Goal: Book appointment/travel/reservation

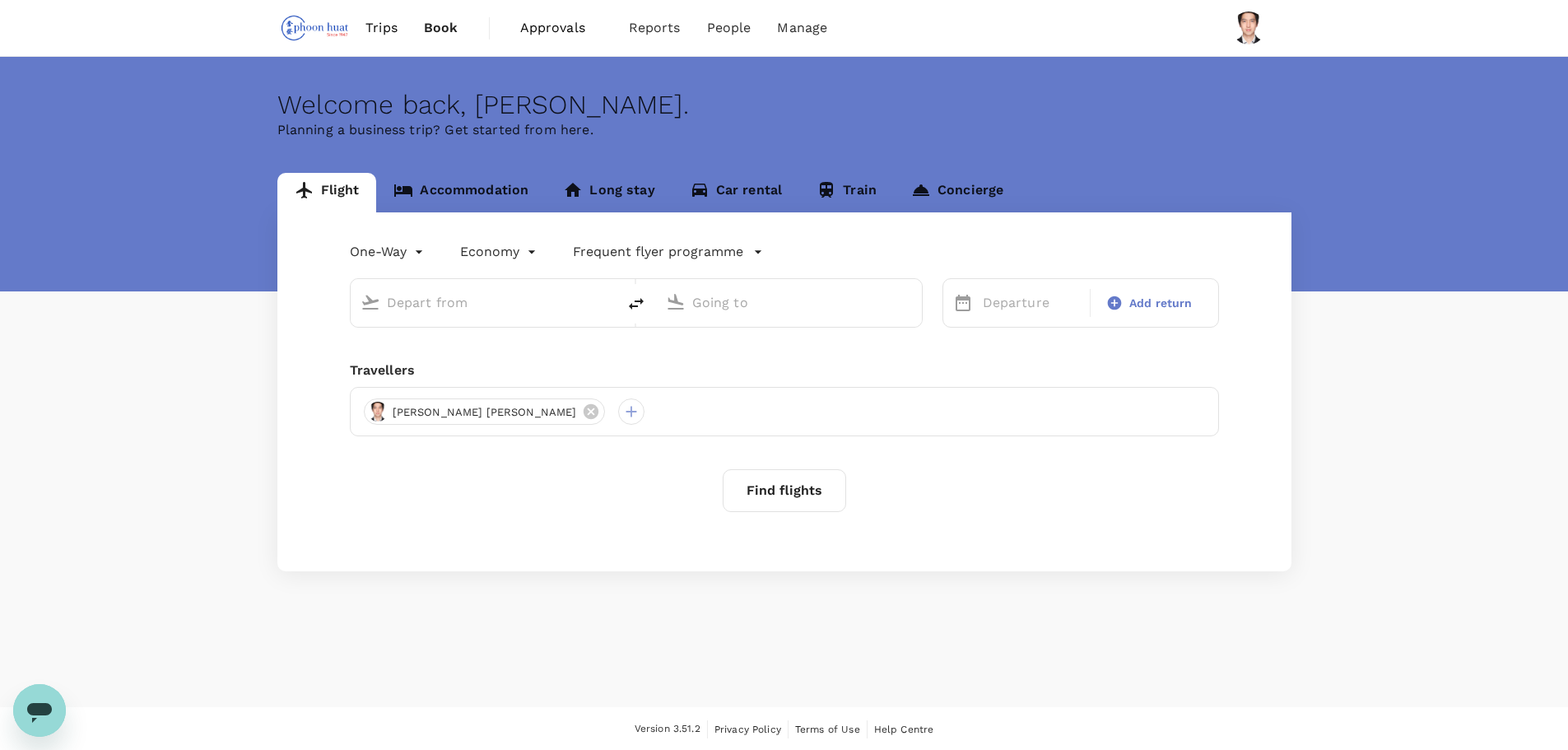
type input "roundtrip"
type input "Singapore Changi (SIN)"
type input "Soekarno-Hatta Intl (CGK)"
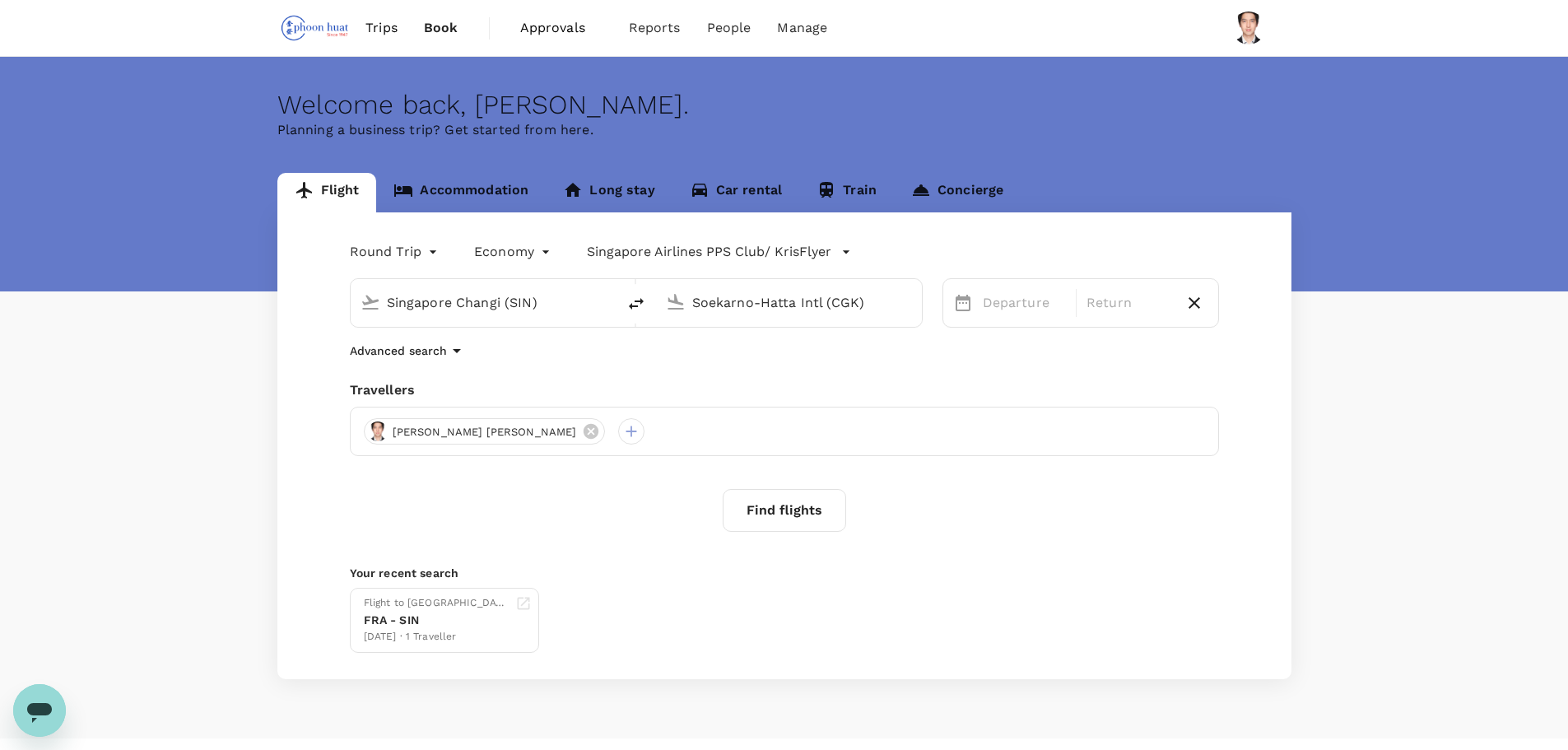
click at [439, 23] on span "Book" at bounding box center [441, 28] width 35 height 20
click at [458, 196] on link "Accommodation" at bounding box center [461, 193] width 170 height 40
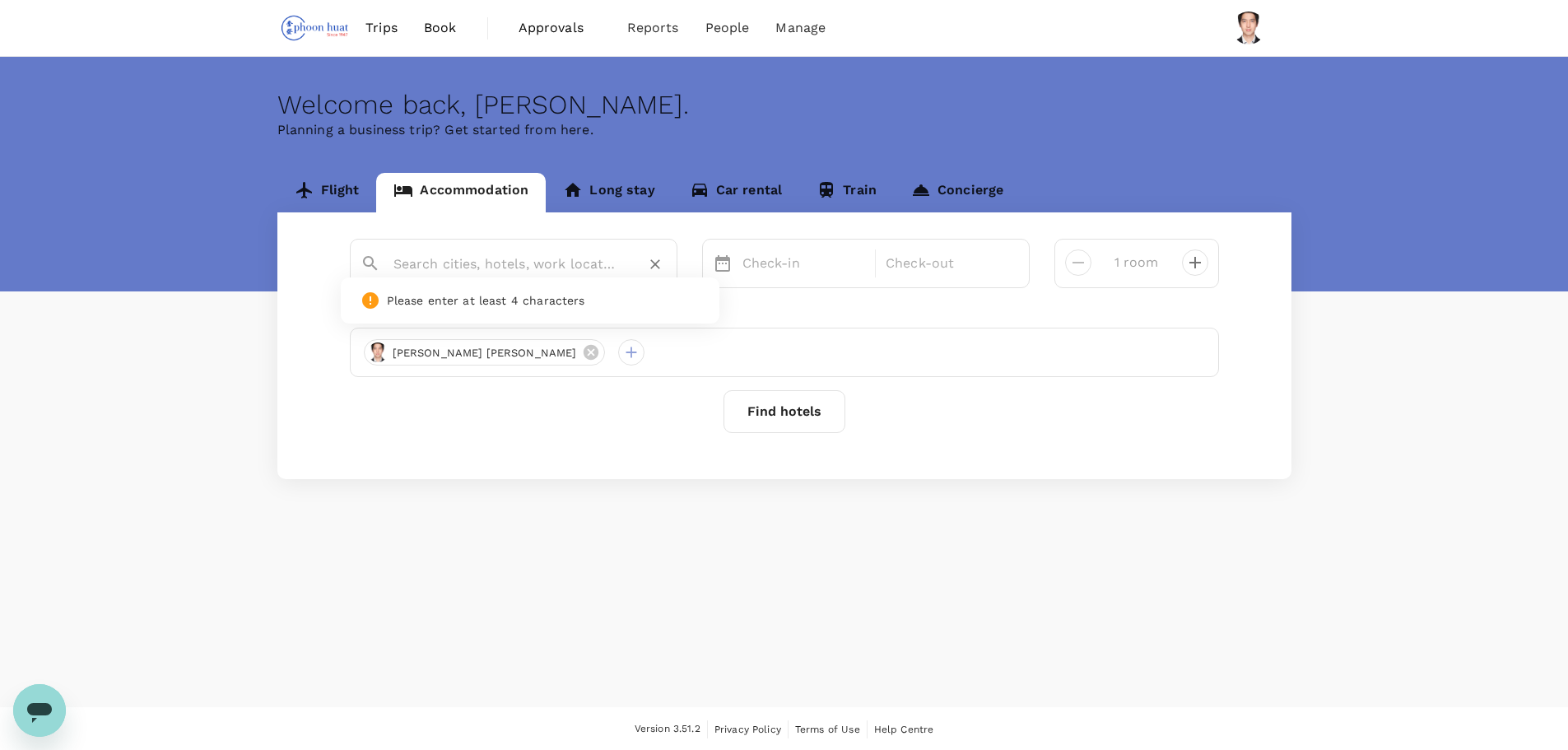
click at [555, 273] on input "text" at bounding box center [507, 264] width 227 height 26
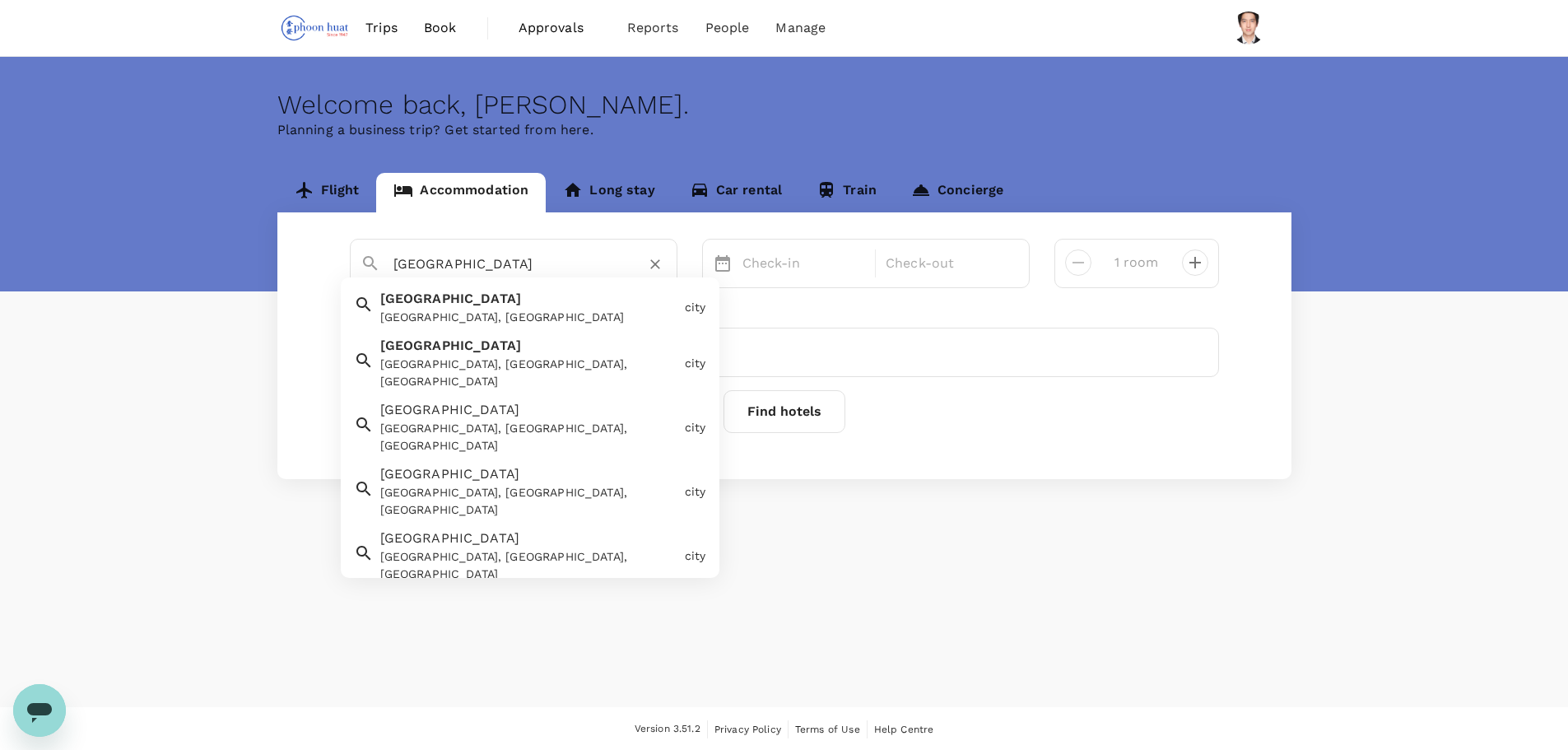
click at [524, 311] on div "[GEOGRAPHIC_DATA], [GEOGRAPHIC_DATA]" at bounding box center [529, 317] width 298 height 17
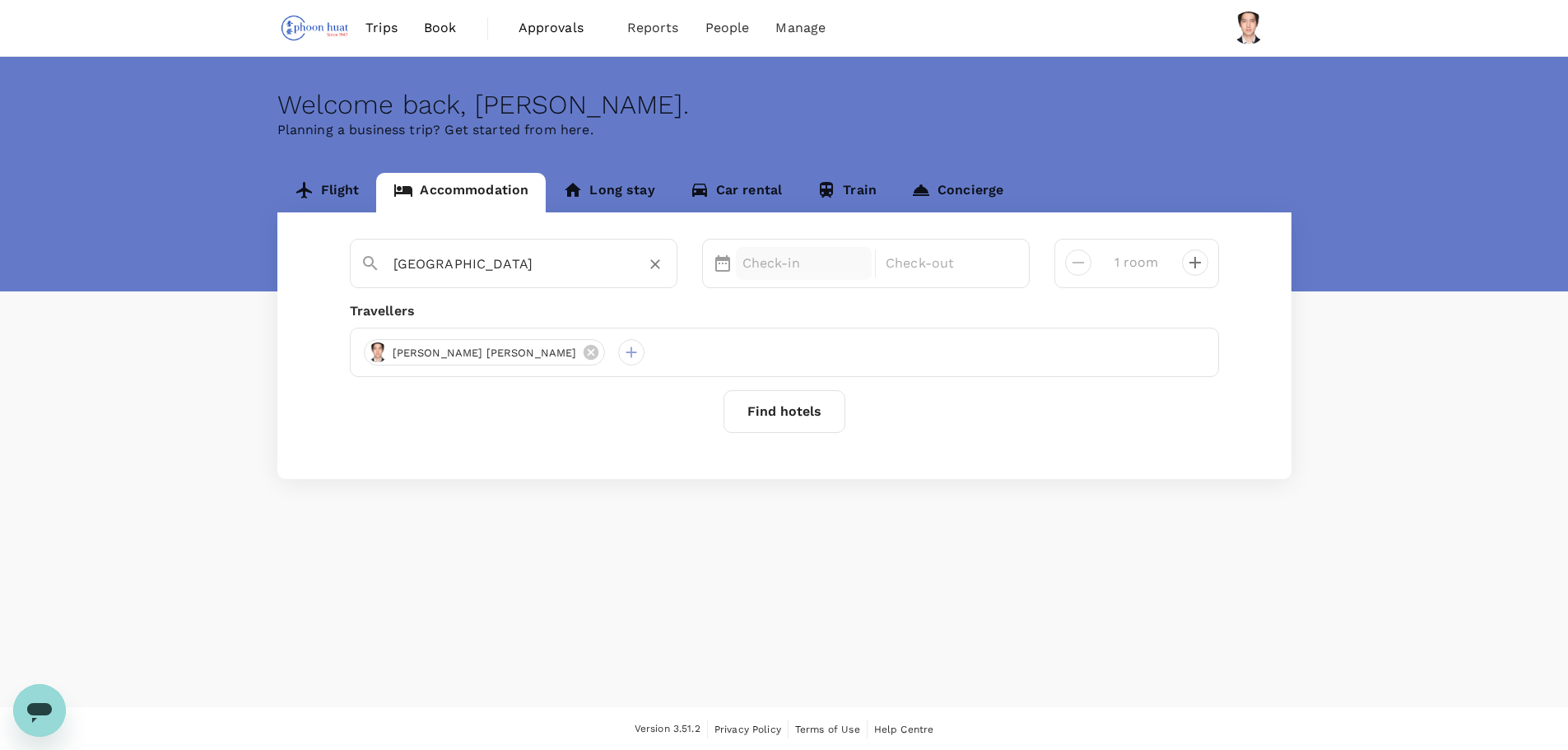
type input "[GEOGRAPHIC_DATA]"
click at [779, 261] on p "Check-in" at bounding box center [804, 264] width 124 height 20
click at [797, 438] on div "16" at bounding box center [798, 438] width 31 height 31
click at [826, 439] on div "17" at bounding box center [830, 438] width 31 height 31
click at [807, 405] on button "Find hotels" at bounding box center [784, 411] width 122 height 43
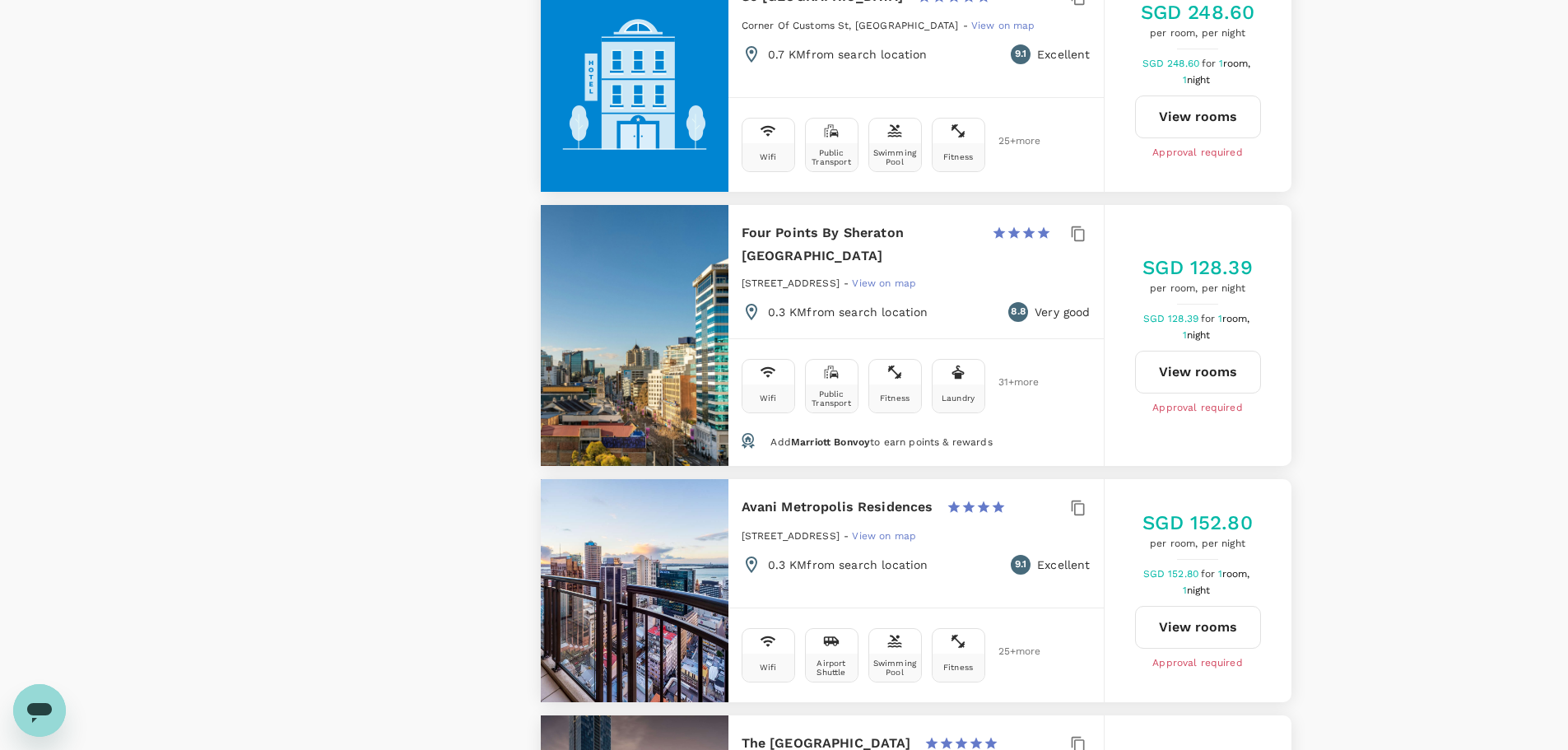
scroll to position [1564, 0]
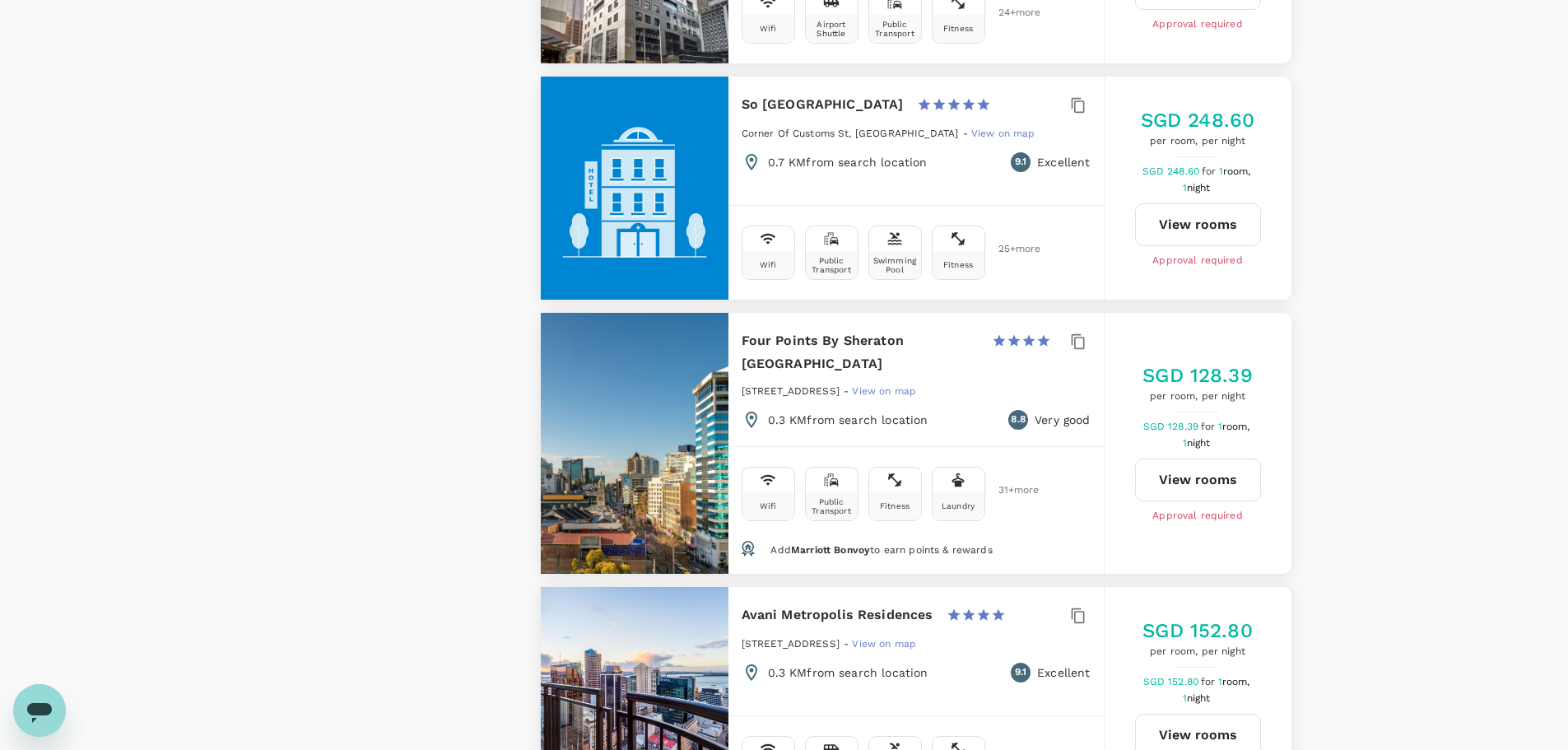
click at [1202, 491] on button "View rooms" at bounding box center [1197, 480] width 126 height 43
type input "468.29"
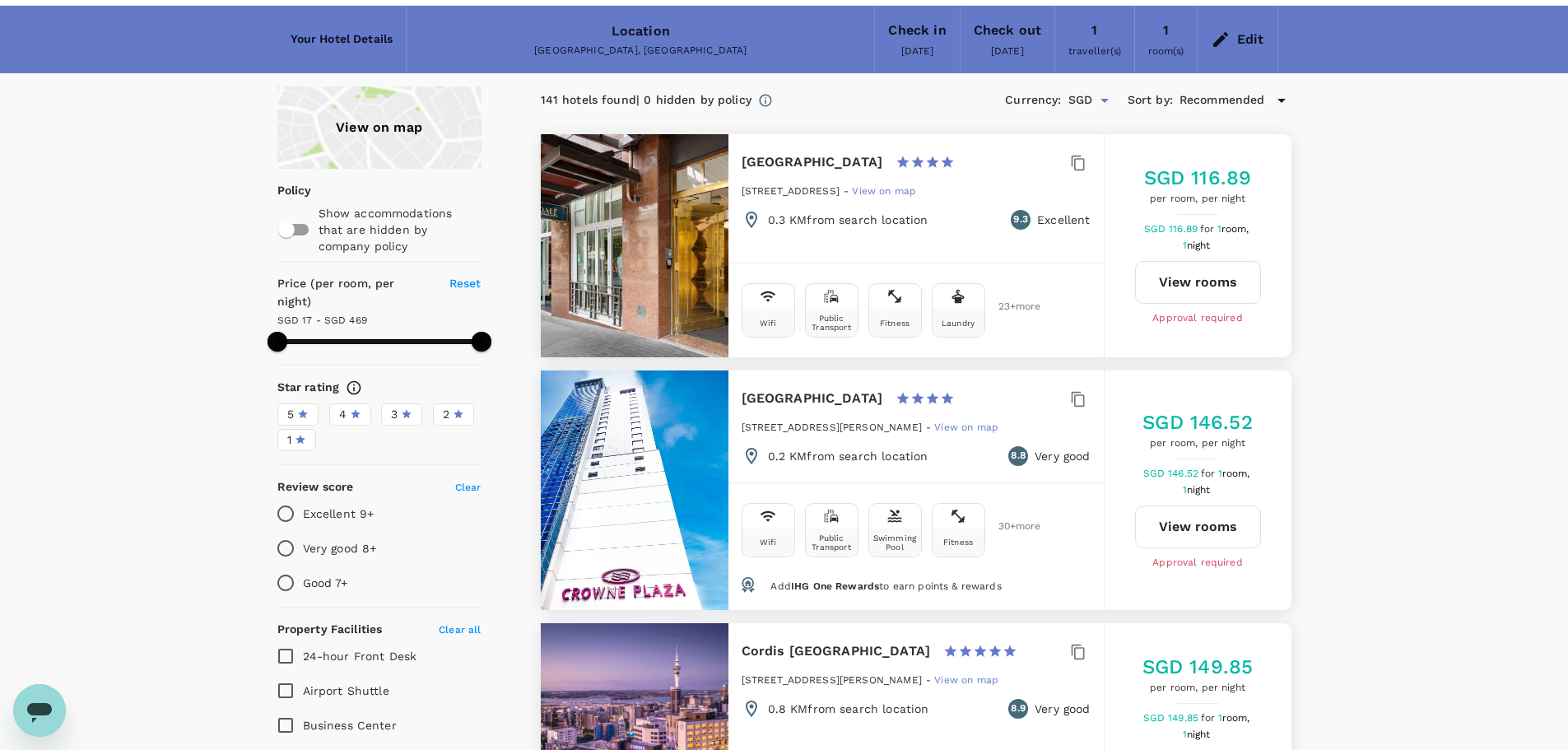
scroll to position [0, 0]
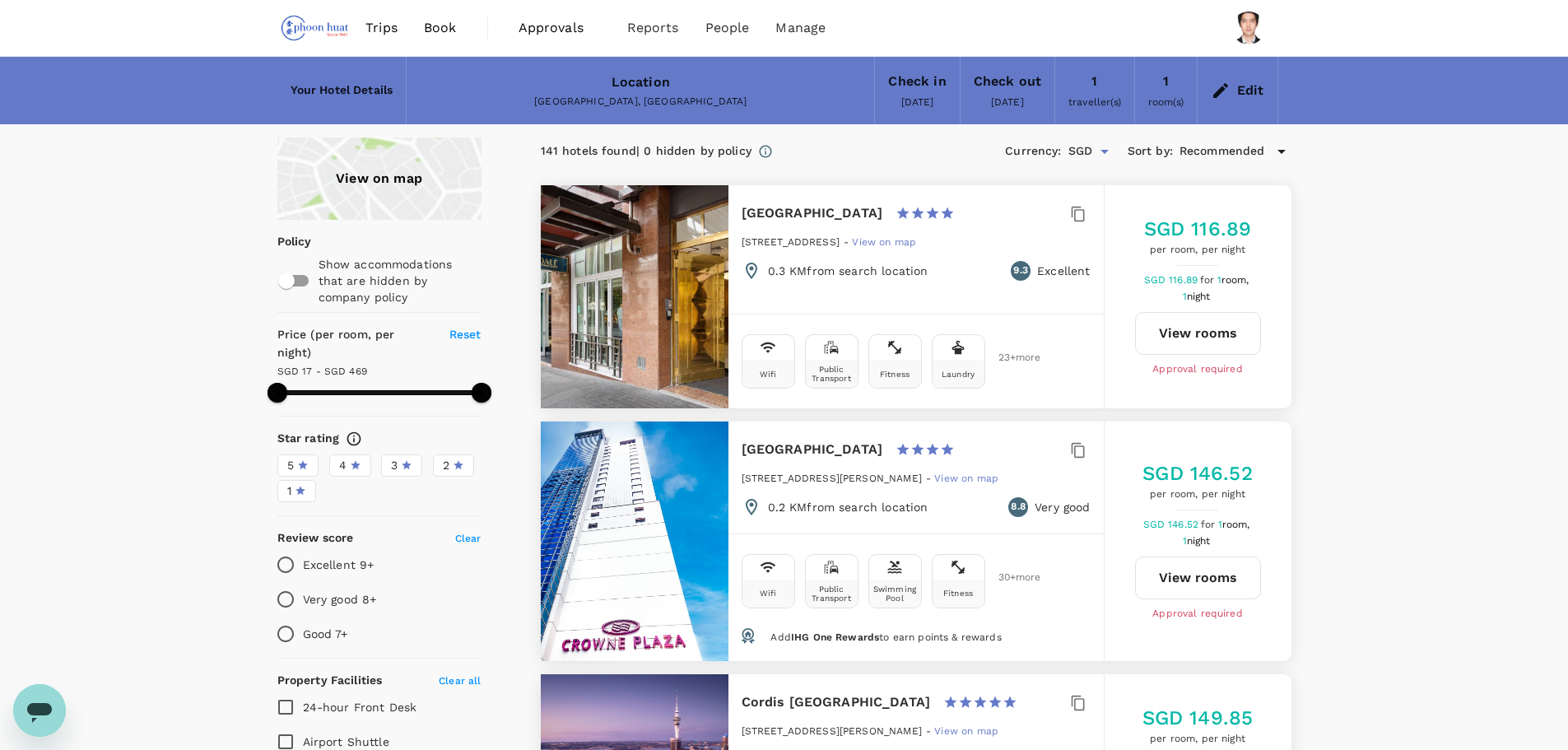
click at [443, 26] on span "Book" at bounding box center [440, 28] width 33 height 20
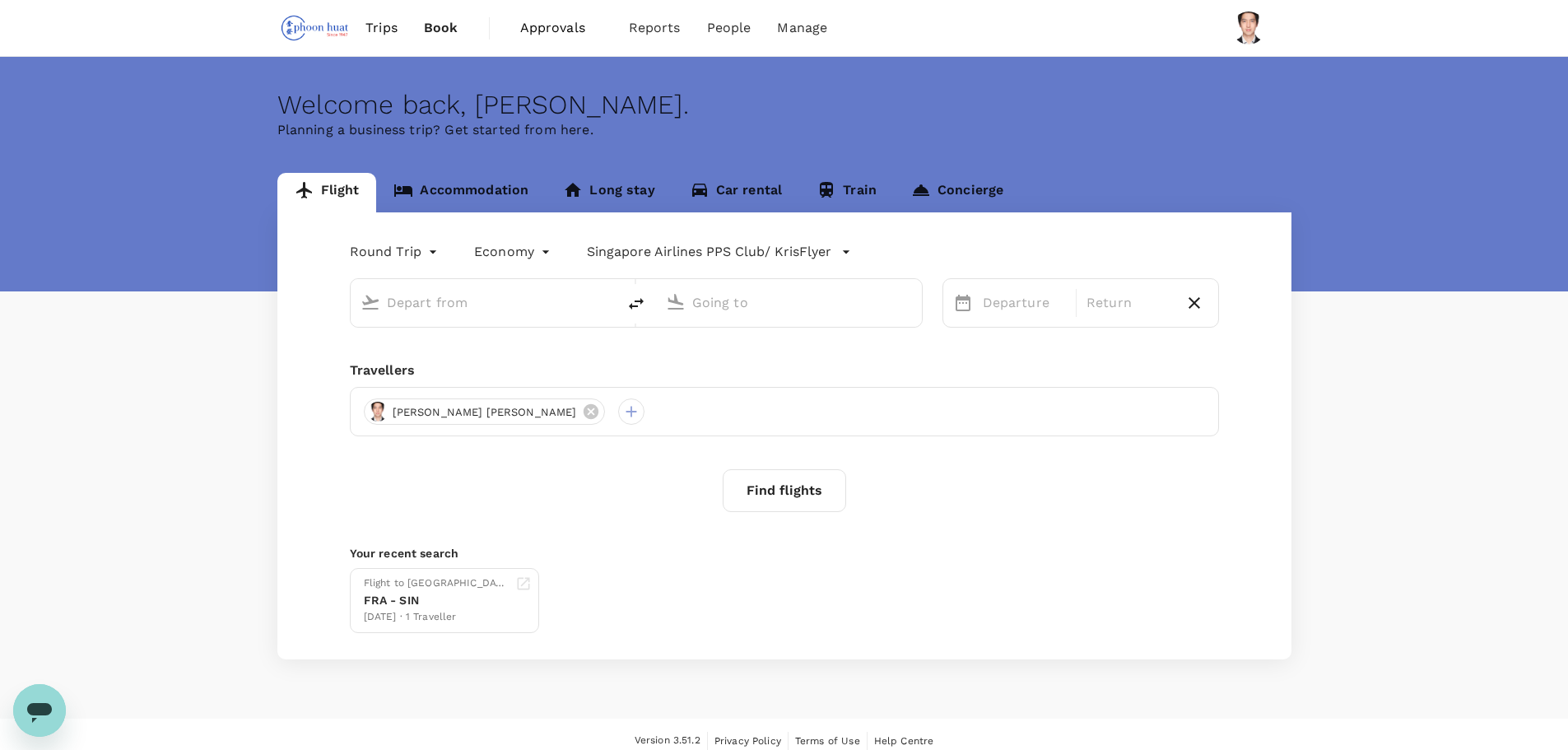
type input "Singapore Changi (SIN)"
type input "Soekarno-Hatta Intl (CGK)"
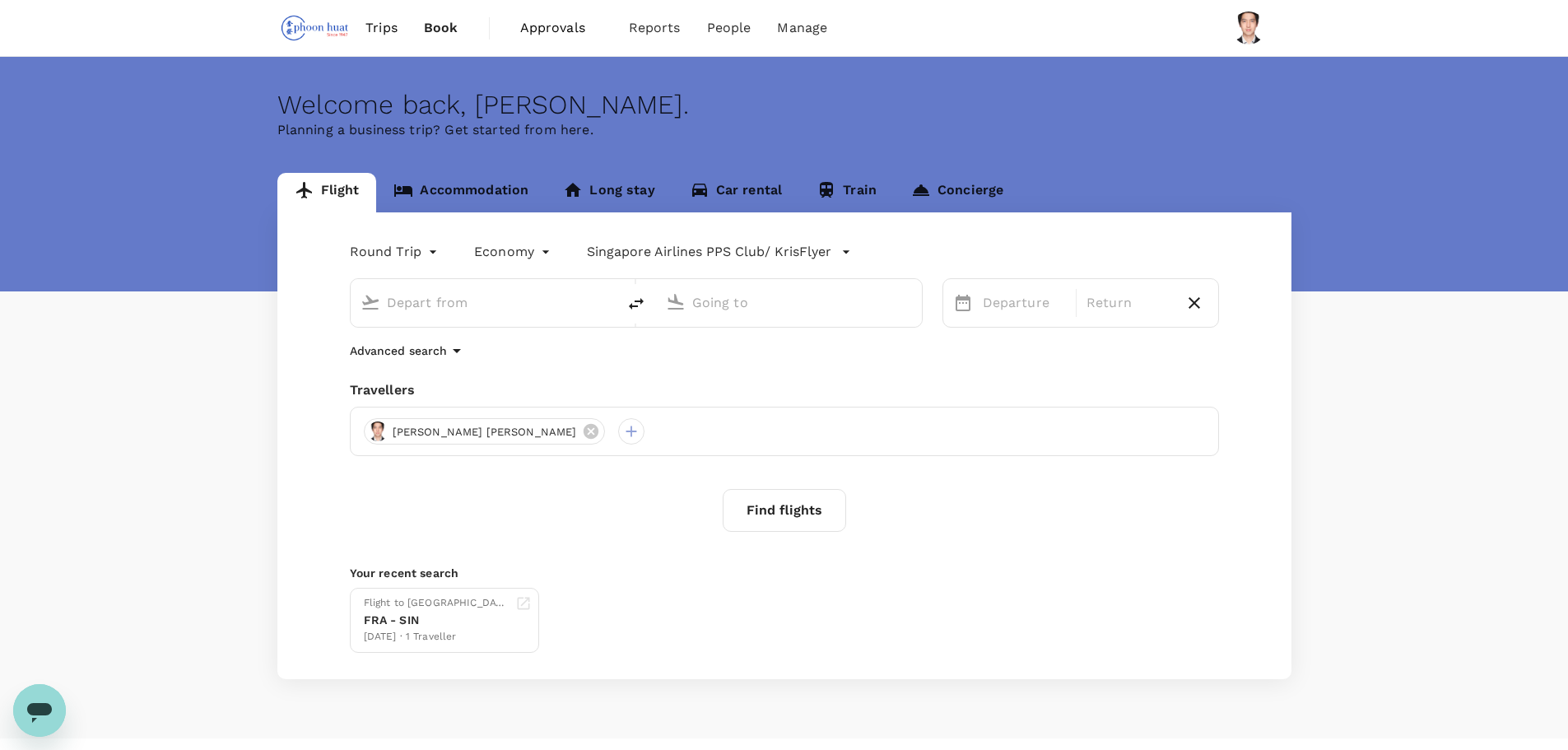
type input "Singapore Changi (SIN)"
type input "Soekarno-Hatta Intl (CGK)"
click at [759, 199] on link "Car rental" at bounding box center [736, 193] width 128 height 40
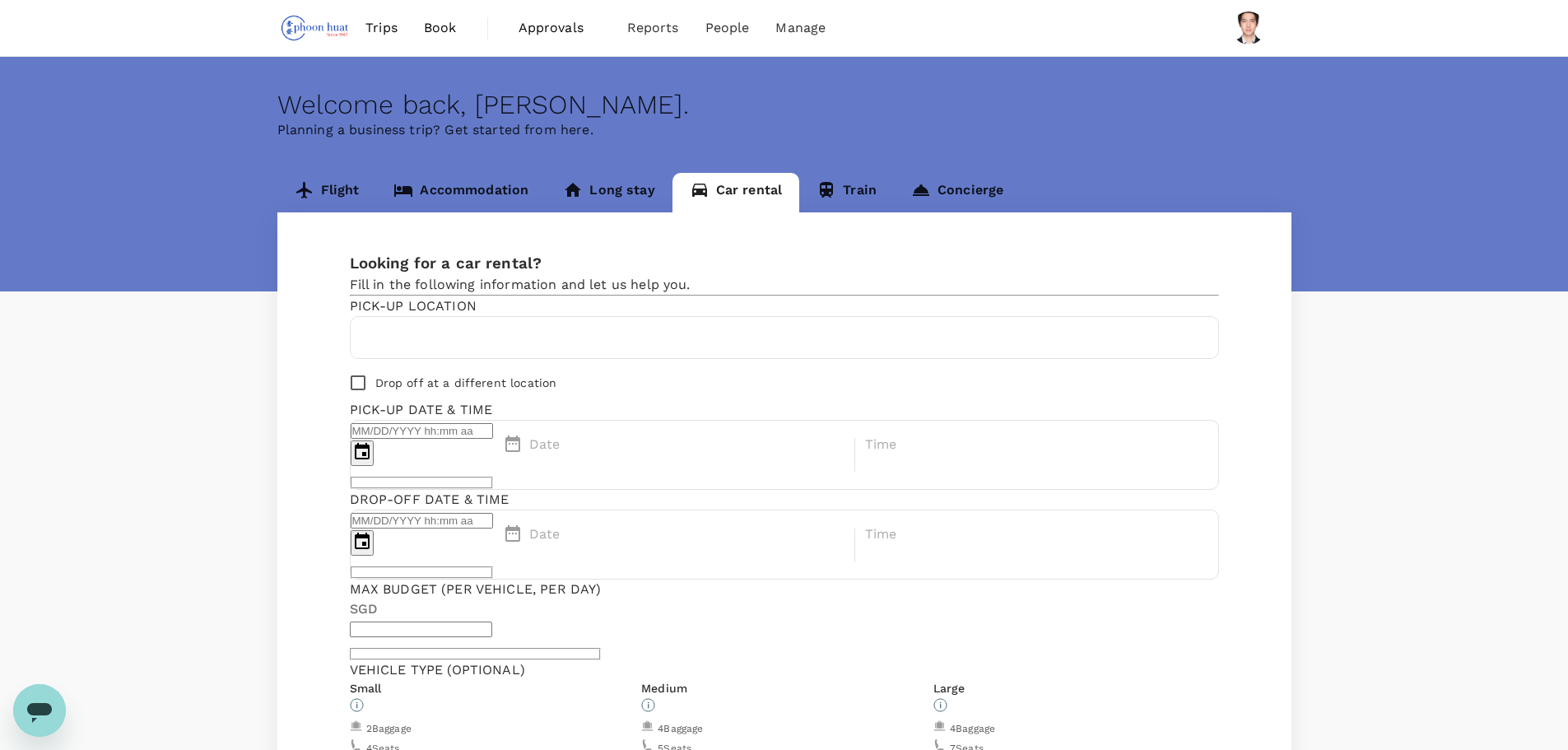
click at [587, 351] on input "text" at bounding box center [784, 338] width 848 height 26
type input "65"
type input "97552537"
type input "[PERSON_NAME][EMAIL_ADDRESS][PERSON_NAME][DOMAIN_NAME]"
click at [536, 351] on input "text" at bounding box center [784, 338] width 848 height 26
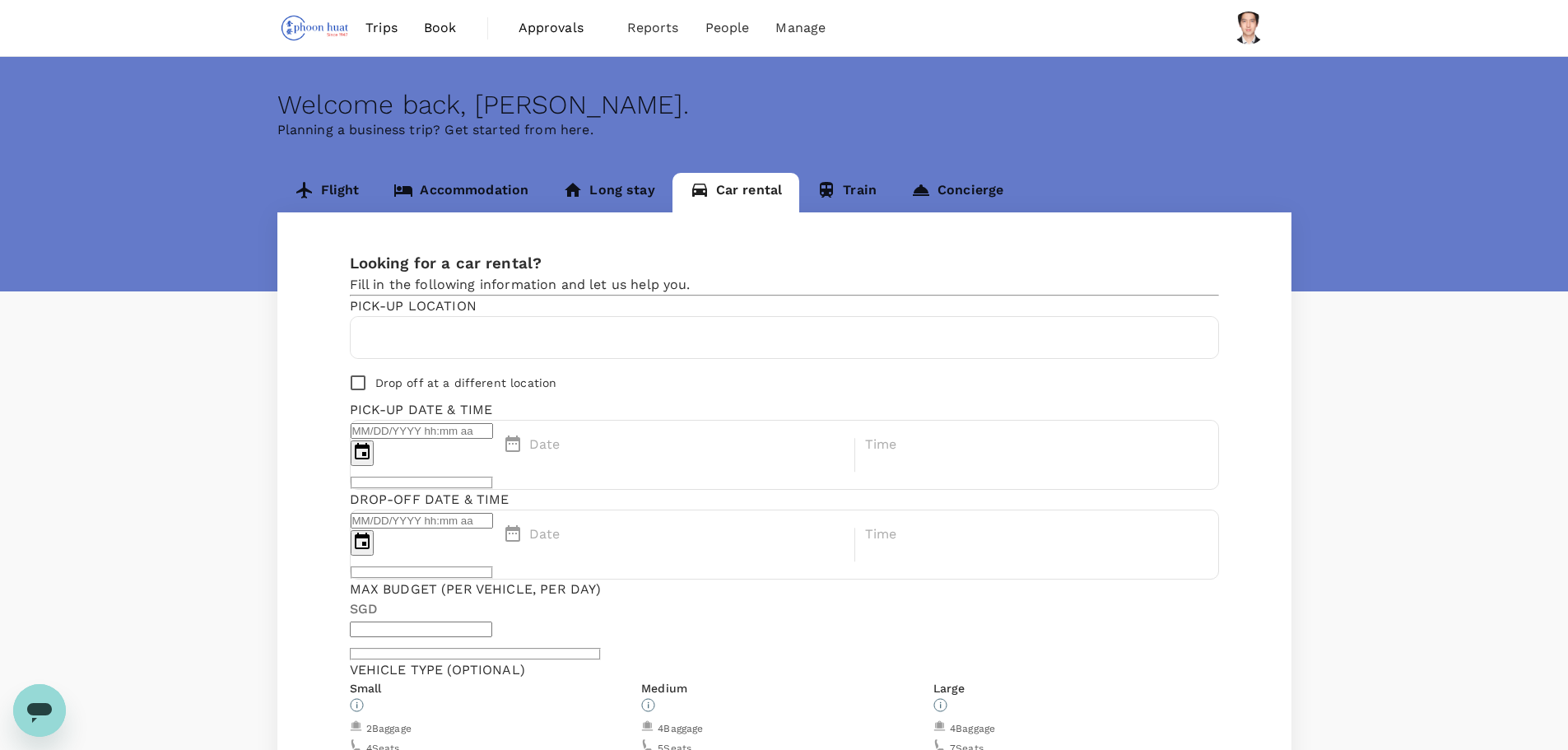
click at [452, 391] on p "Drop off at a different location" at bounding box center [466, 382] width 182 height 16
click at [375, 400] on input "Drop off at a different location" at bounding box center [358, 382] width 35 height 35
checkbox input "true"
click at [483, 351] on input "text" at bounding box center [567, 338] width 414 height 26
click at [441, 718] on div "2 Baggage" at bounding box center [493, 728] width 286 height 20
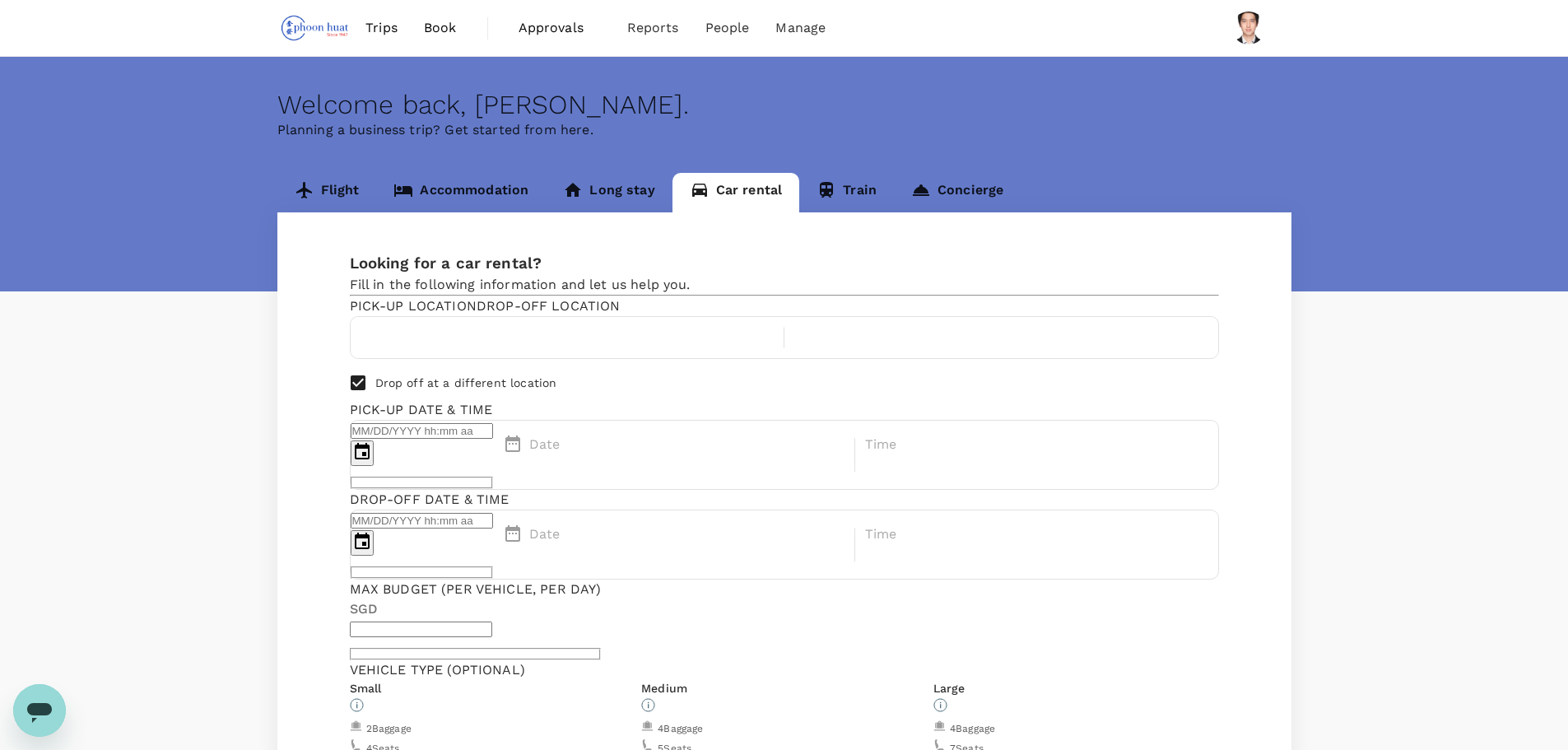
click at [658, 723] on span "4 Baggage" at bounding box center [680, 729] width 45 height 12
click at [481, 351] on input "text" at bounding box center [567, 338] width 414 height 26
type input "[PERSON_NAME]"
click at [794, 351] on input "text" at bounding box center [1001, 338] width 414 height 26
click at [456, 391] on p "Drop off at a different location" at bounding box center [466, 382] width 182 height 16
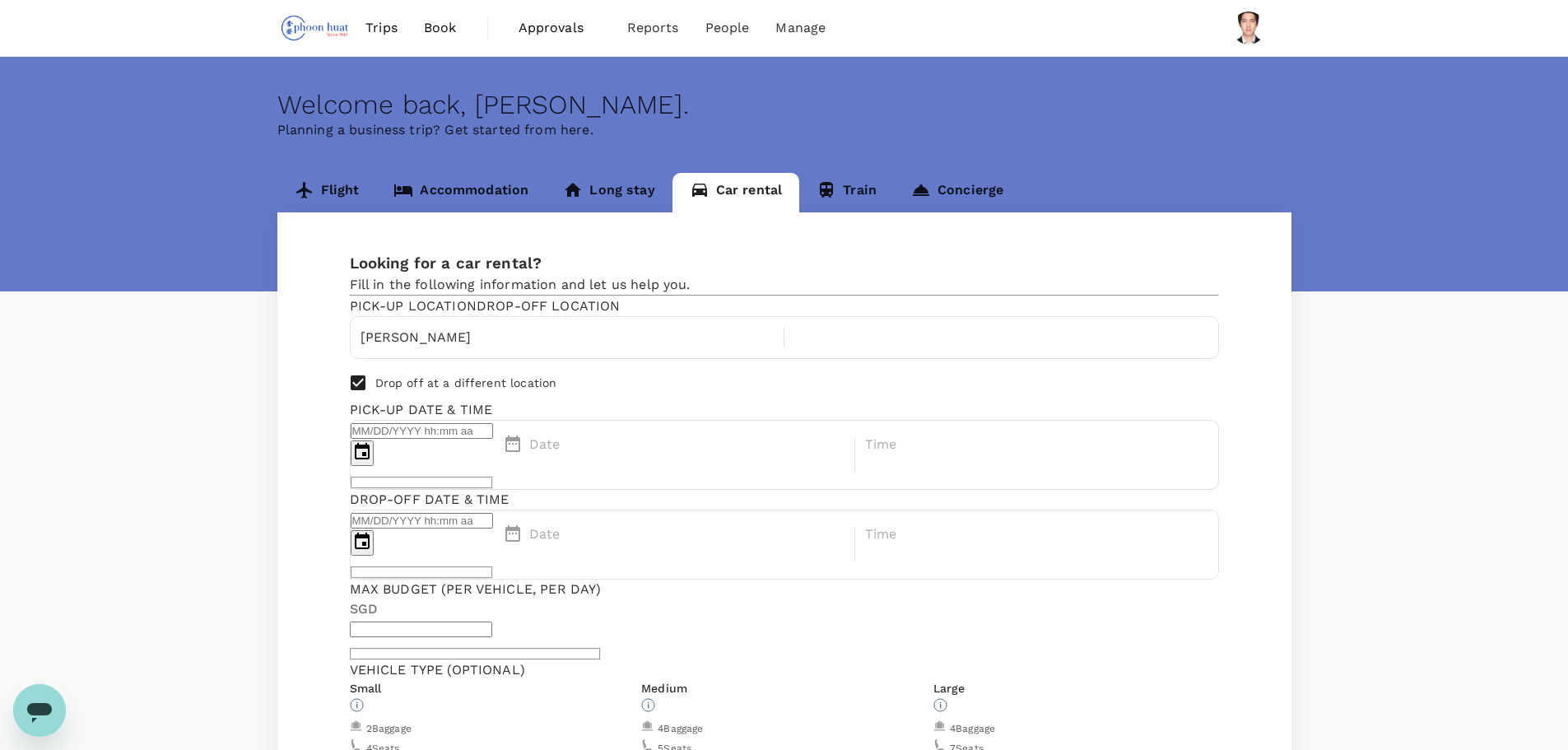
click at [375, 400] on input "Drop off at a different location" at bounding box center [358, 382] width 35 height 35
checkbox input "false"
click at [450, 351] on input "[PERSON_NAME]" at bounding box center [784, 338] width 848 height 26
click at [452, 351] on input "[PERSON_NAME]" at bounding box center [784, 338] width 848 height 26
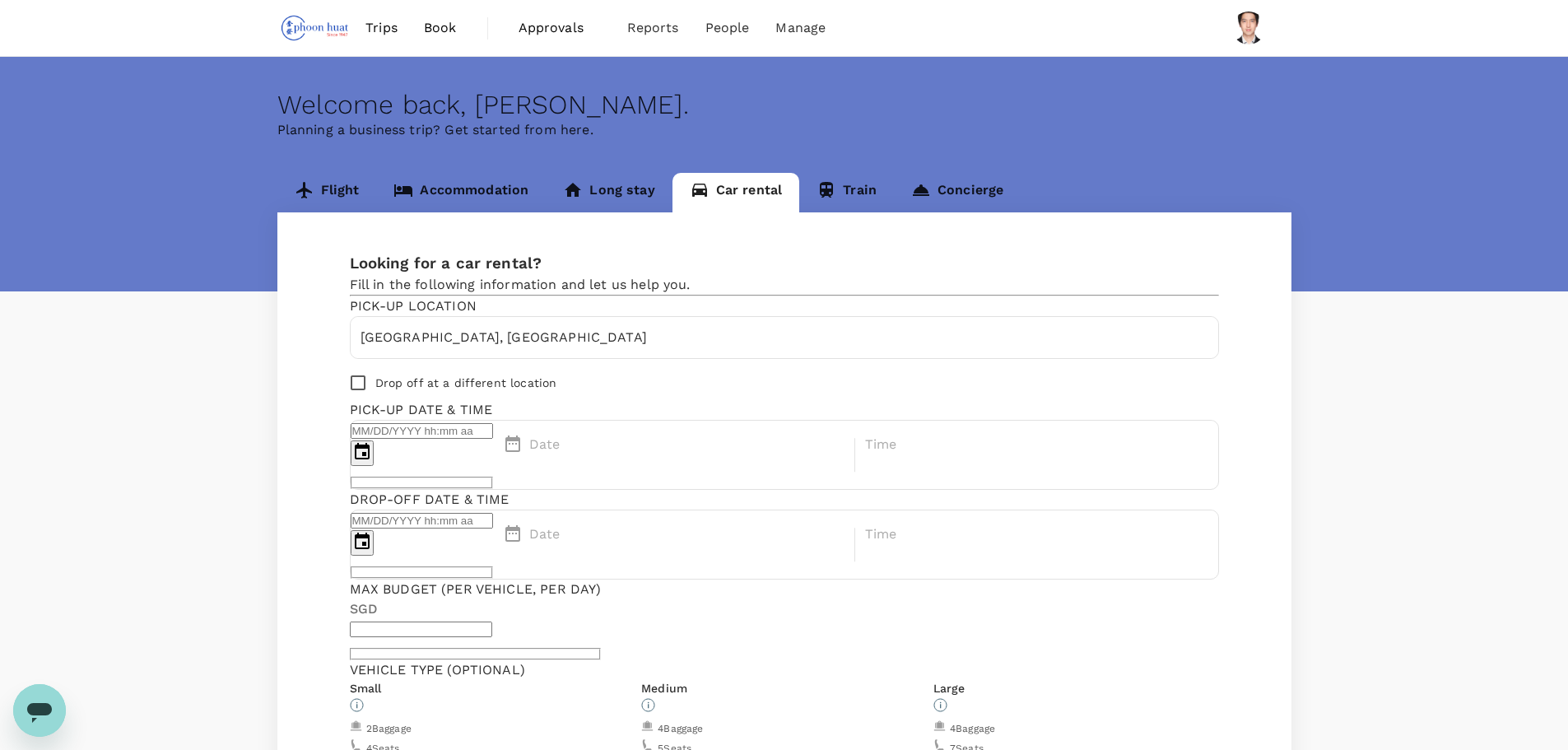
type input "[GEOGRAPHIC_DATA], [GEOGRAPHIC_DATA]"
click at [560, 434] on p "Date" at bounding box center [545, 444] width 31 height 20
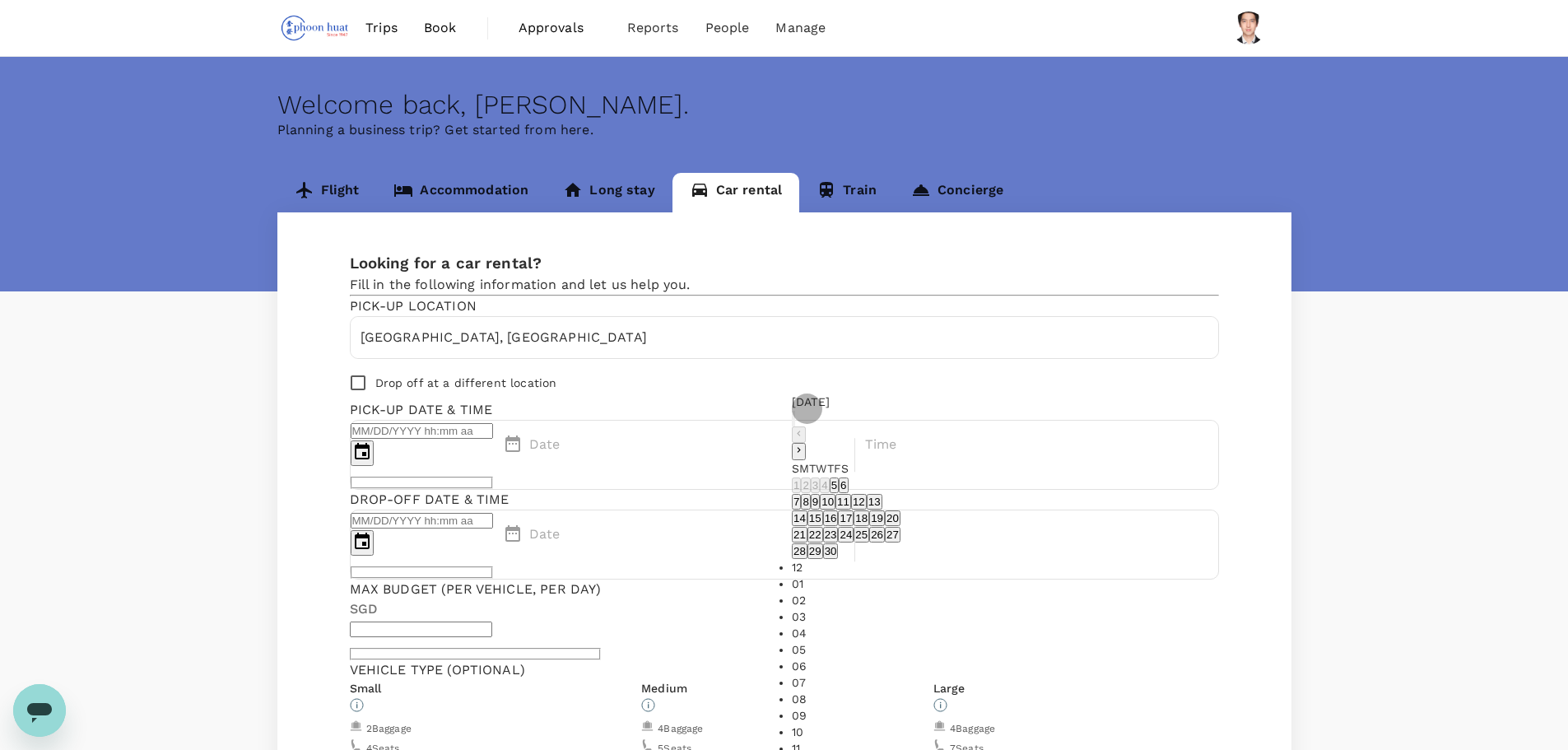
click at [839, 526] on button "16" at bounding box center [831, 518] width 16 height 16
click at [901, 575] on li "01" at bounding box center [846, 584] width 109 height 16
type input "[DATE] 01:00 PM"
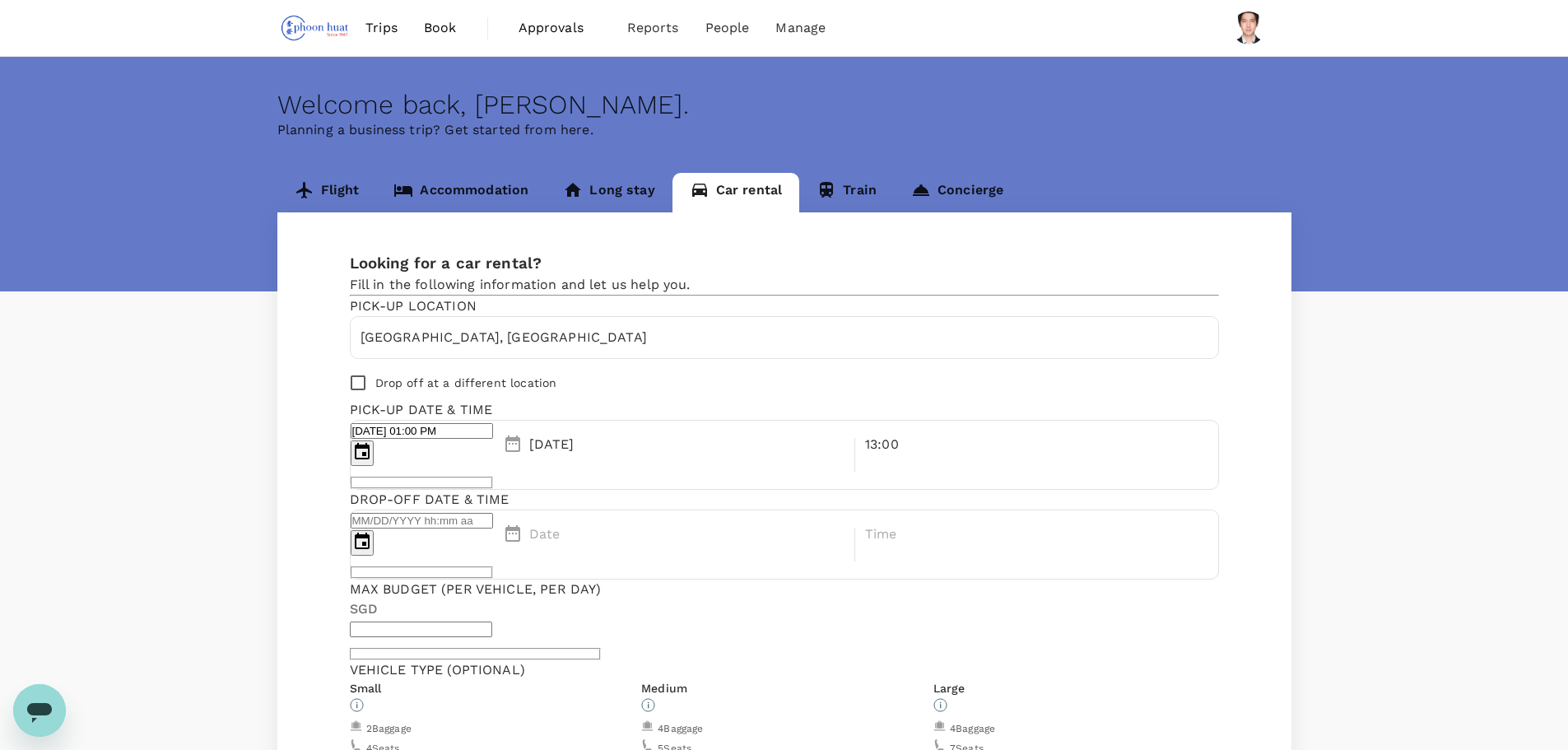
click at [390, 391] on p "Drop off at a different location" at bounding box center [466, 382] width 182 height 16
click at [375, 400] on input "Drop off at a different location" at bounding box center [358, 382] width 35 height 35
checkbox input "true"
click at [794, 351] on input "text" at bounding box center [1001, 338] width 414 height 26
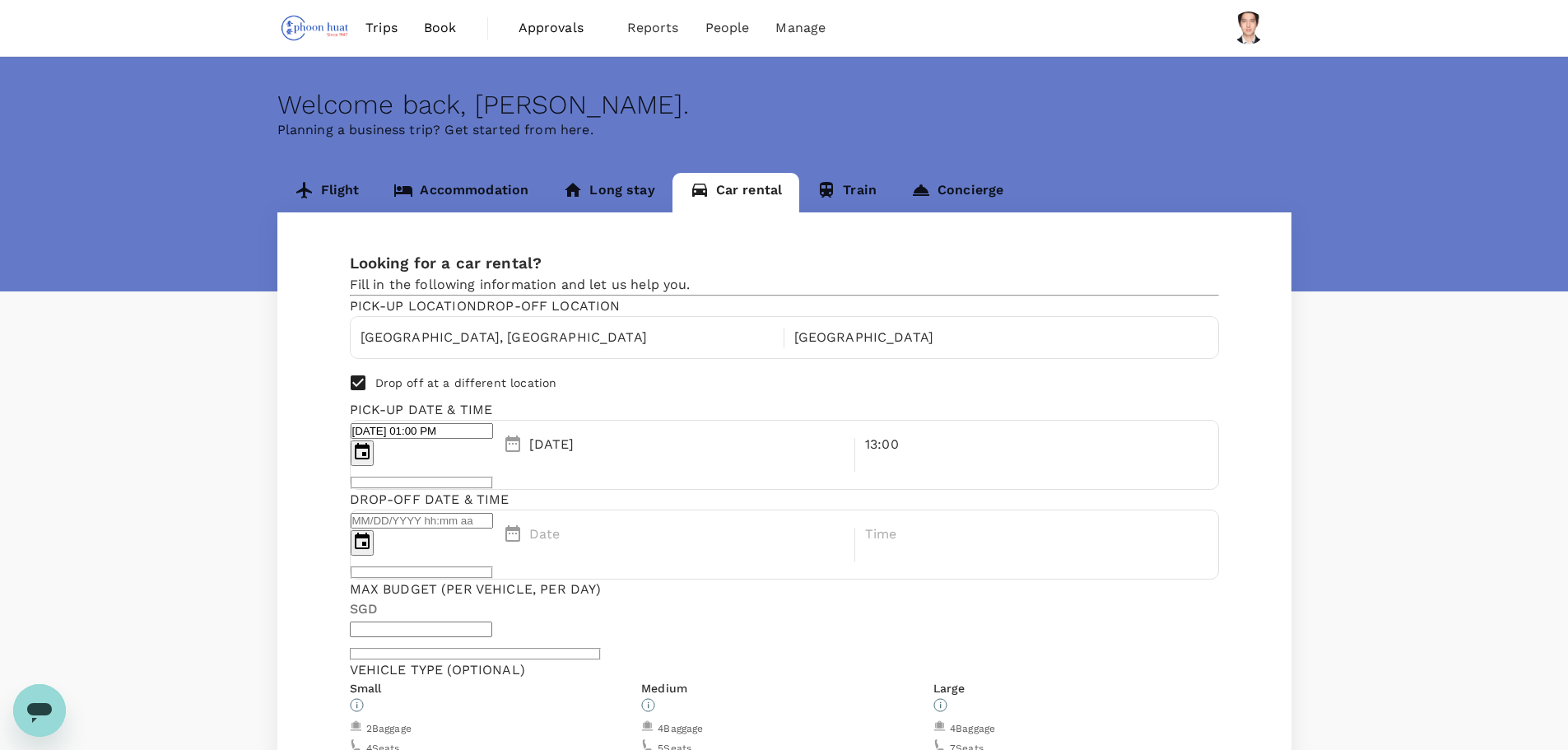
type input "[GEOGRAPHIC_DATA]"
click at [1115, 434] on div "Pick-up location Drop-off location [GEOGRAPHIC_DATA], [GEOGRAPHIC_DATA] Drop of…" at bounding box center [784, 438] width 869 height 284
click at [560, 524] on p "Date" at bounding box center [545, 534] width 31 height 20
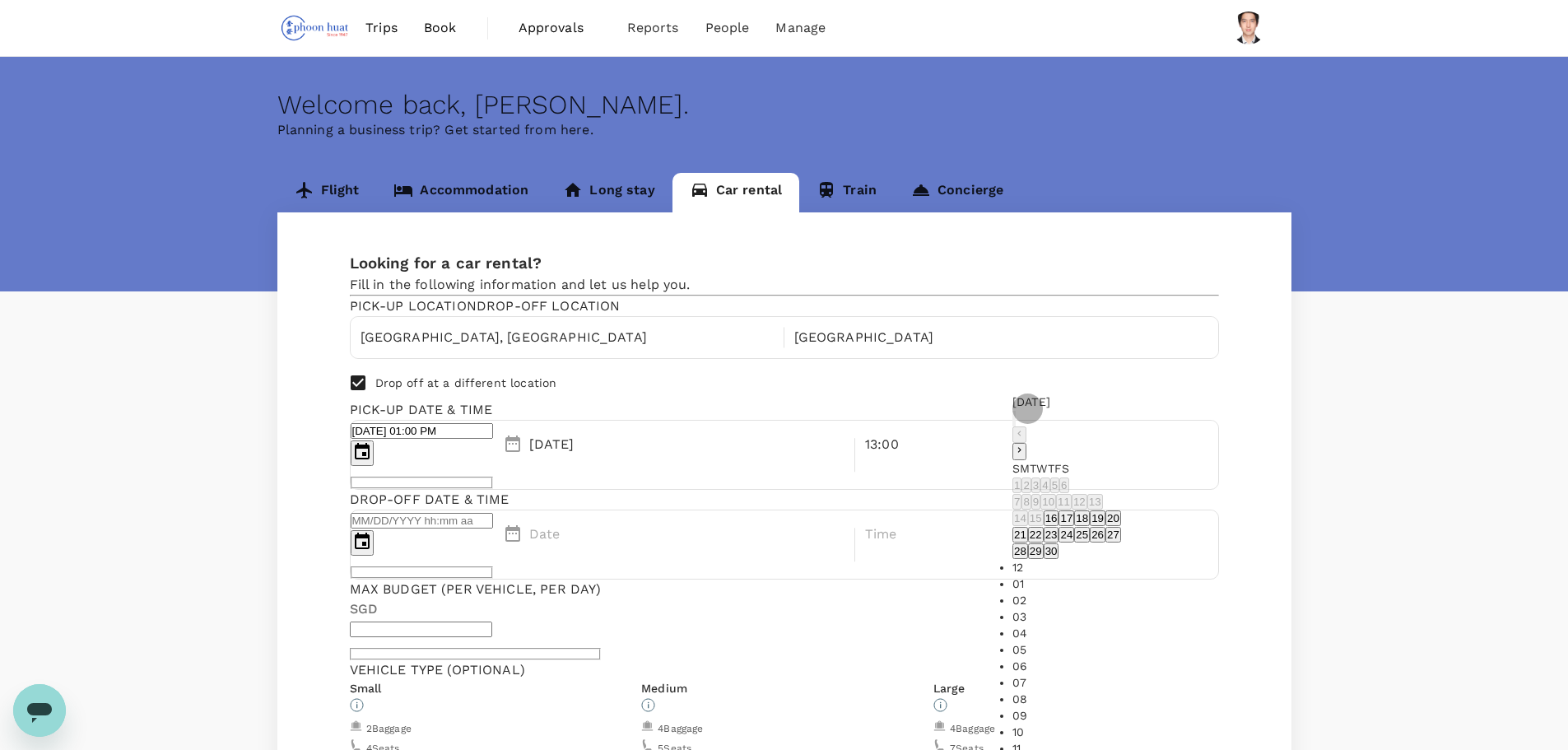
click at [1074, 526] on button "17" at bounding box center [1066, 518] width 16 height 16
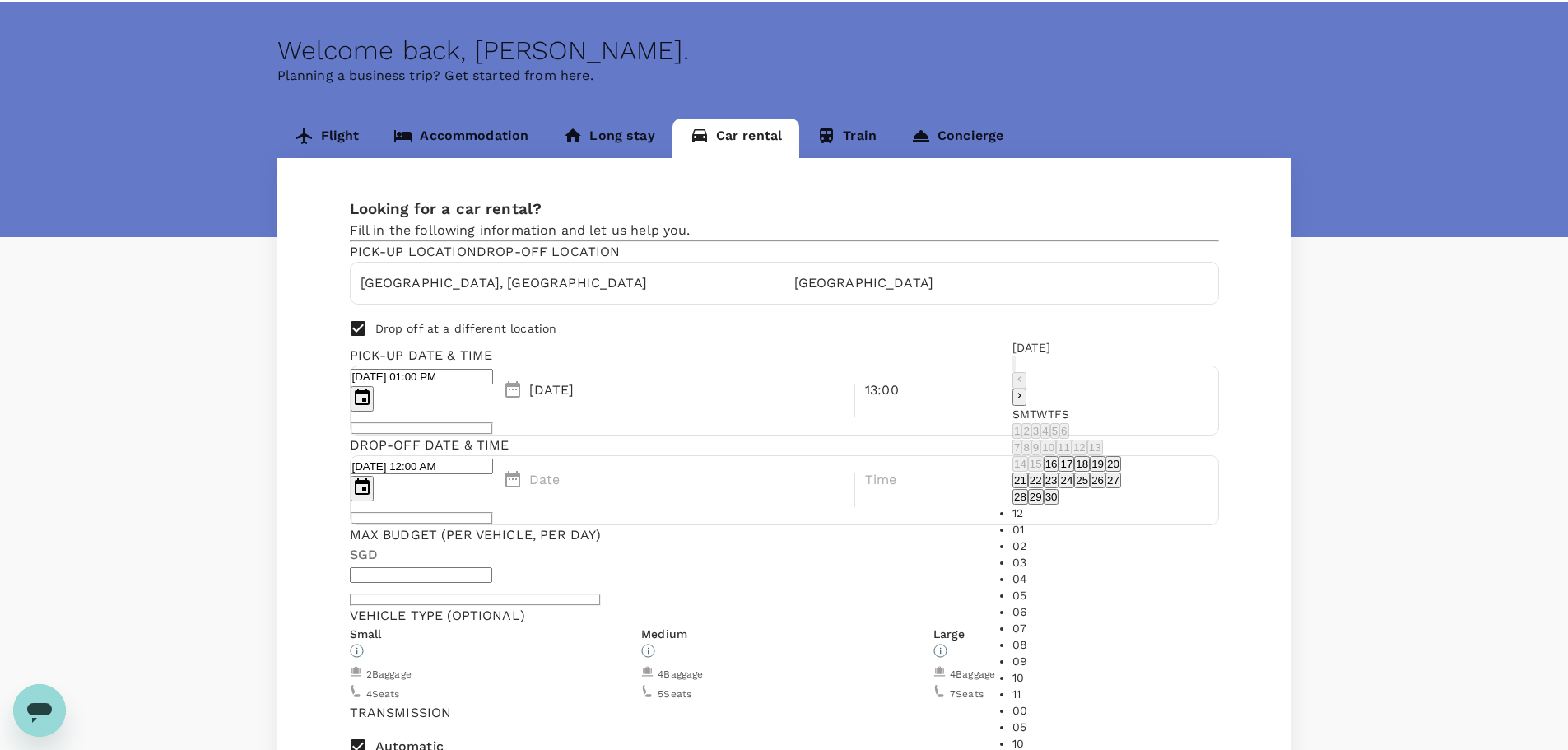
scroll to position [82, 0]
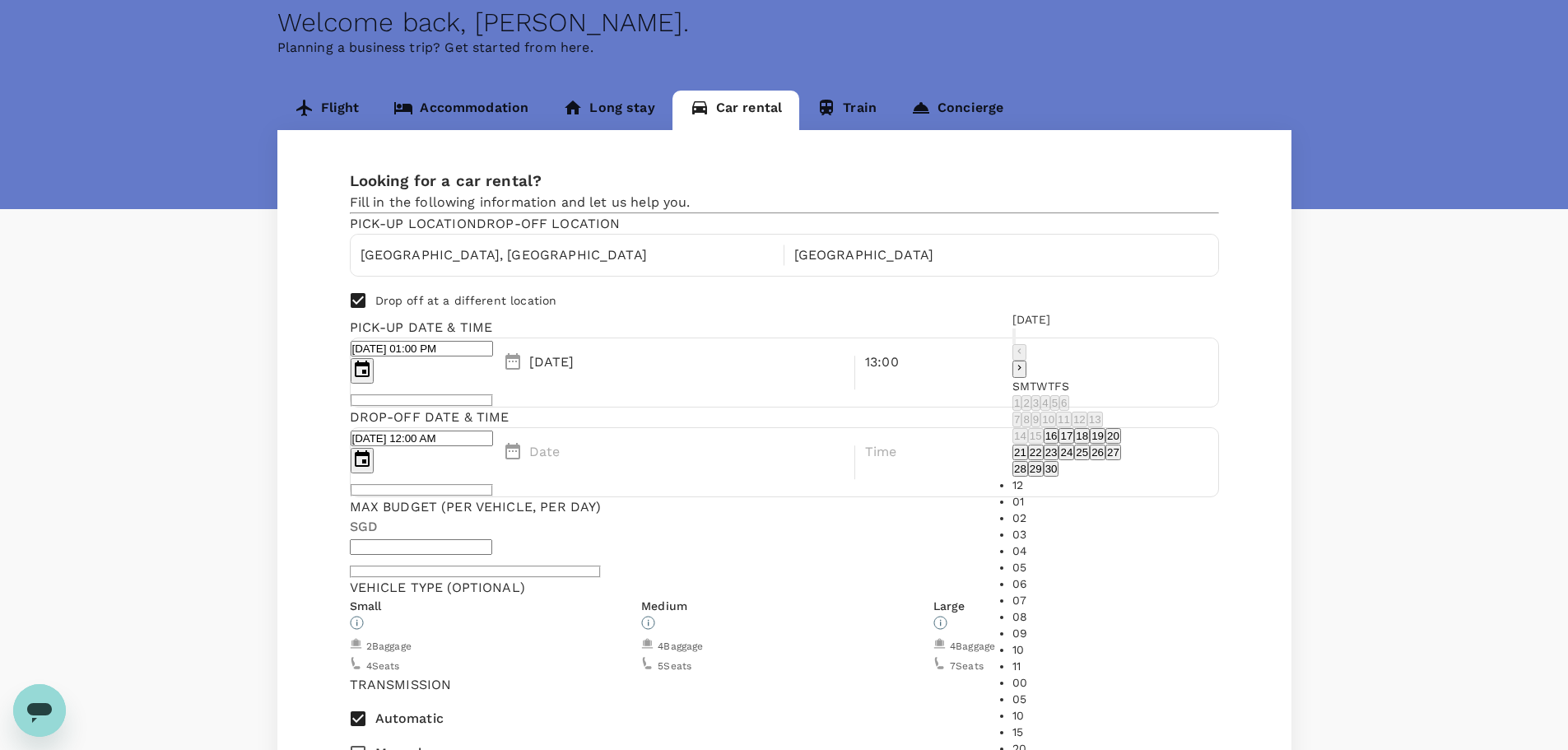
click at [1121, 575] on li "06" at bounding box center [1067, 584] width 109 height 16
type input "[DATE] 06:00 AM"
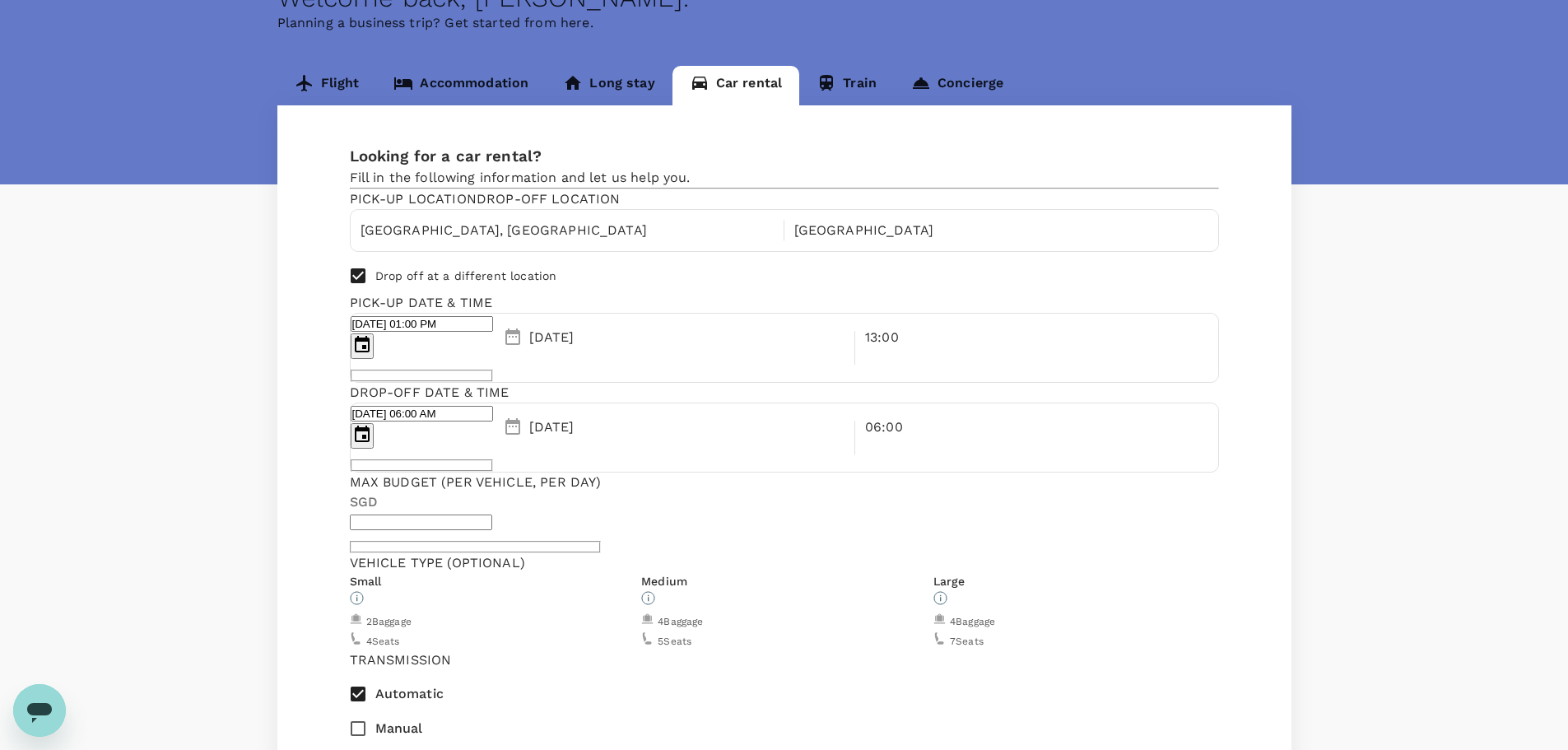
scroll to position [0, 0]
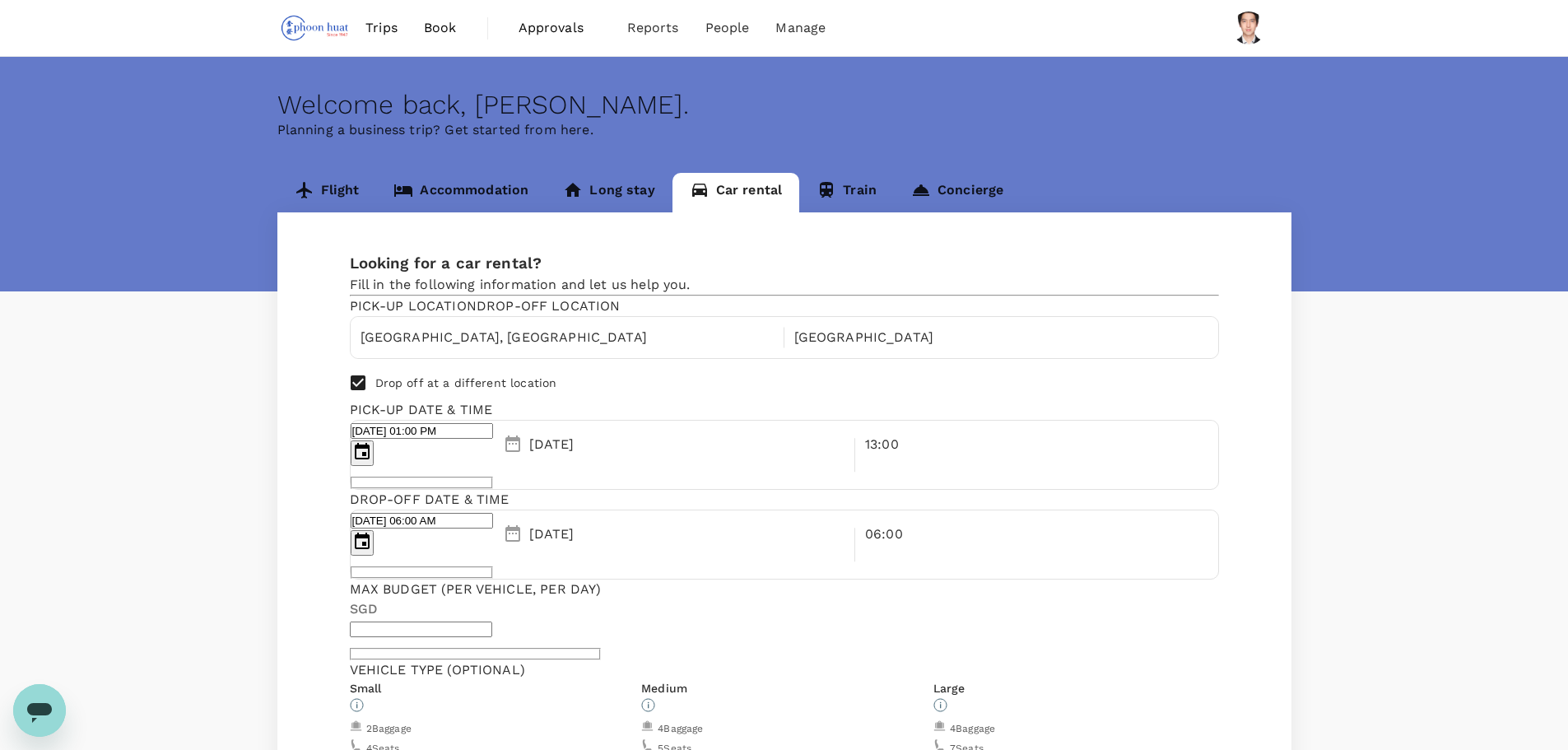
drag, startPoint x: 316, startPoint y: 35, endPoint x: 335, endPoint y: 34, distance: 19.0
click at [316, 35] on img at bounding box center [316, 28] width 76 height 36
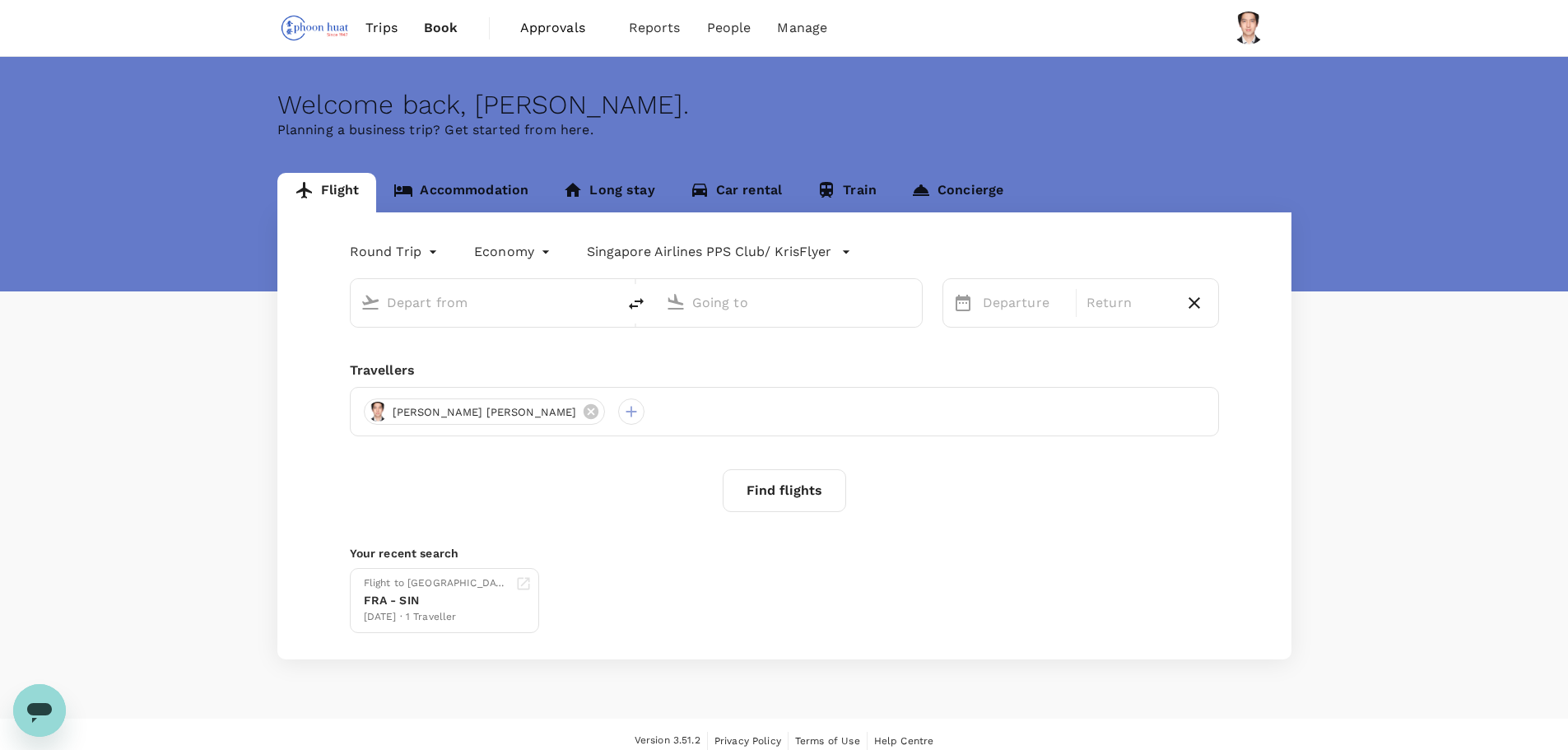
type input "Singapore Changi (SIN)"
type input "Soekarno-Hatta Intl (CGK)"
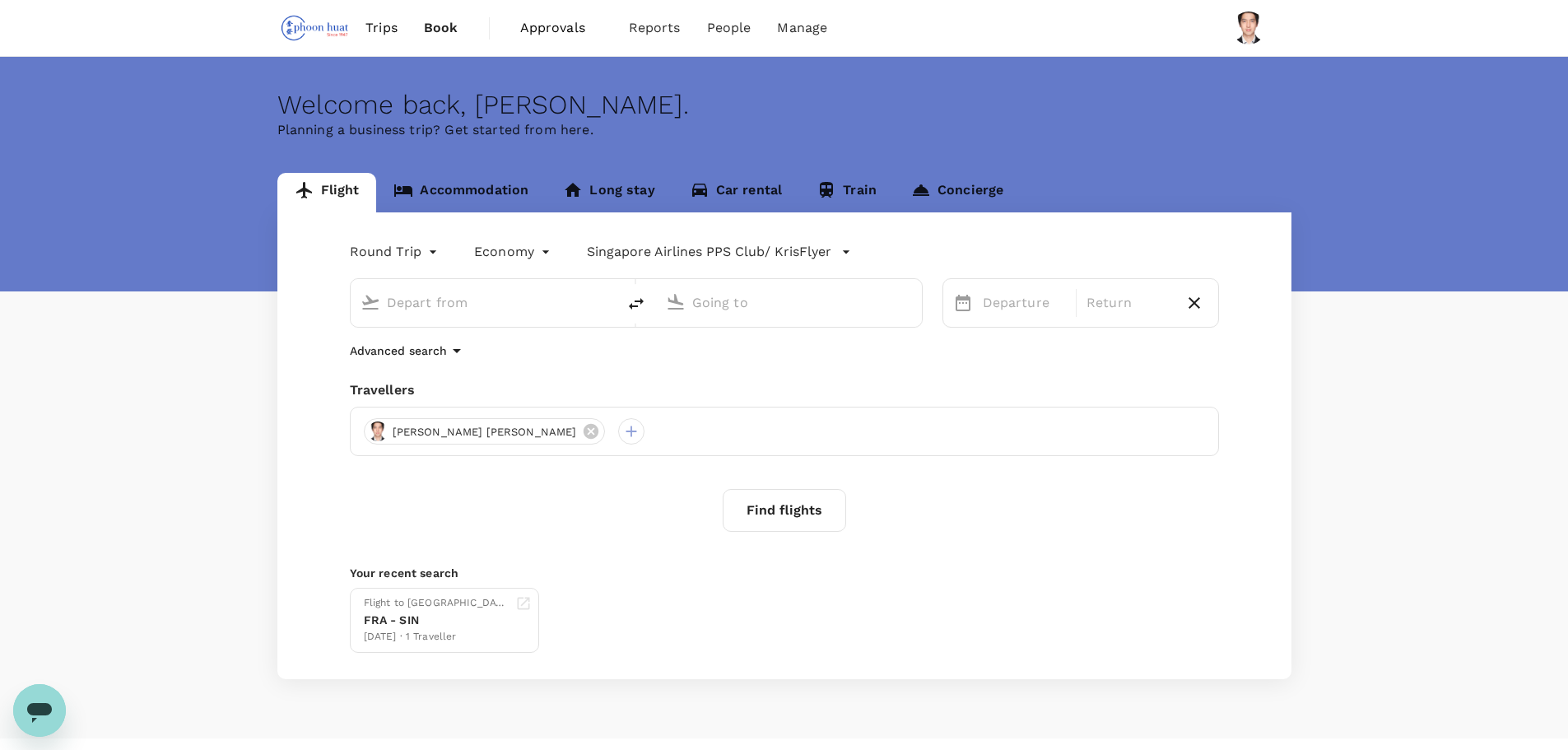
type input "Singapore Changi (SIN)"
type input "Soekarno-Hatta Intl (CGK)"
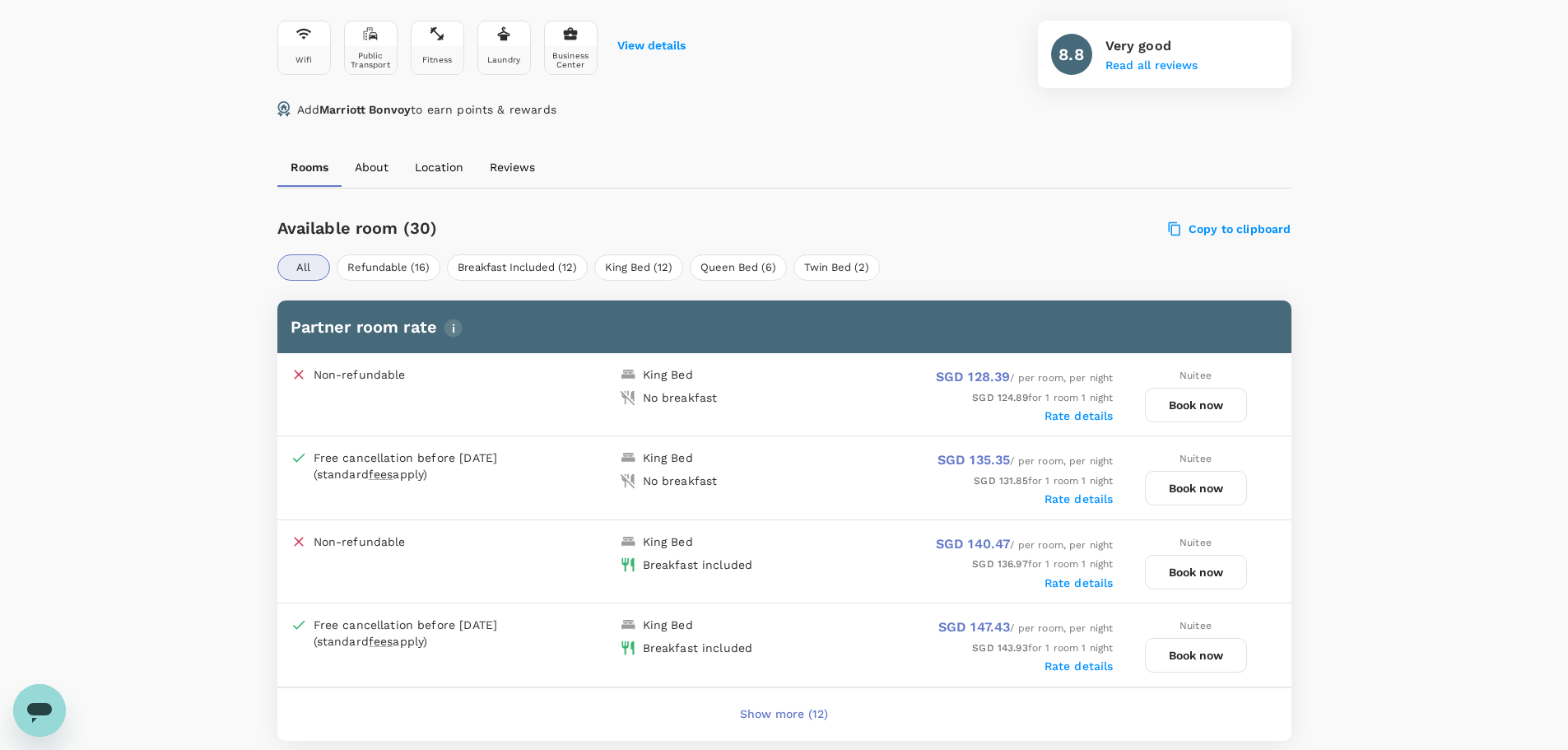
scroll to position [659, 0]
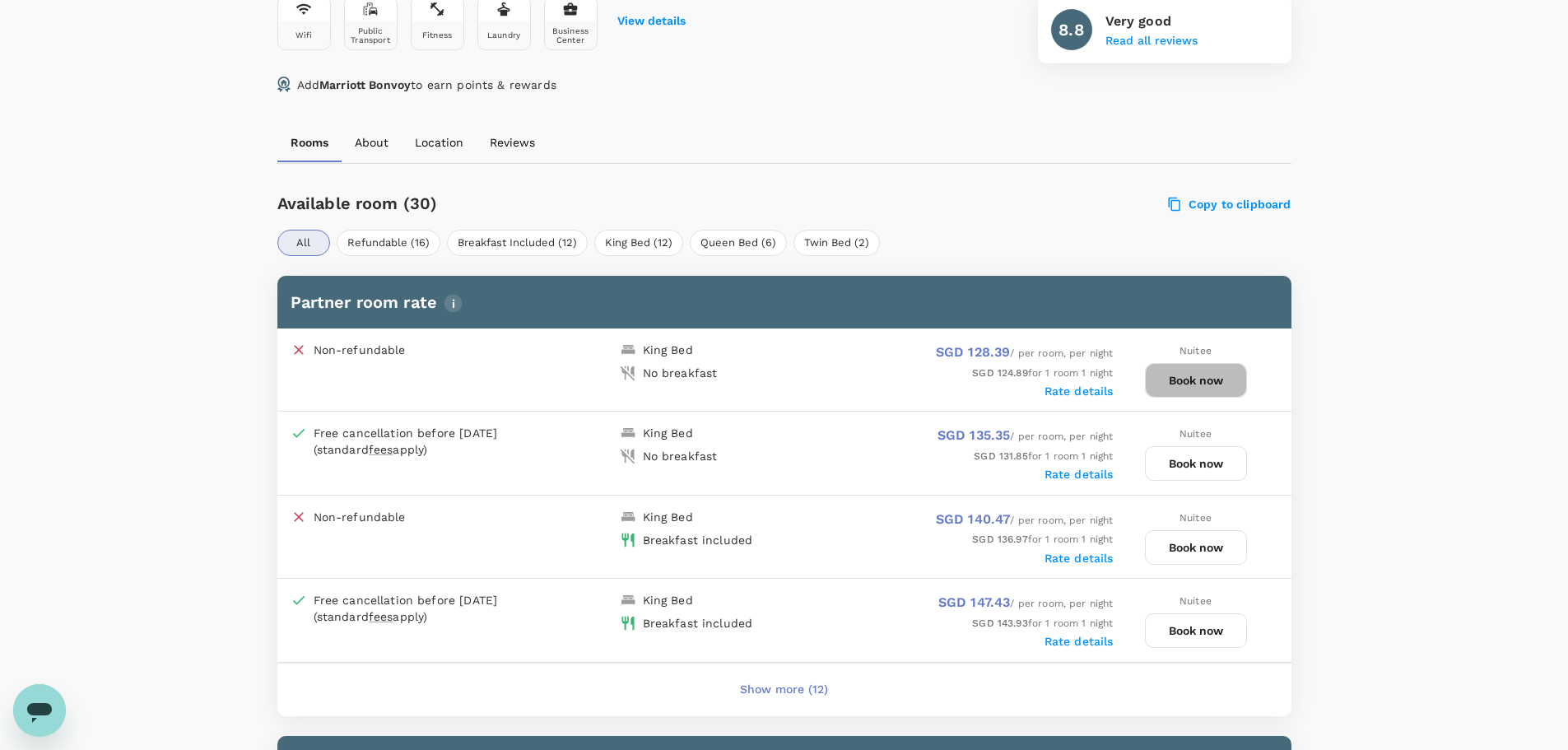
click at [1189, 391] on button "Book now" at bounding box center [1196, 380] width 102 height 35
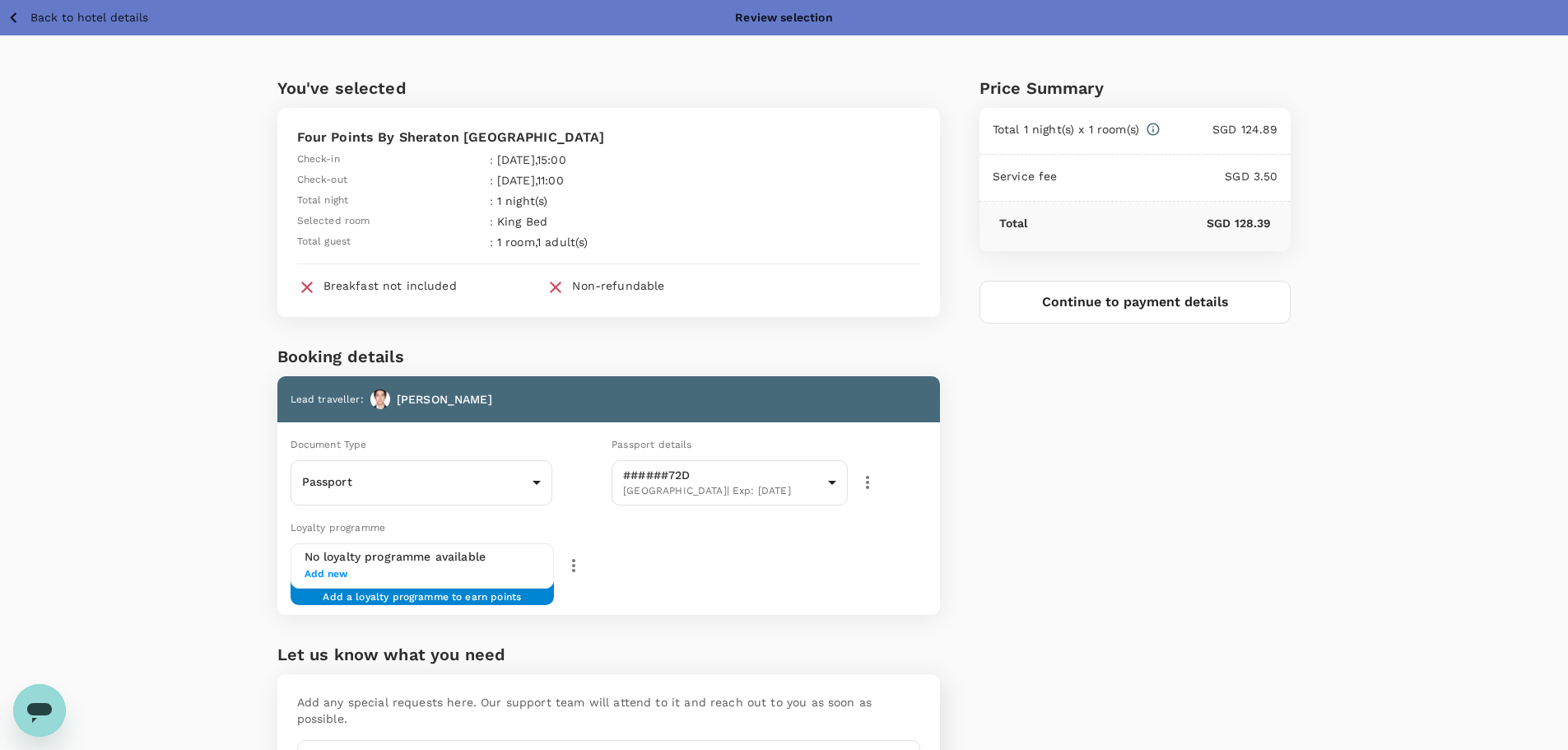
click at [1051, 448] on div "Price Summary Total 1 night(s) x 1 room(s) SGD 124.89 Service fee SGD 3.50 Tota…" at bounding box center [1116, 441] width 352 height 811
click at [335, 575] on span "Add new" at bounding box center [423, 574] width 236 height 16
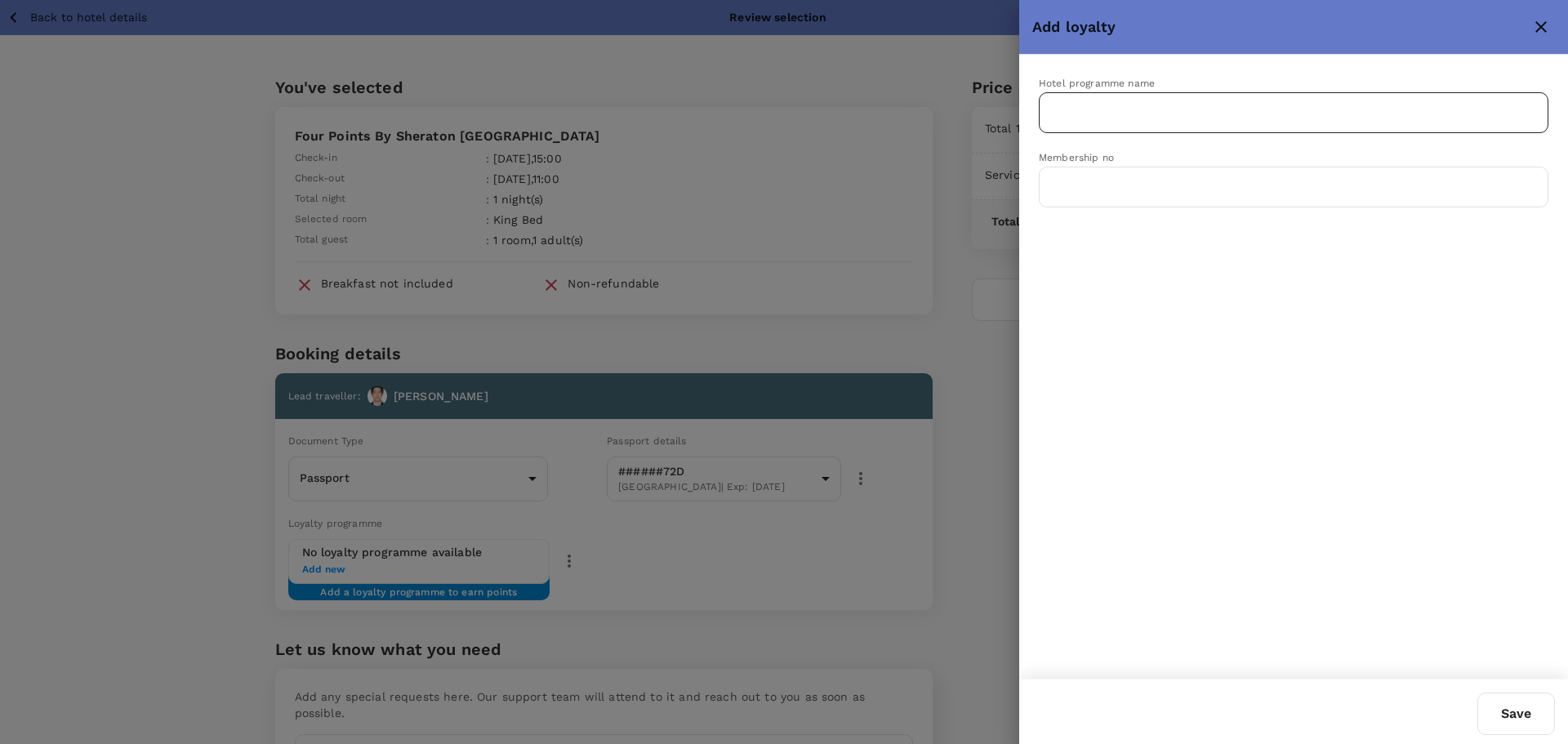
click at [1132, 119] on input "text" at bounding box center [1281, 113] width 470 height 31
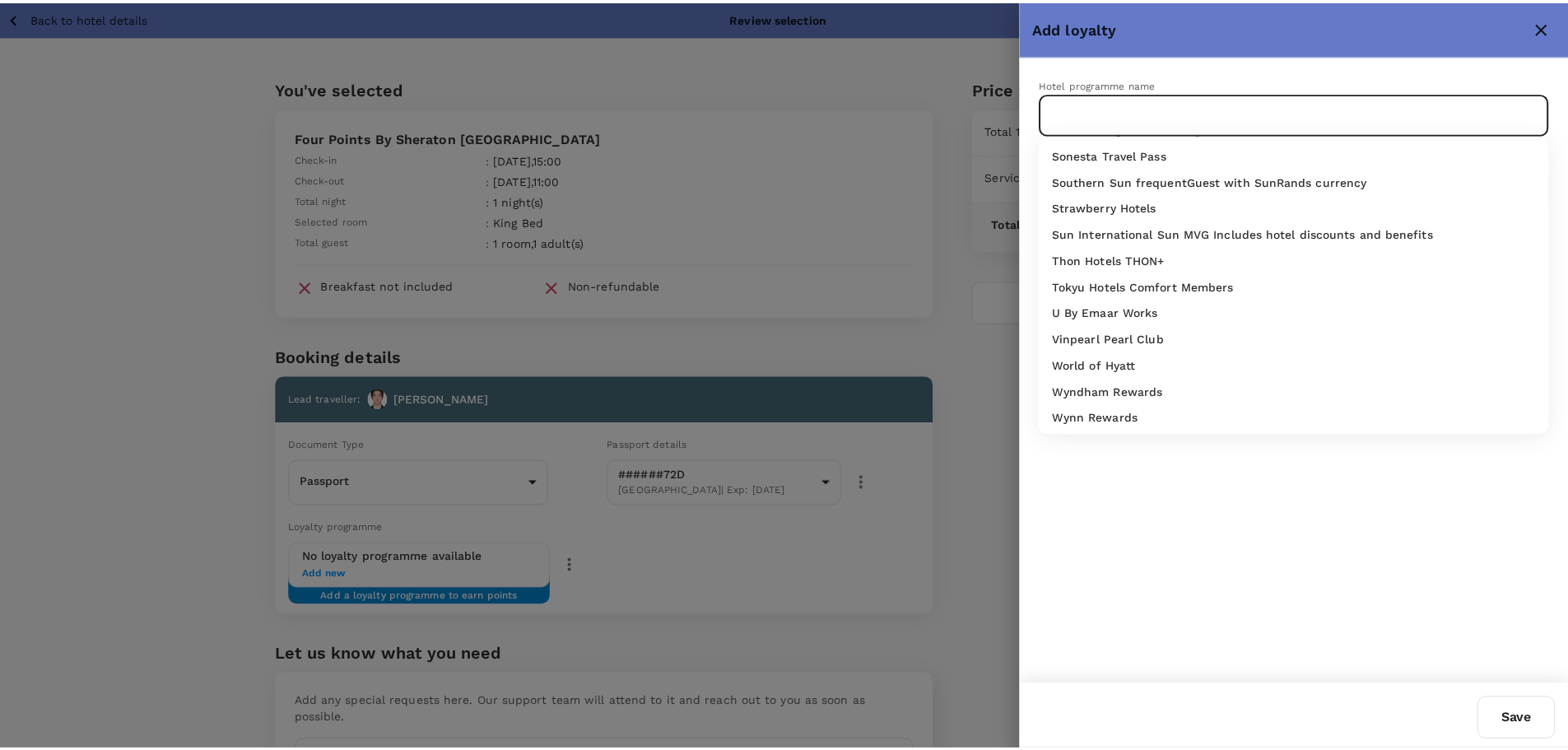
scroll to position [1163, 0]
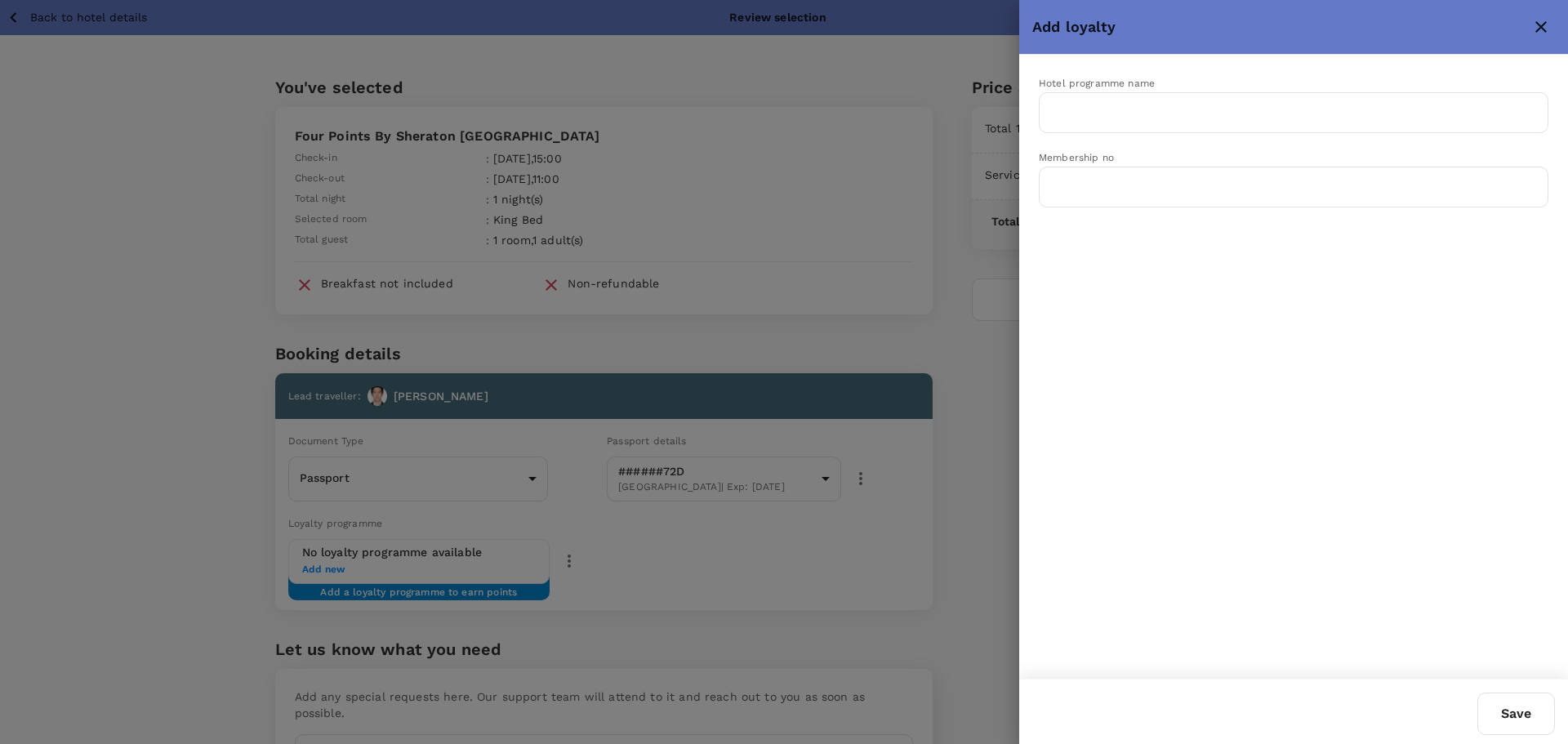
click at [1010, 383] on div at bounding box center [784, 372] width 1568 height 744
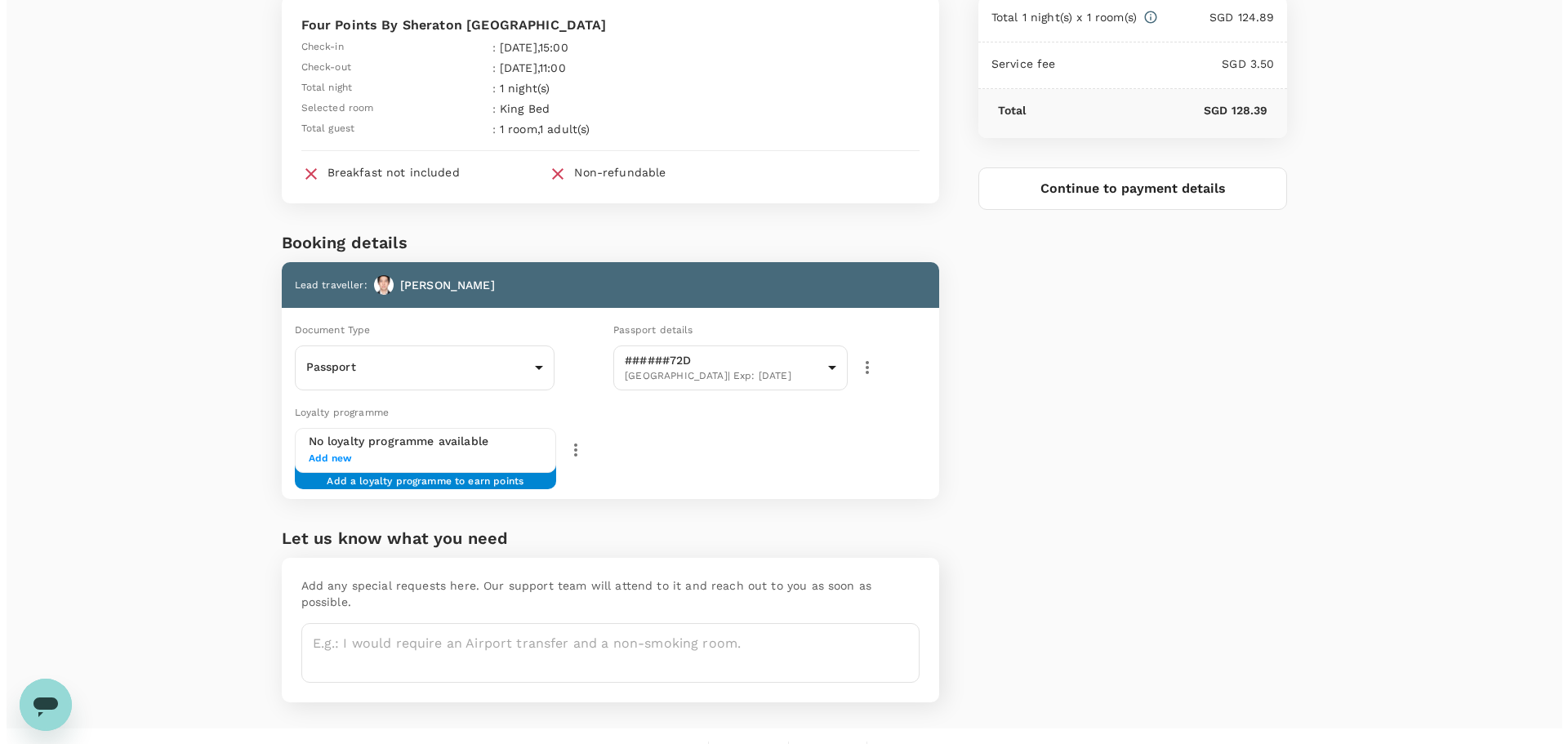
scroll to position [0, 0]
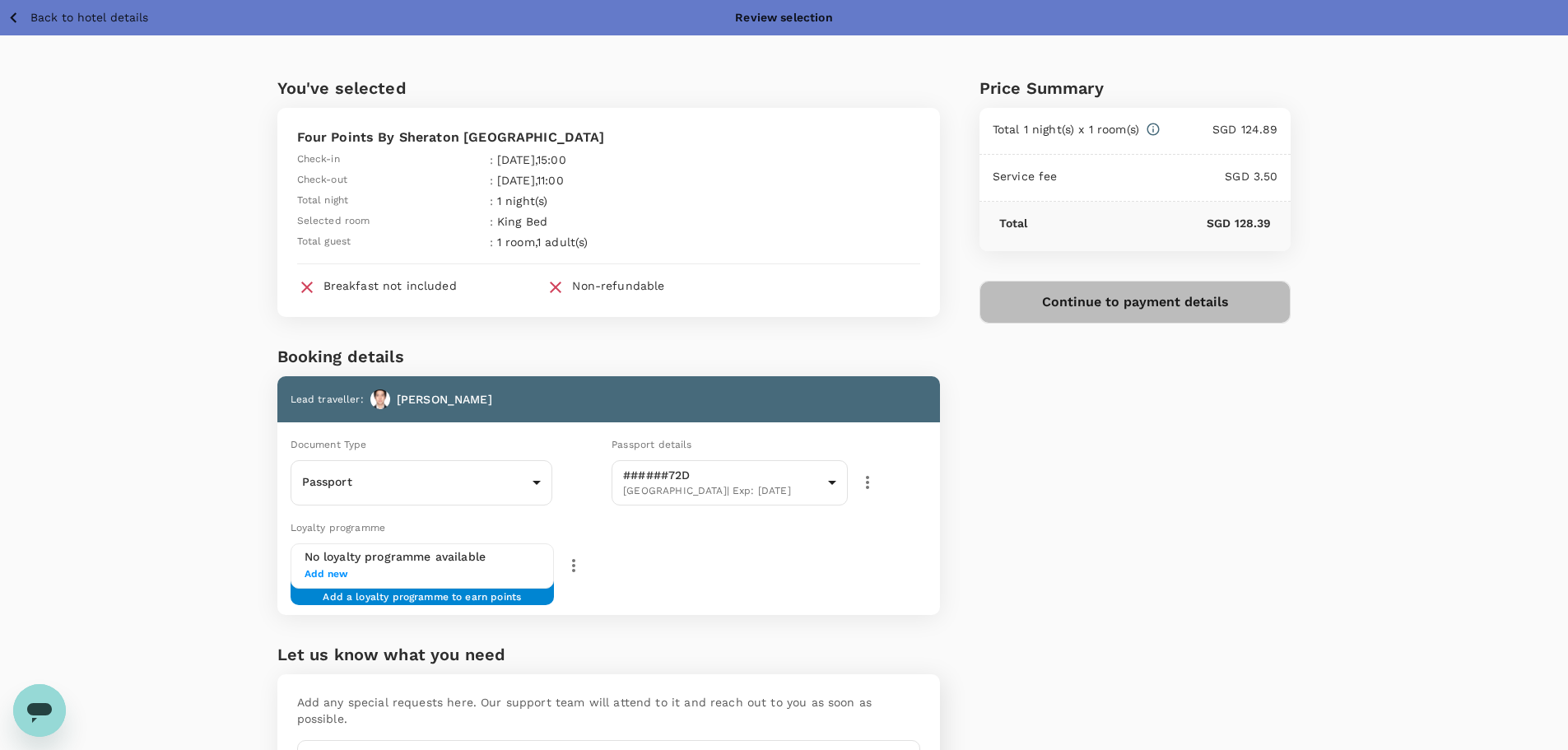
click at [1091, 312] on button "Continue to payment details" at bounding box center [1135, 302] width 312 height 43
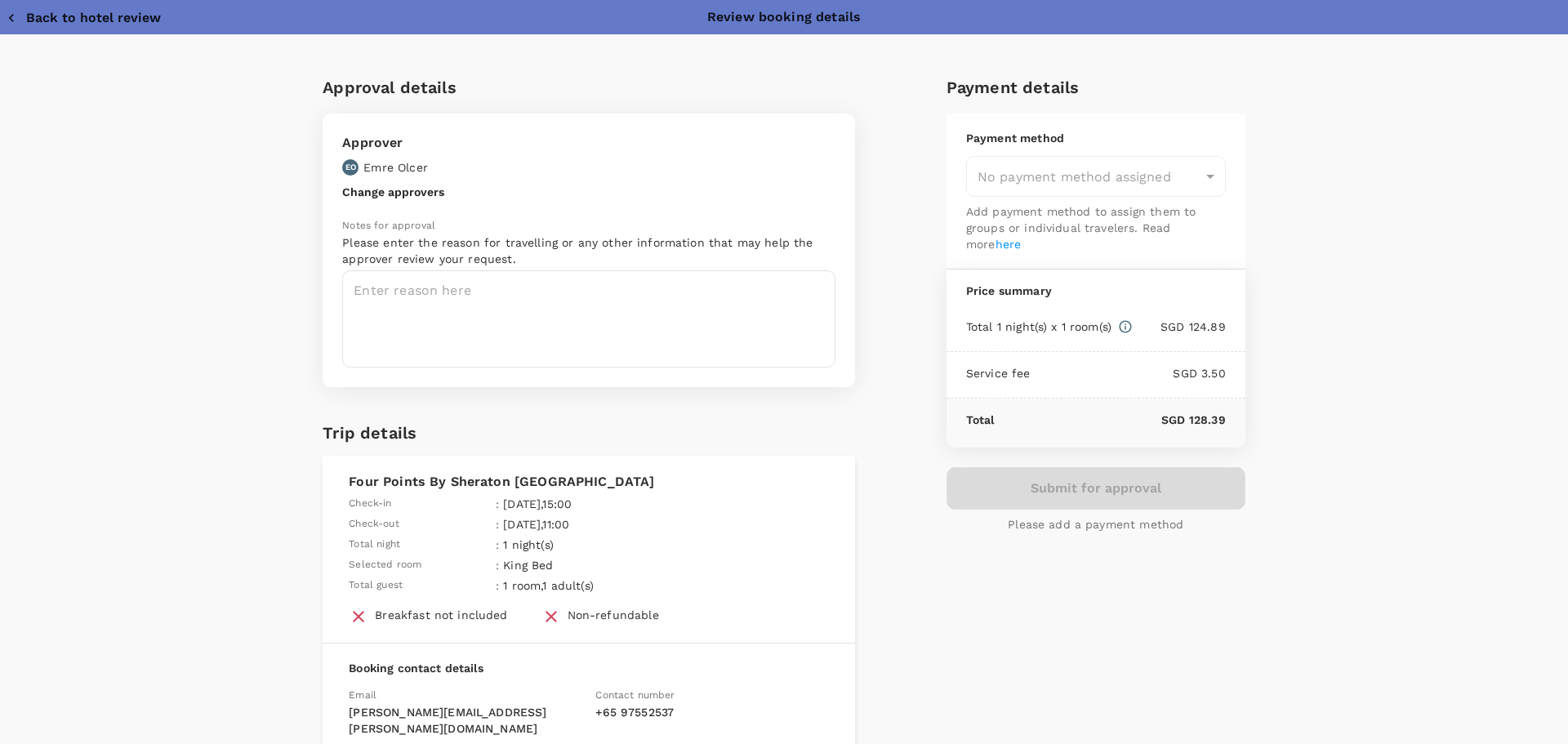
type input "9e97b462-4c25-472c-89ab-f051c91c7086"
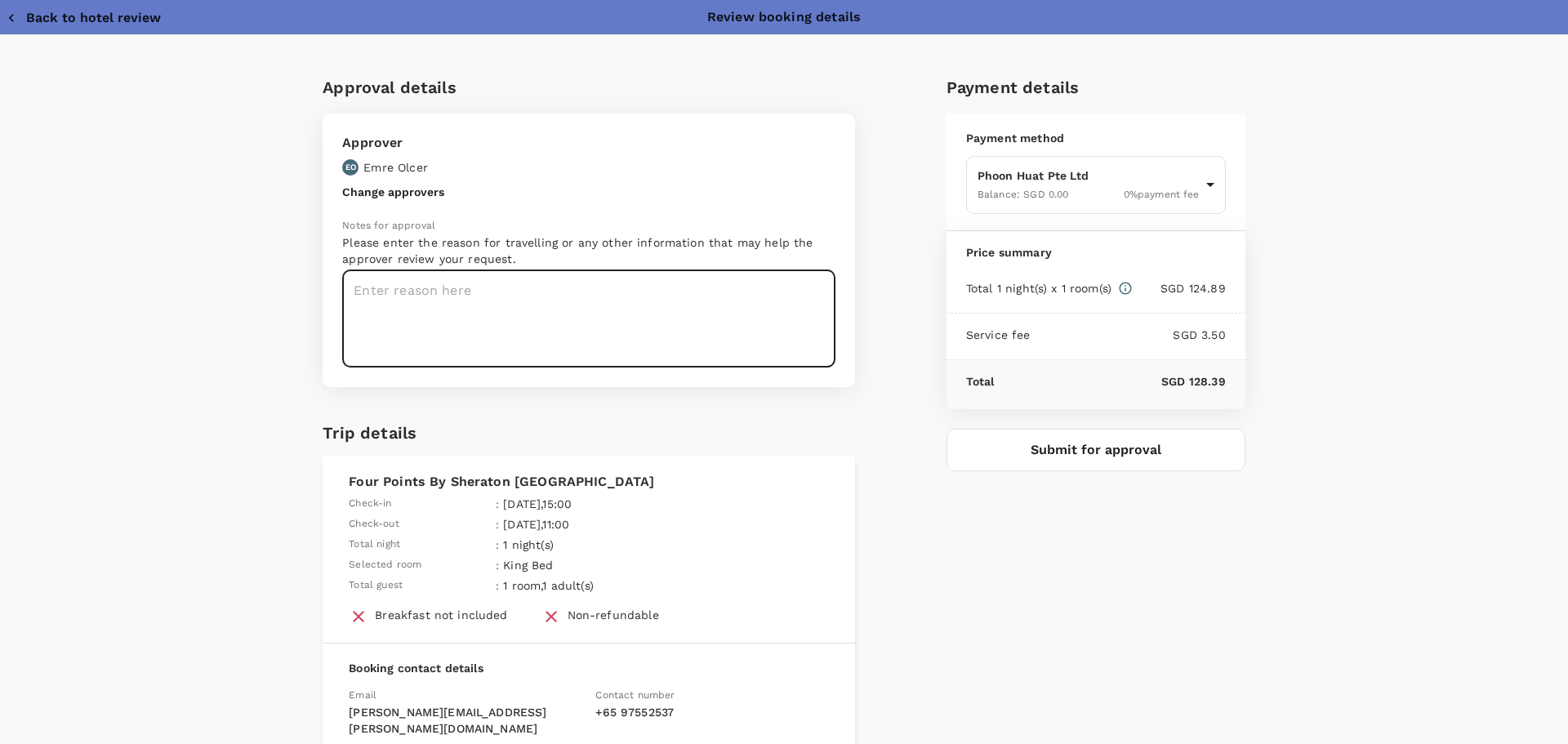
click at [742, 323] on textarea at bounding box center [589, 319] width 493 height 97
type textarea "NZ trip"
click at [1001, 510] on div "Payment details Payment method Phoon Huat Pte Ltd Balance : SGD 0.00 0 % paymen…" at bounding box center [1090, 485] width 312 height 848
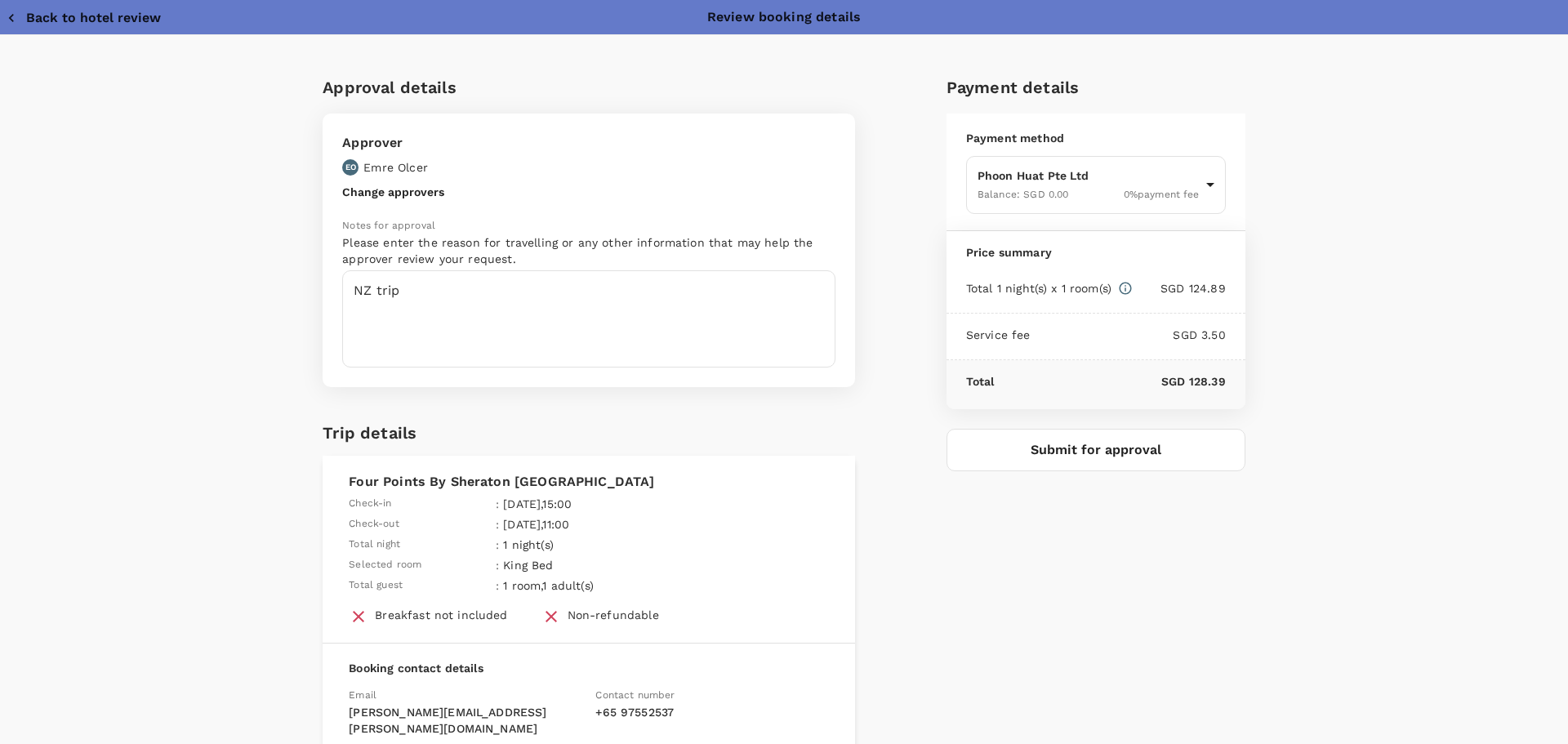
click at [1050, 452] on button "Submit for approval" at bounding box center [1096, 450] width 299 height 43
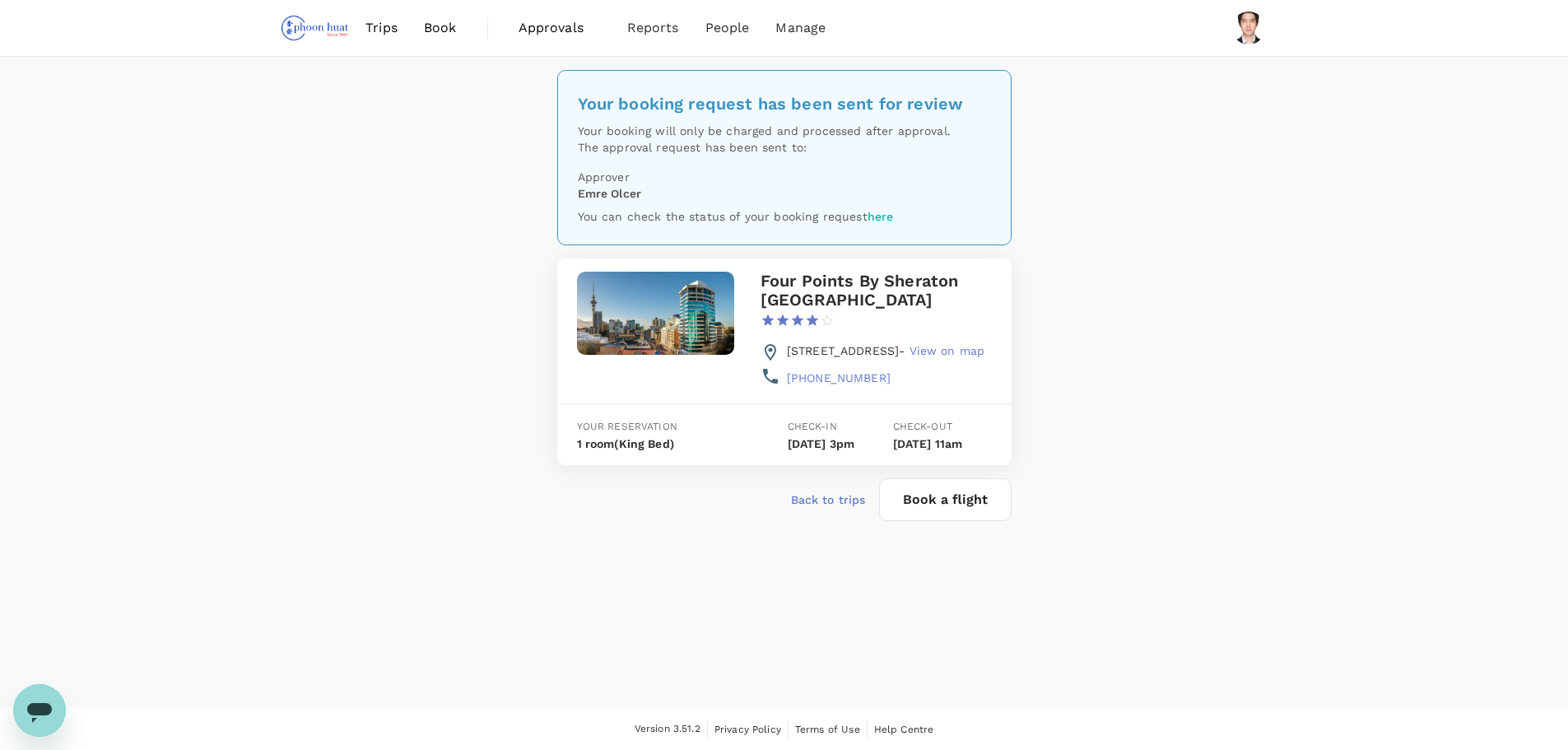
click at [825, 521] on div "Back to trips Book a flight" at bounding box center [777, 493] width 467 height 56
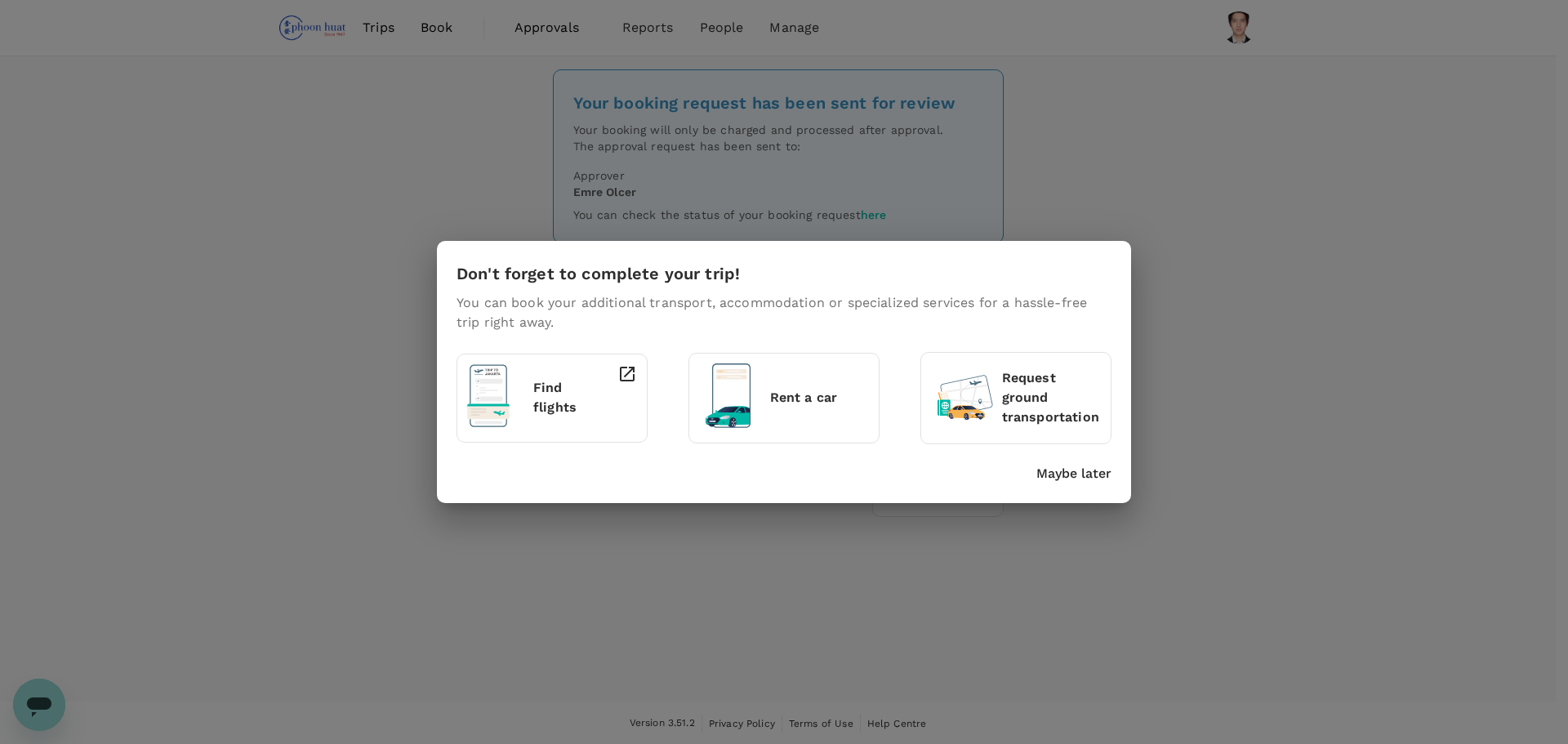
click at [1100, 477] on p "Maybe later" at bounding box center [1074, 473] width 75 height 20
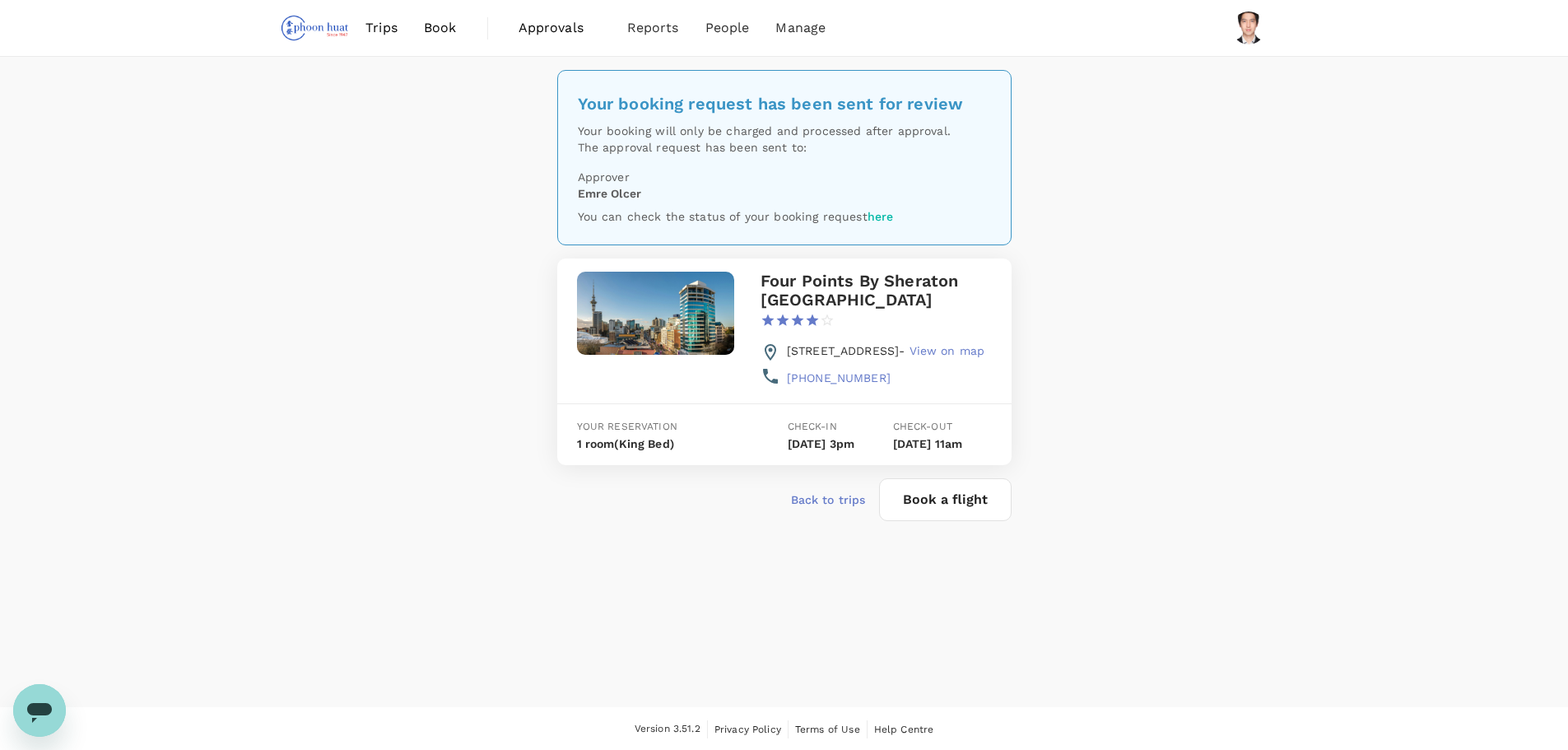
click at [1180, 478] on div "Your booking request has been sent for review Your booking will only be charged…" at bounding box center [784, 382] width 1568 height 650
click at [429, 24] on span "Book" at bounding box center [440, 28] width 33 height 20
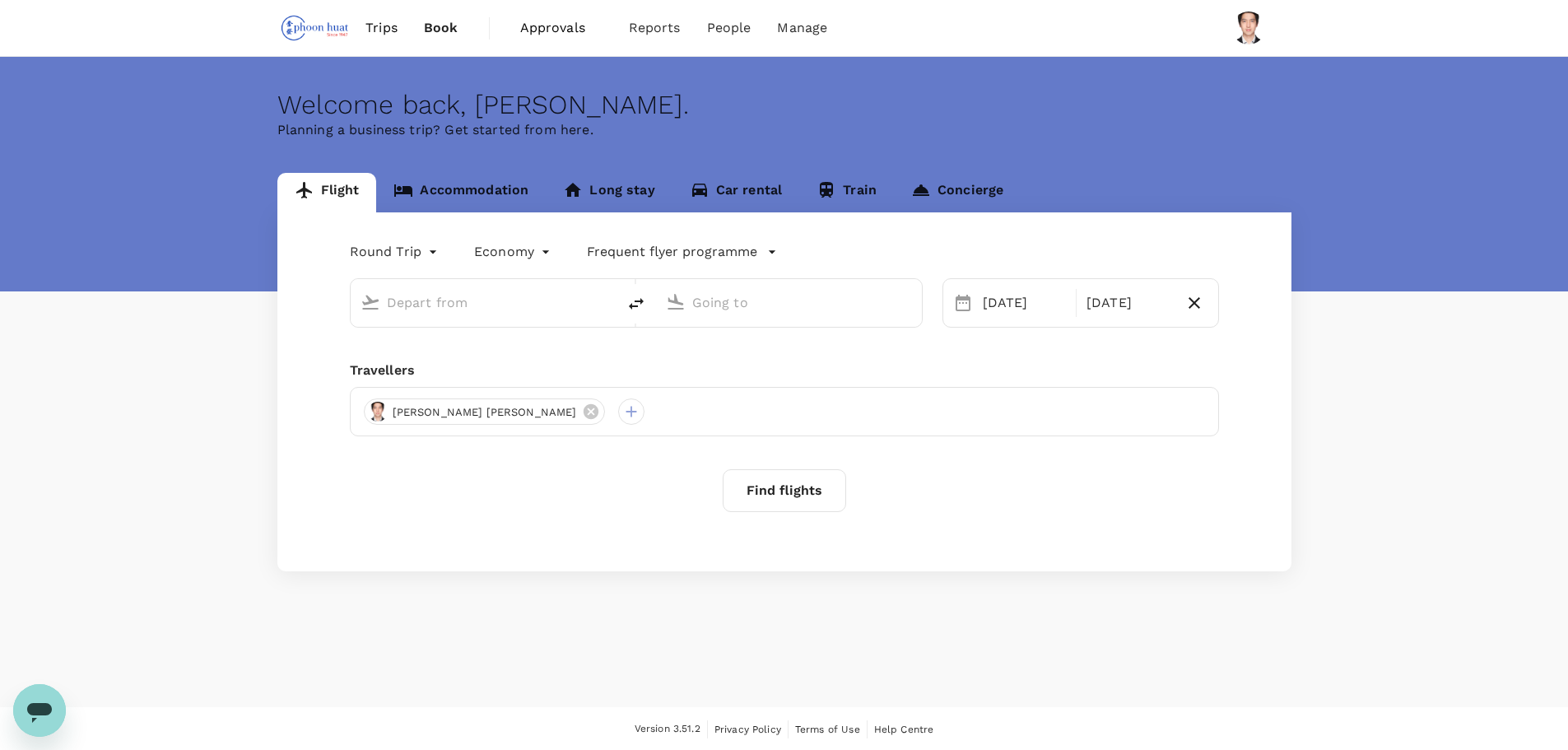
type input "Singapore Changi (SIN)"
type input "Soekarno-Hatta Intl (CGK)"
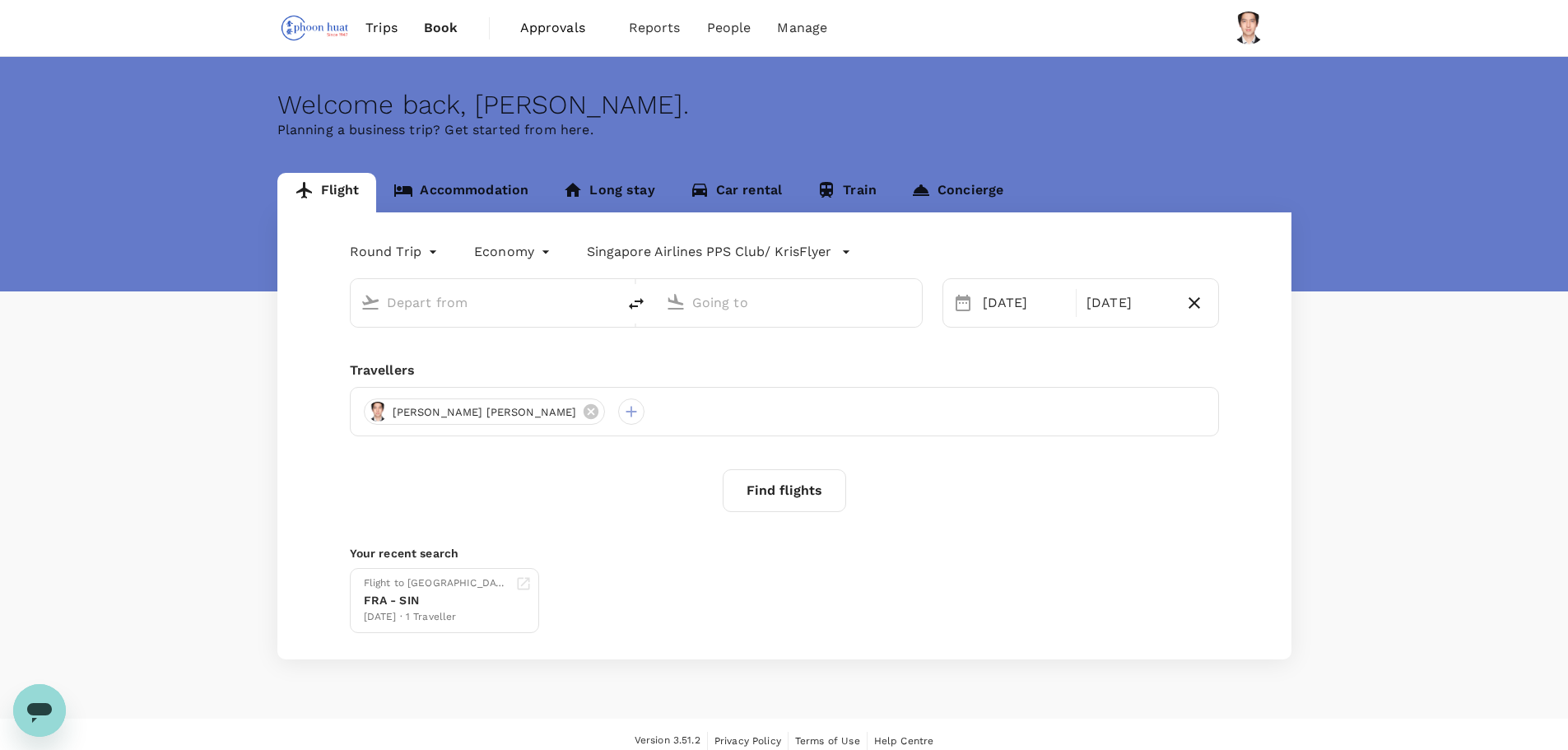
type input "Singapore Changi (SIN)"
type input "Soekarno-Hatta Intl (CGK)"
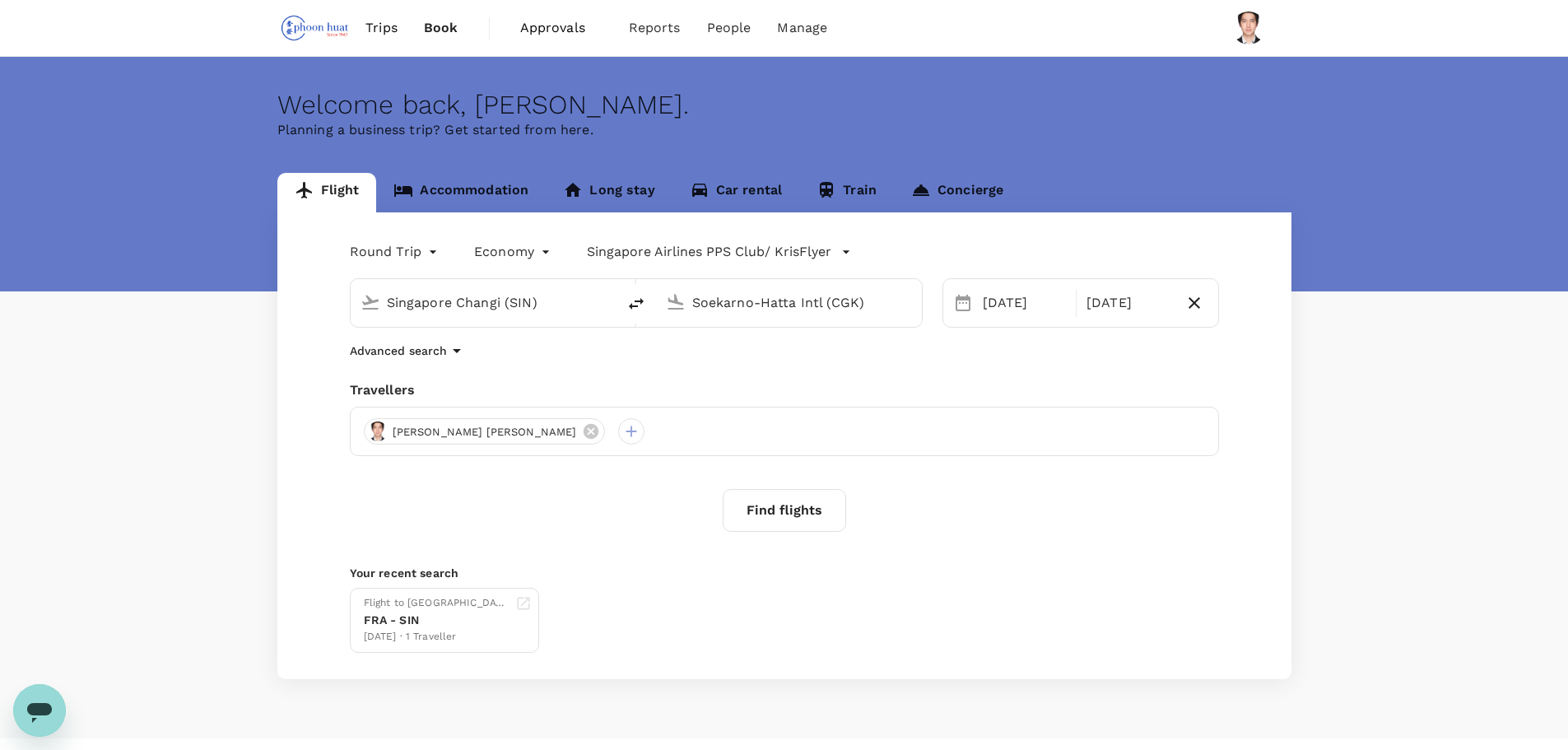
click at [470, 195] on link "Accommodation" at bounding box center [461, 193] width 170 height 40
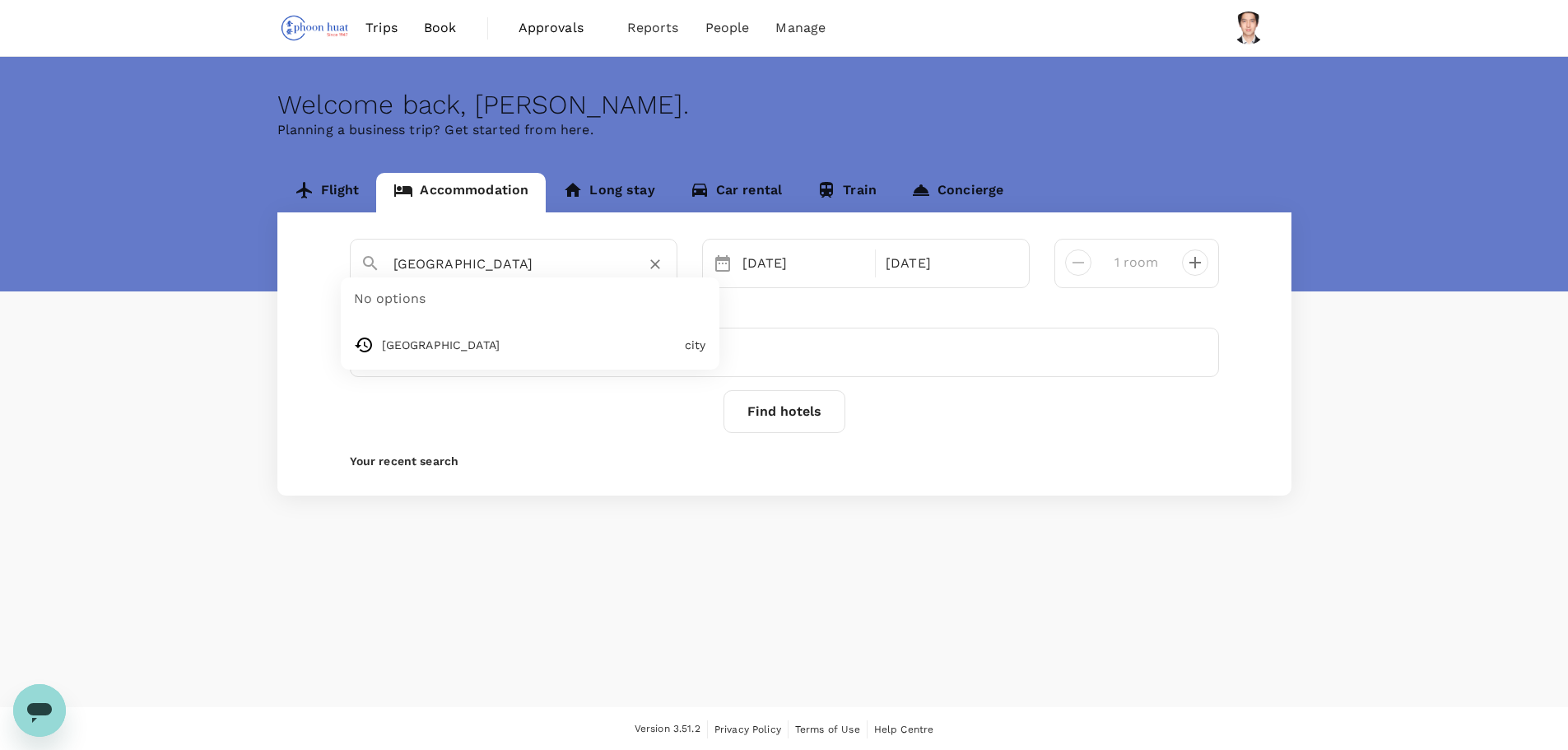
click at [466, 271] on input "[GEOGRAPHIC_DATA]" at bounding box center [507, 264] width 227 height 26
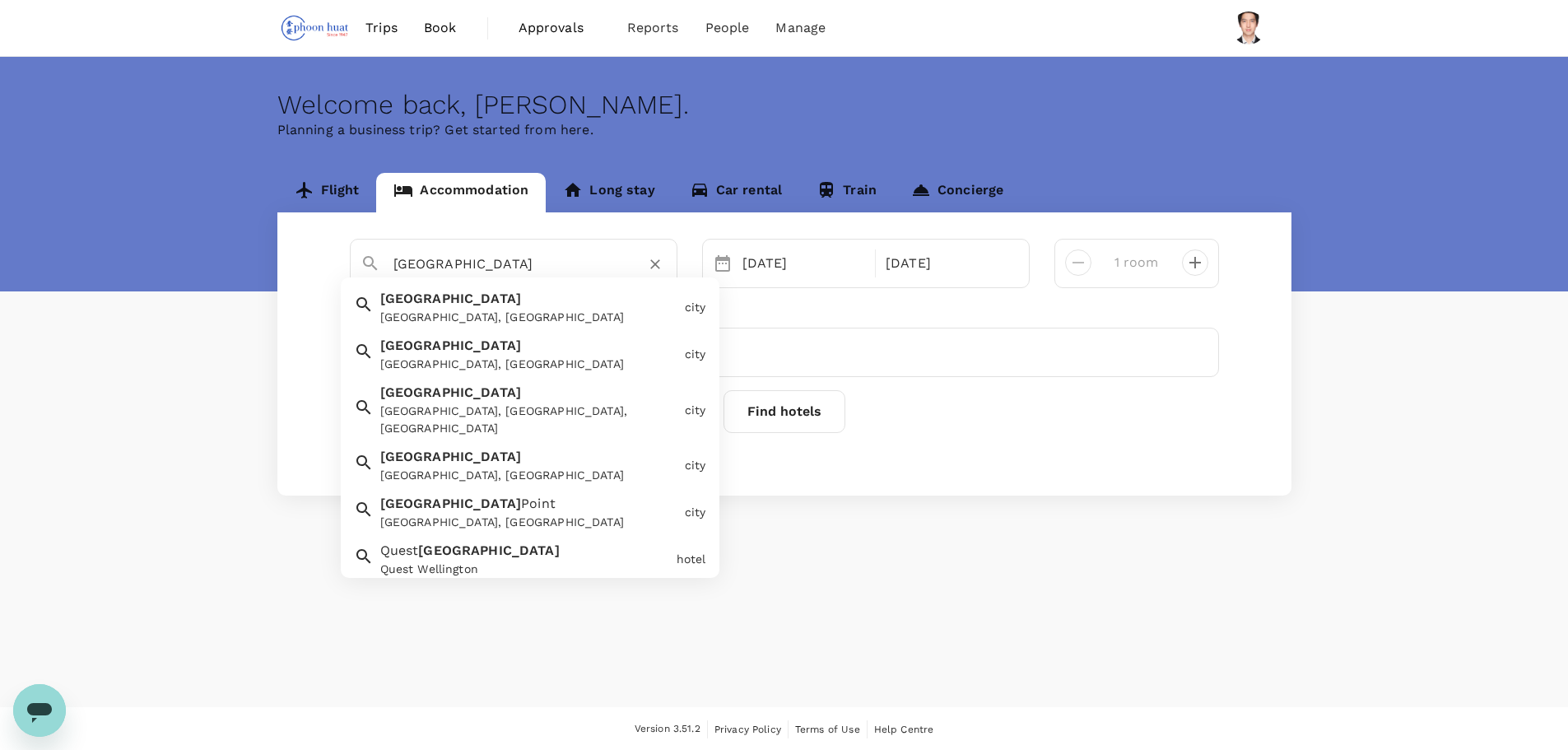
click at [470, 310] on div "Wellington, New Zealand" at bounding box center [529, 317] width 298 height 17
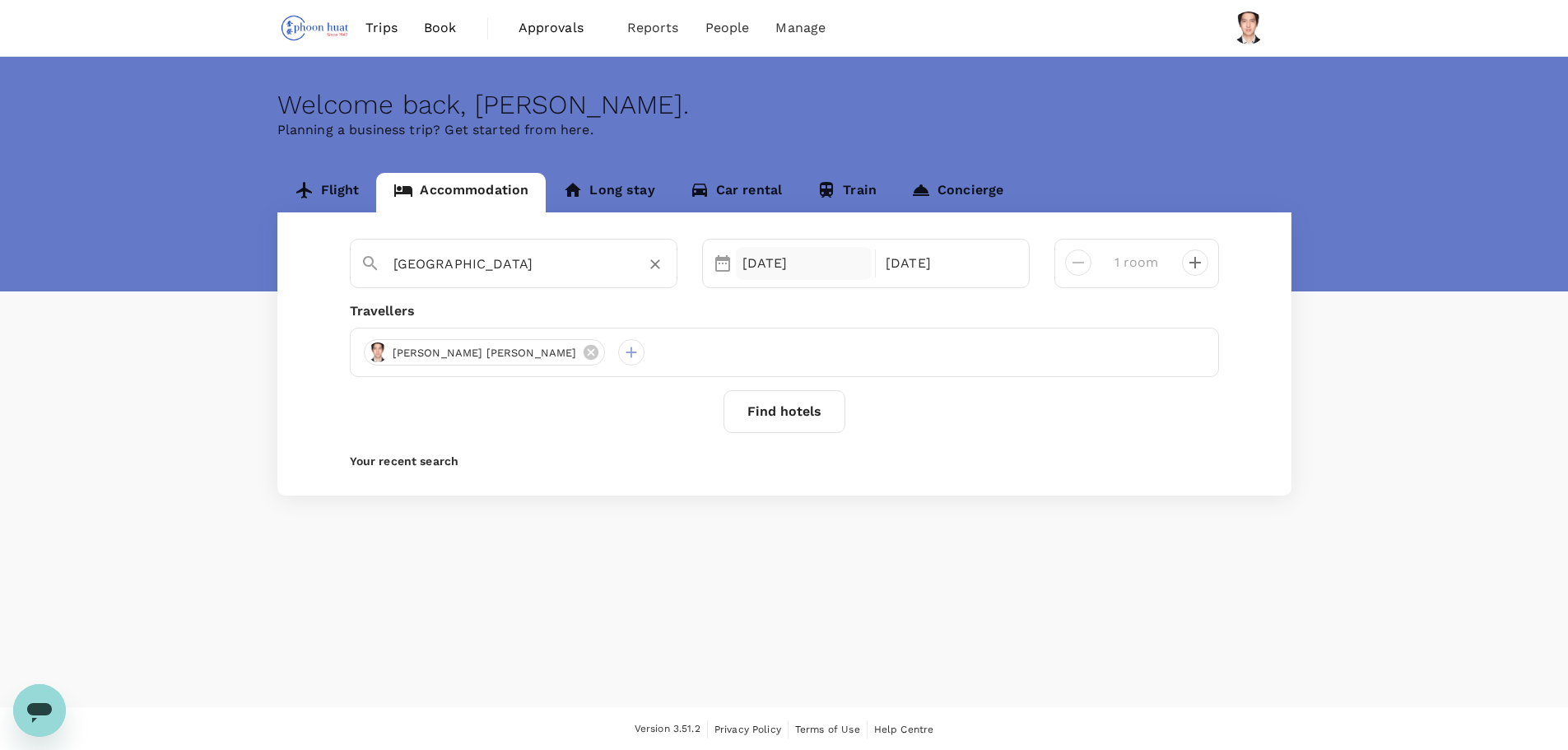
type input "Wellington"
click at [793, 266] on div "[DATE]" at bounding box center [804, 264] width 137 height 33
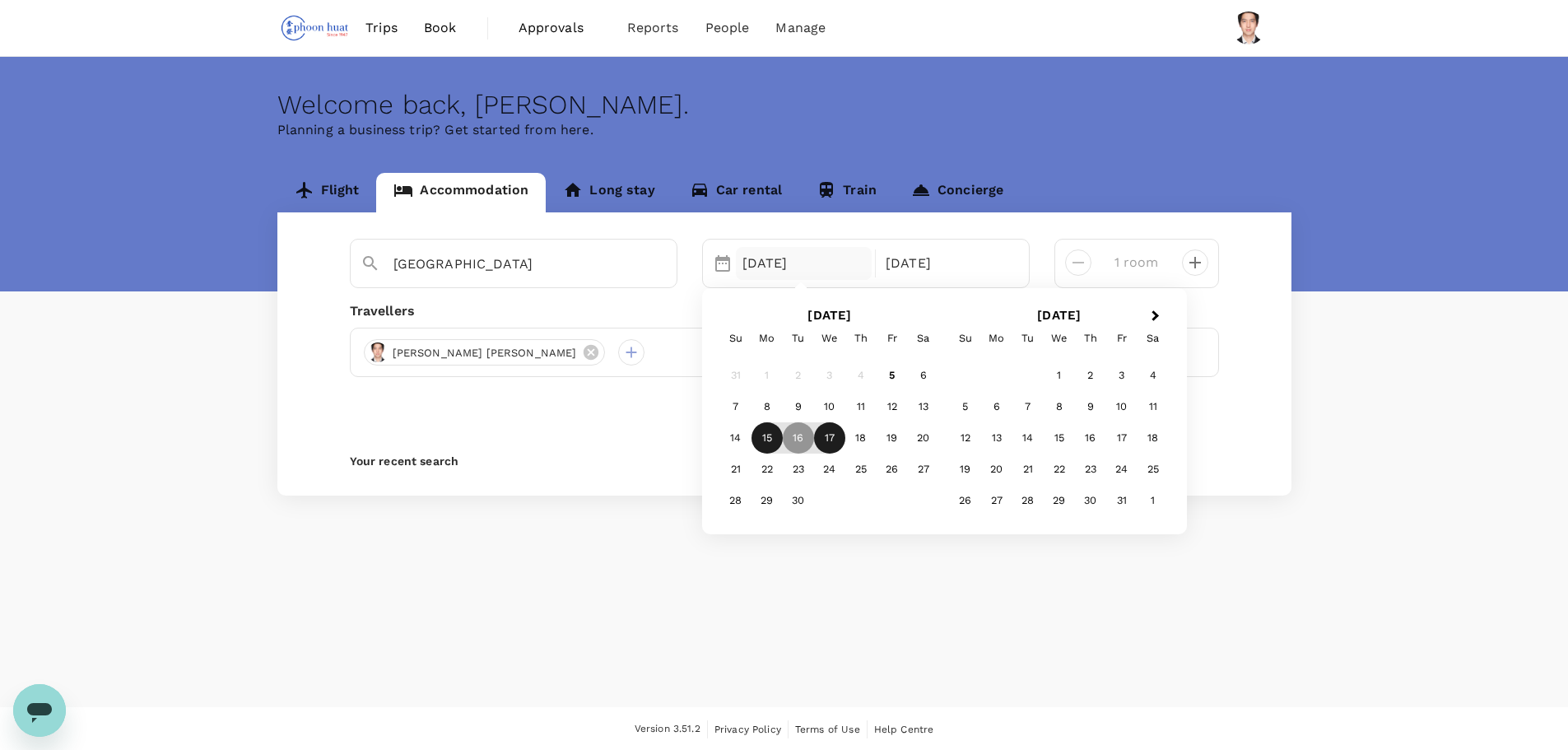
click at [761, 440] on div "15" at bounding box center [767, 438] width 31 height 31
click at [800, 443] on div "16" at bounding box center [798, 438] width 31 height 31
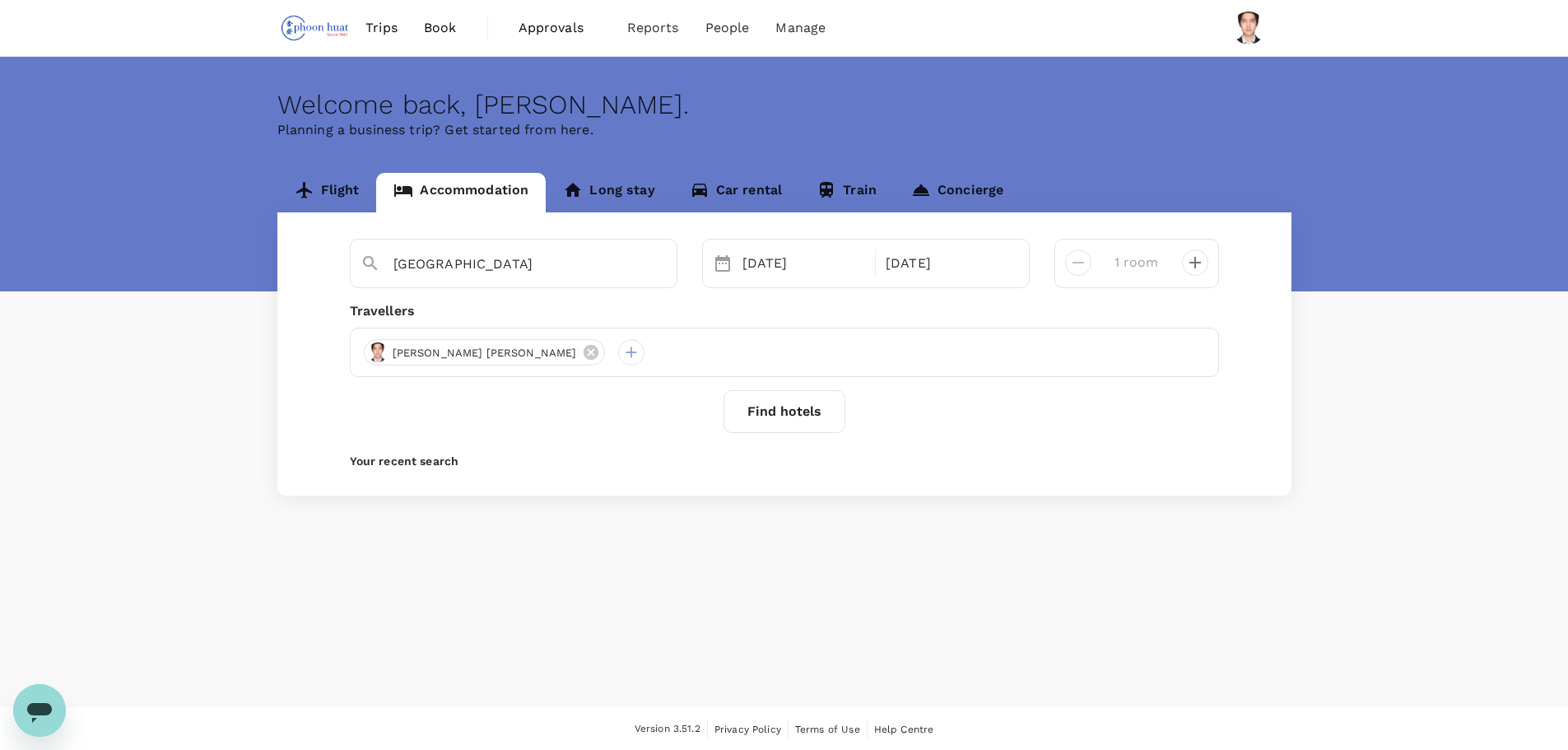
click at [793, 407] on button "Find hotels" at bounding box center [784, 411] width 122 height 43
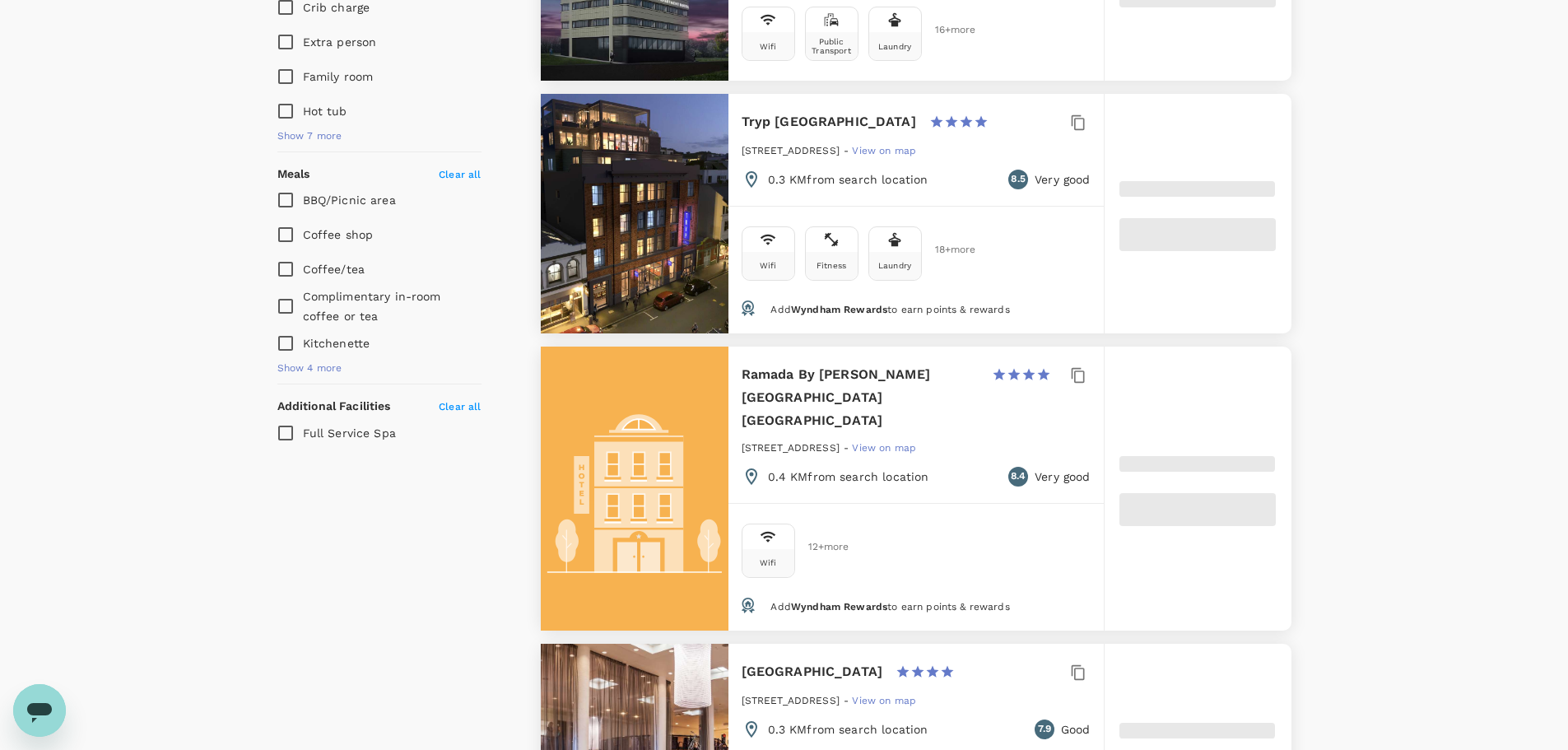
scroll to position [1152, 0]
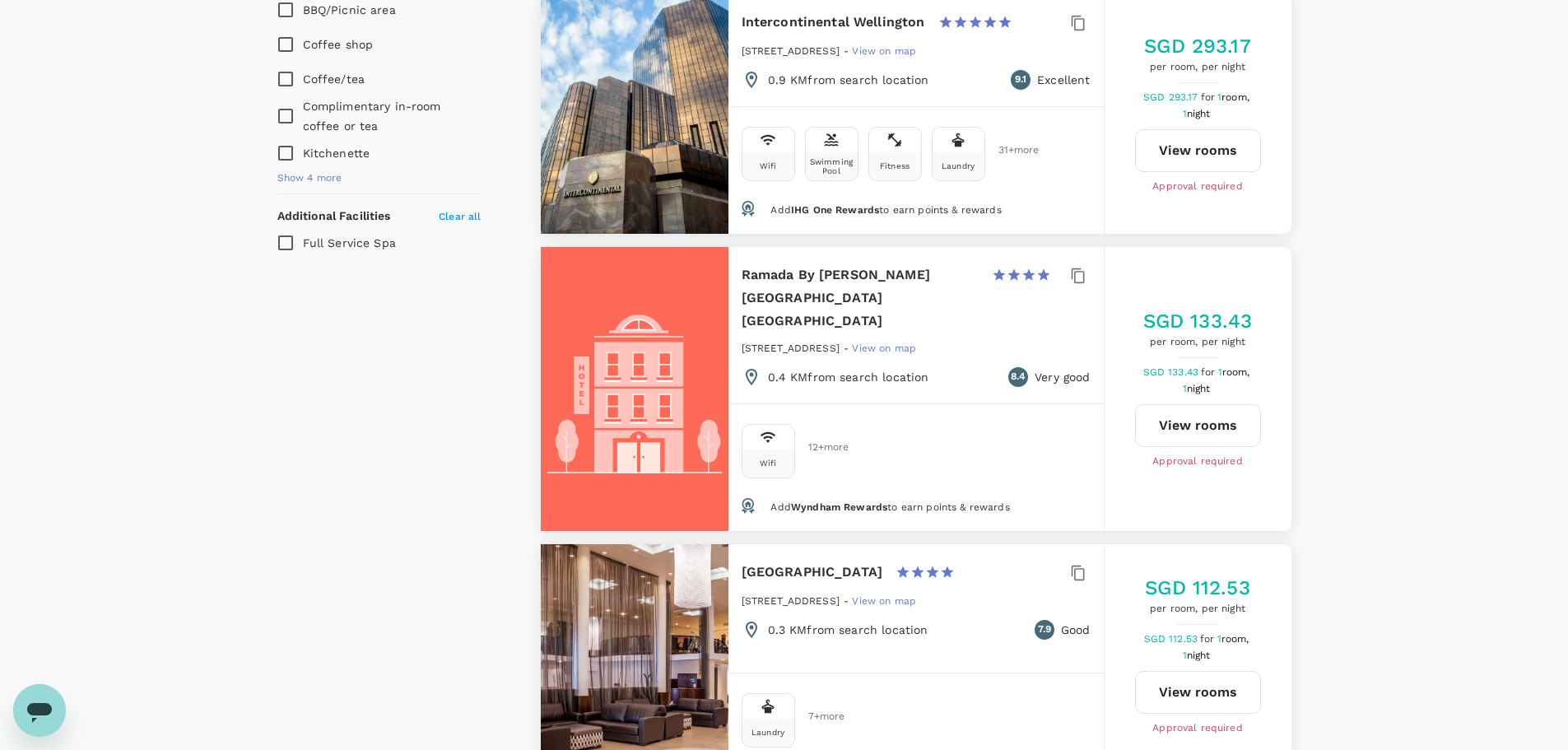
type input "313.62"
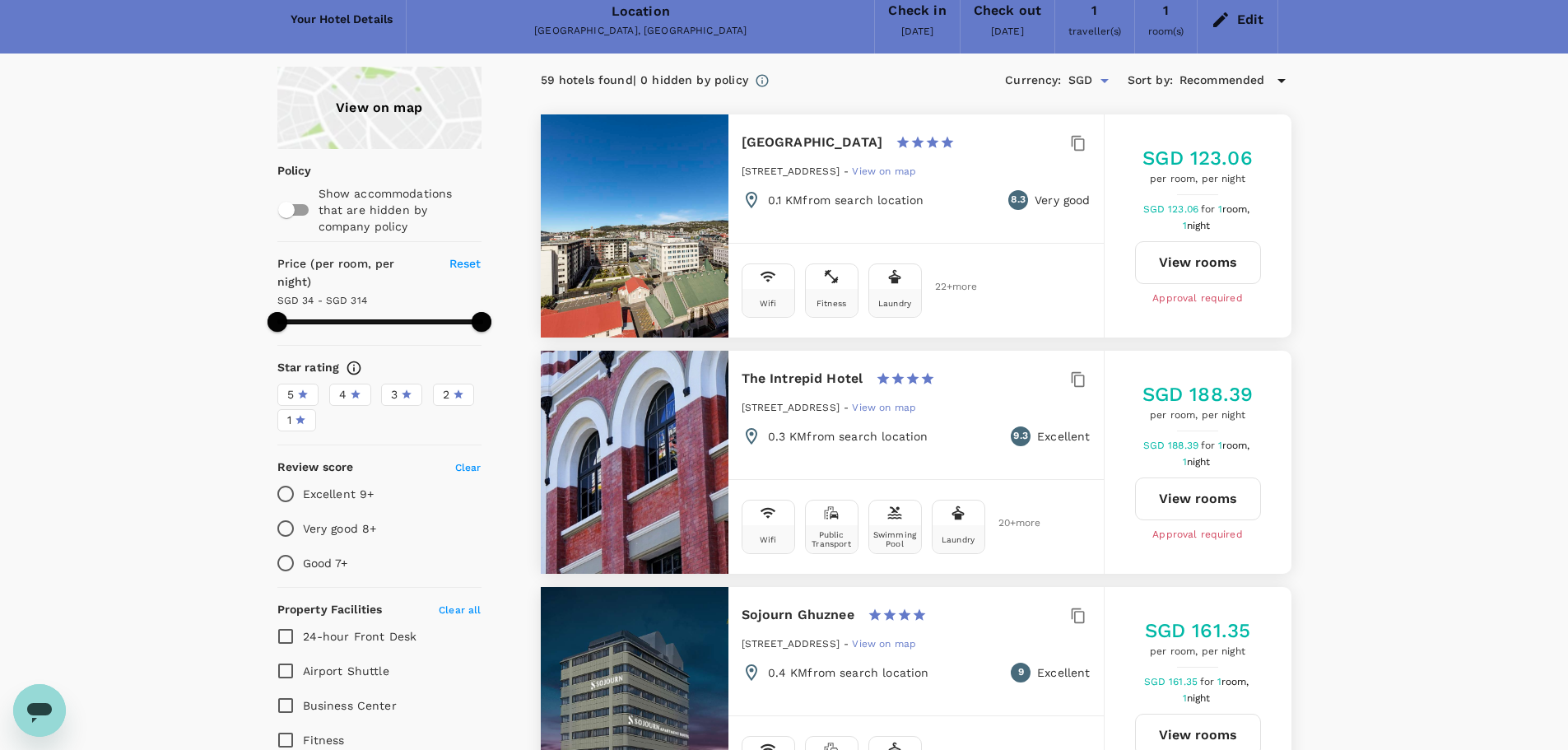
scroll to position [0, 0]
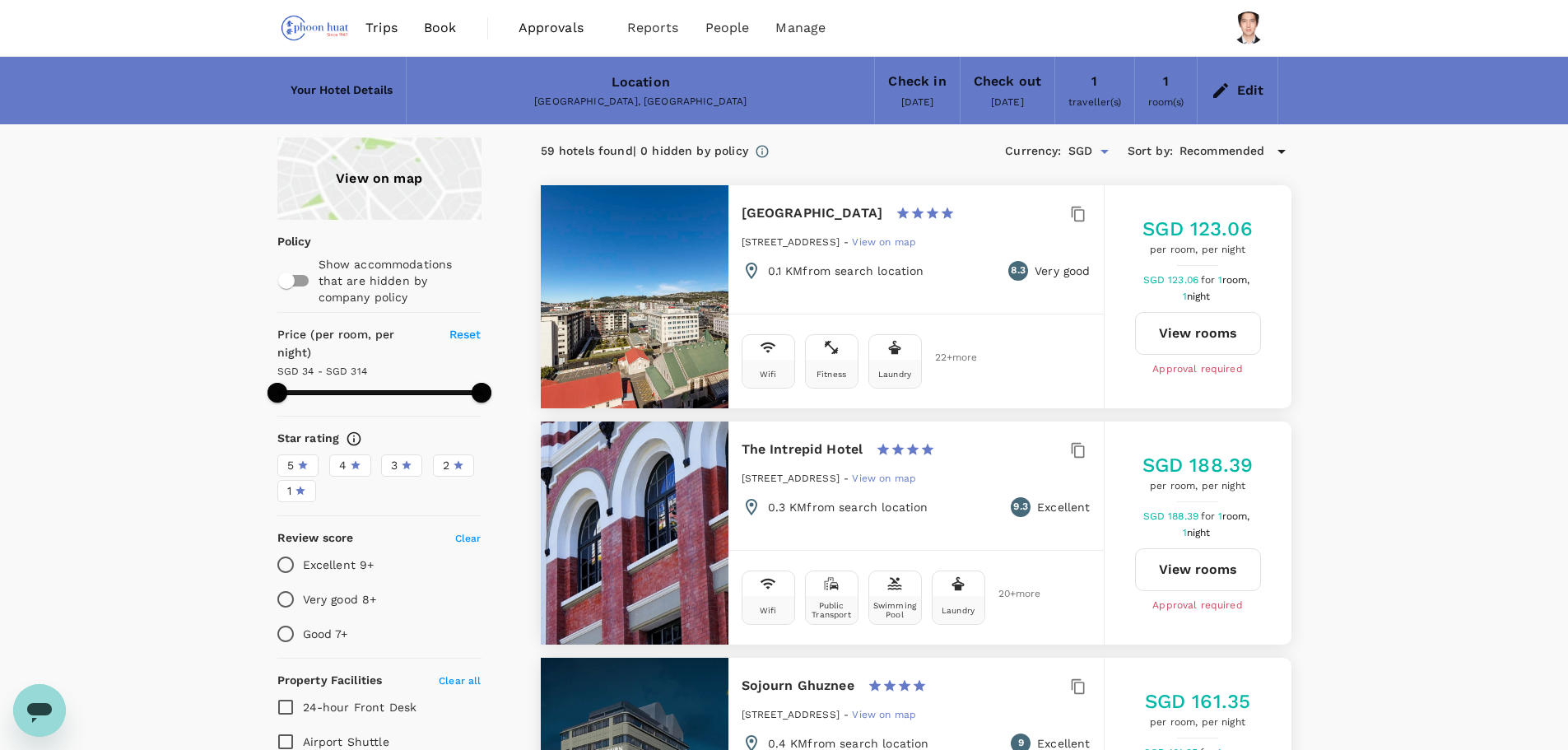
click at [637, 91] on div "Location" at bounding box center [640, 82] width 59 height 23
click at [645, 73] on div "Location" at bounding box center [640, 82] width 59 height 23
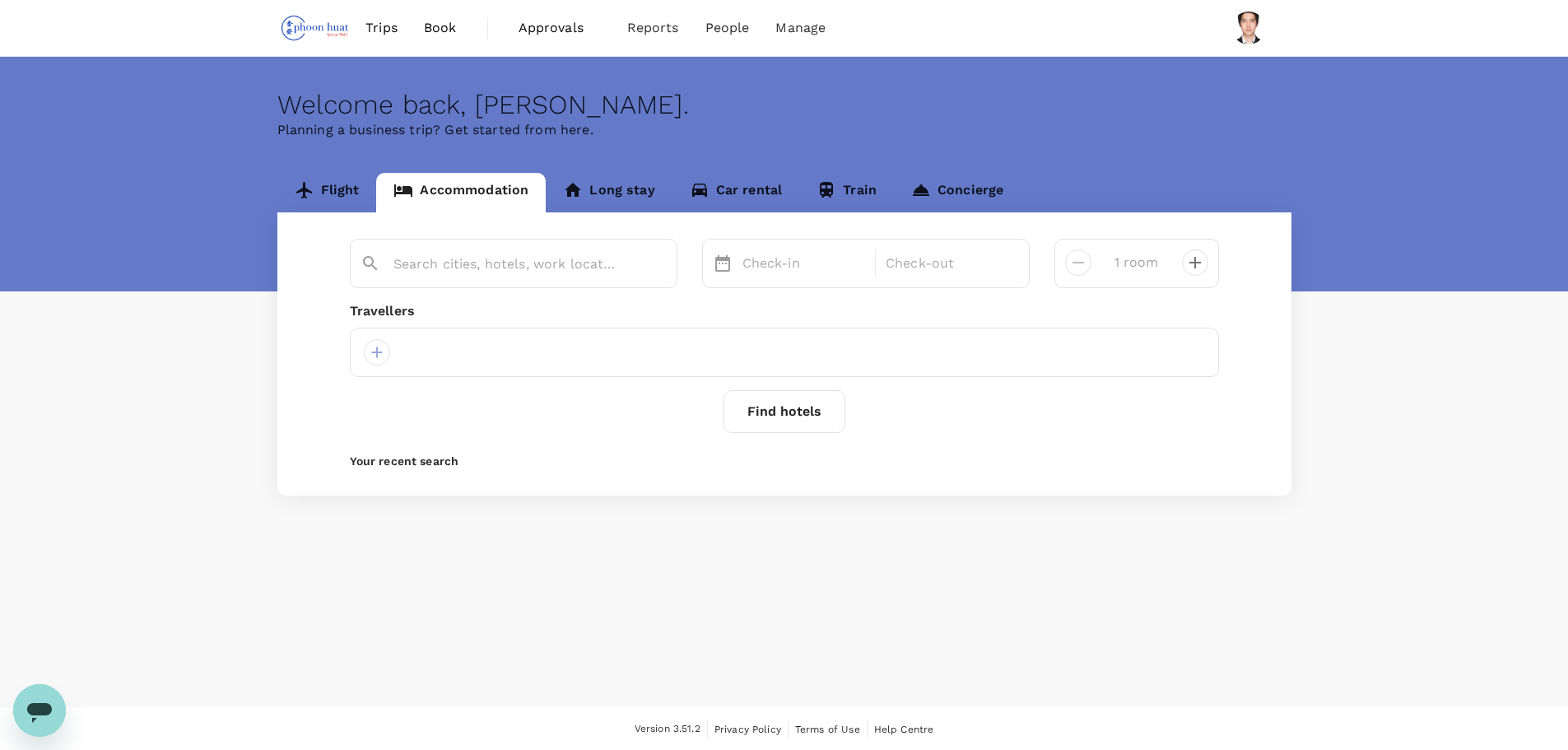
type input "Wellington"
click at [488, 263] on input "Wellington" at bounding box center [507, 264] width 227 height 26
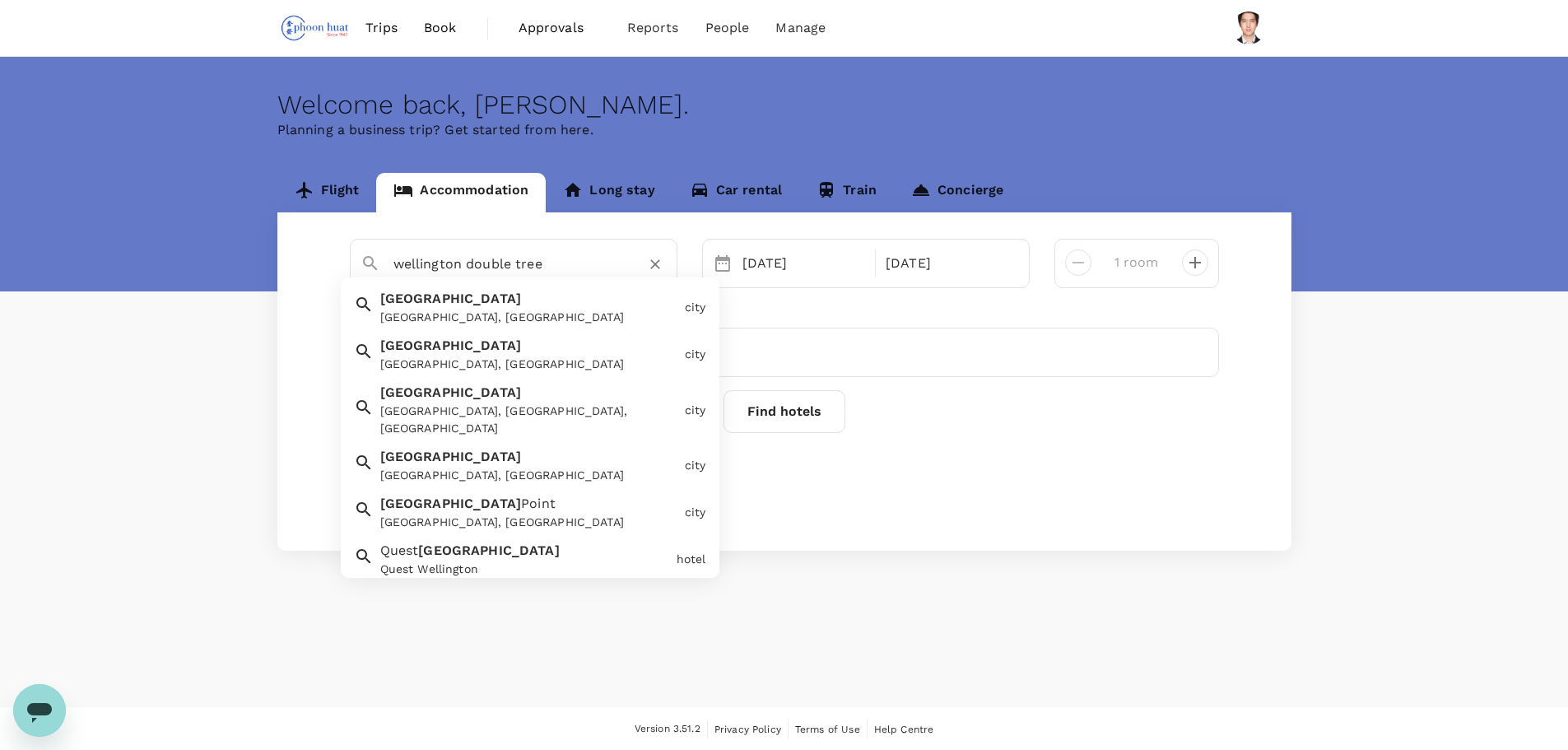
type input "Wellington"
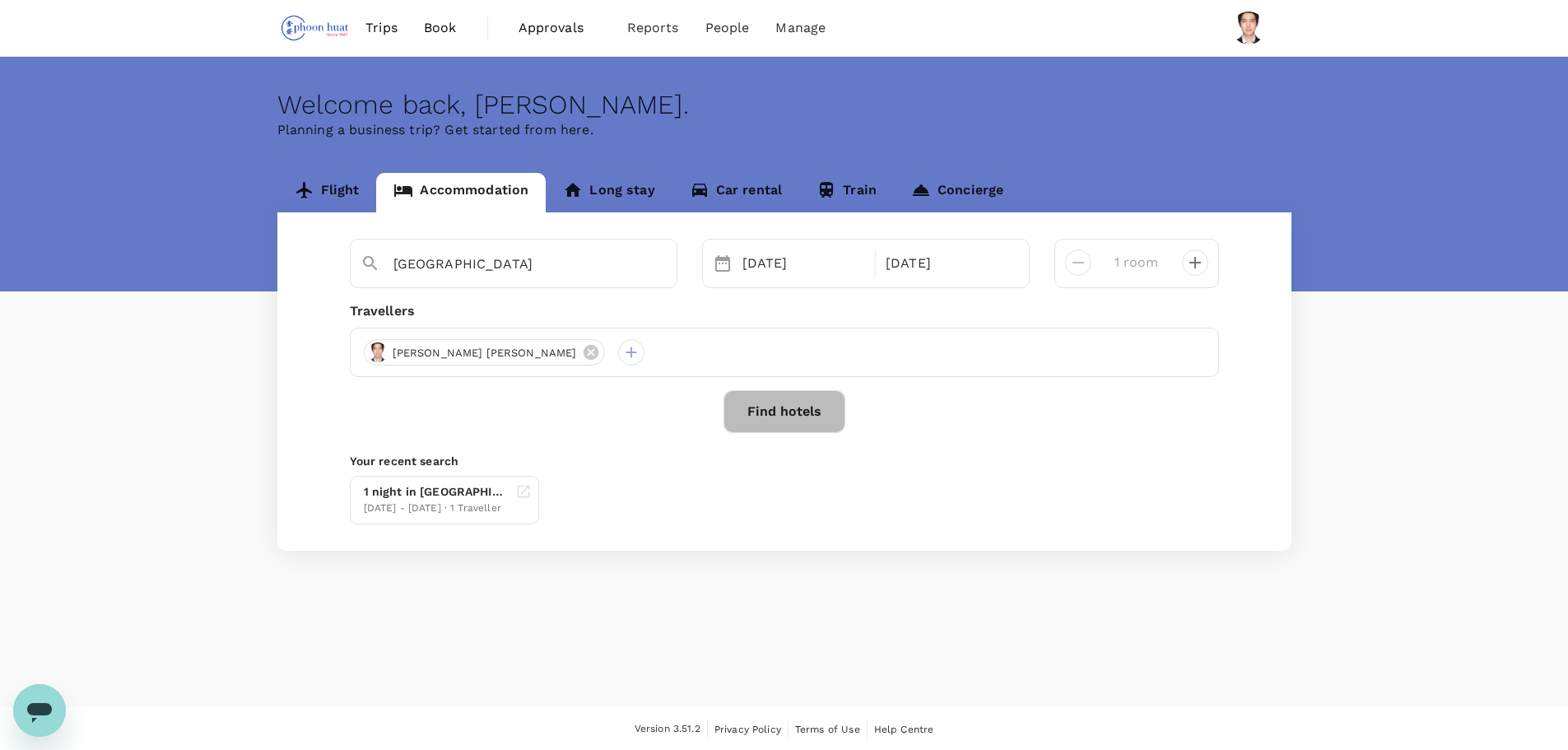
click at [798, 397] on button "Find hotels" at bounding box center [784, 411] width 122 height 43
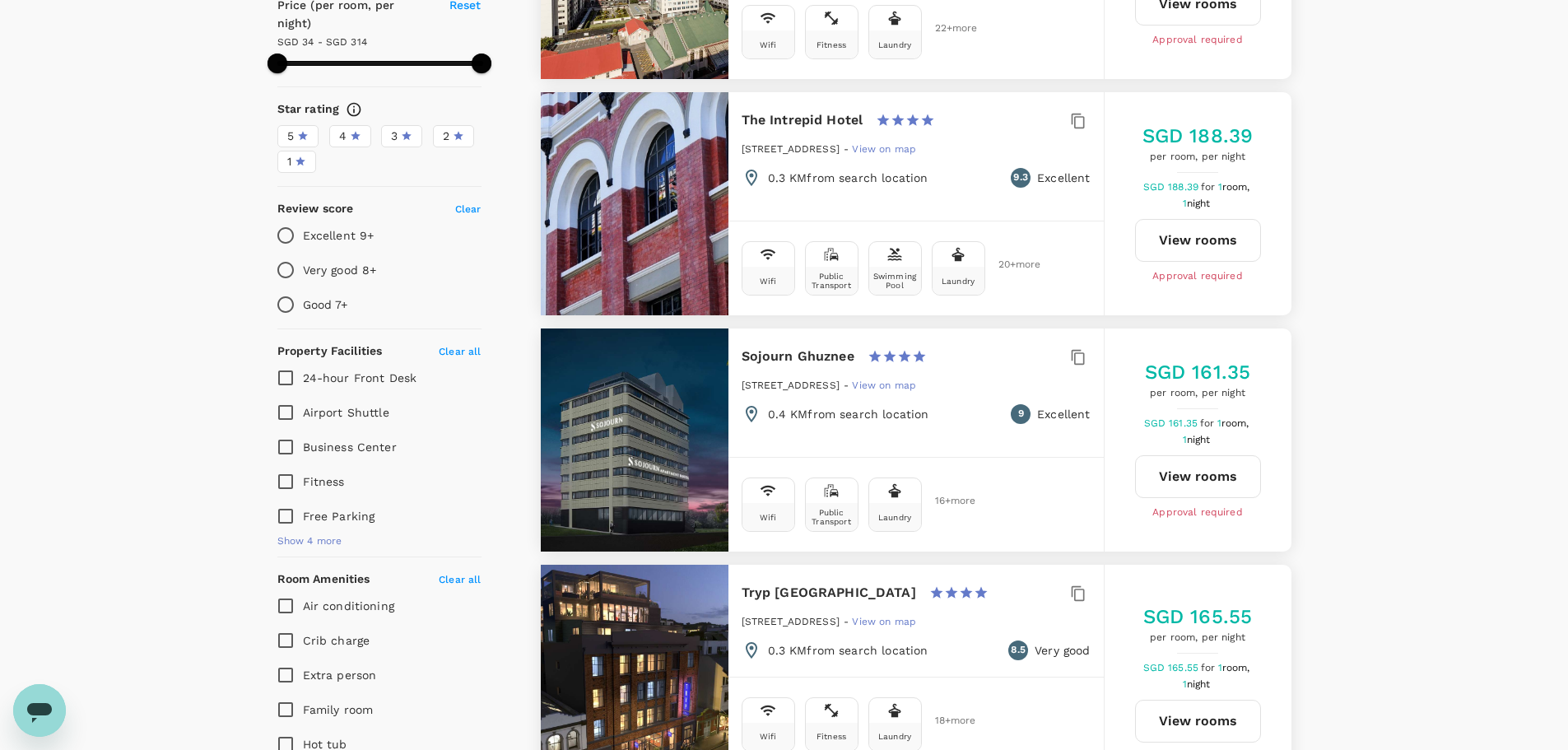
scroll to position [82, 0]
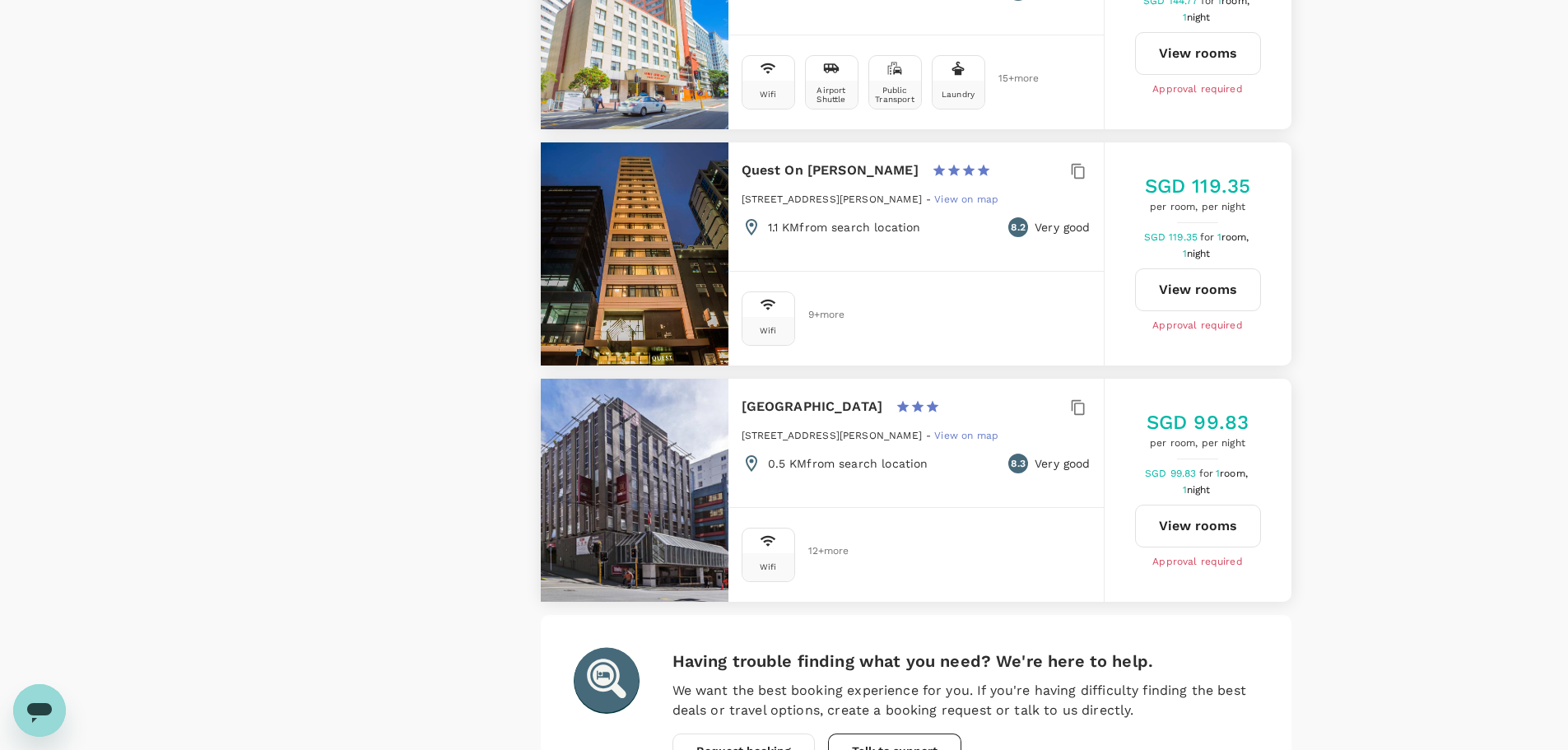
scroll to position [4600, 0]
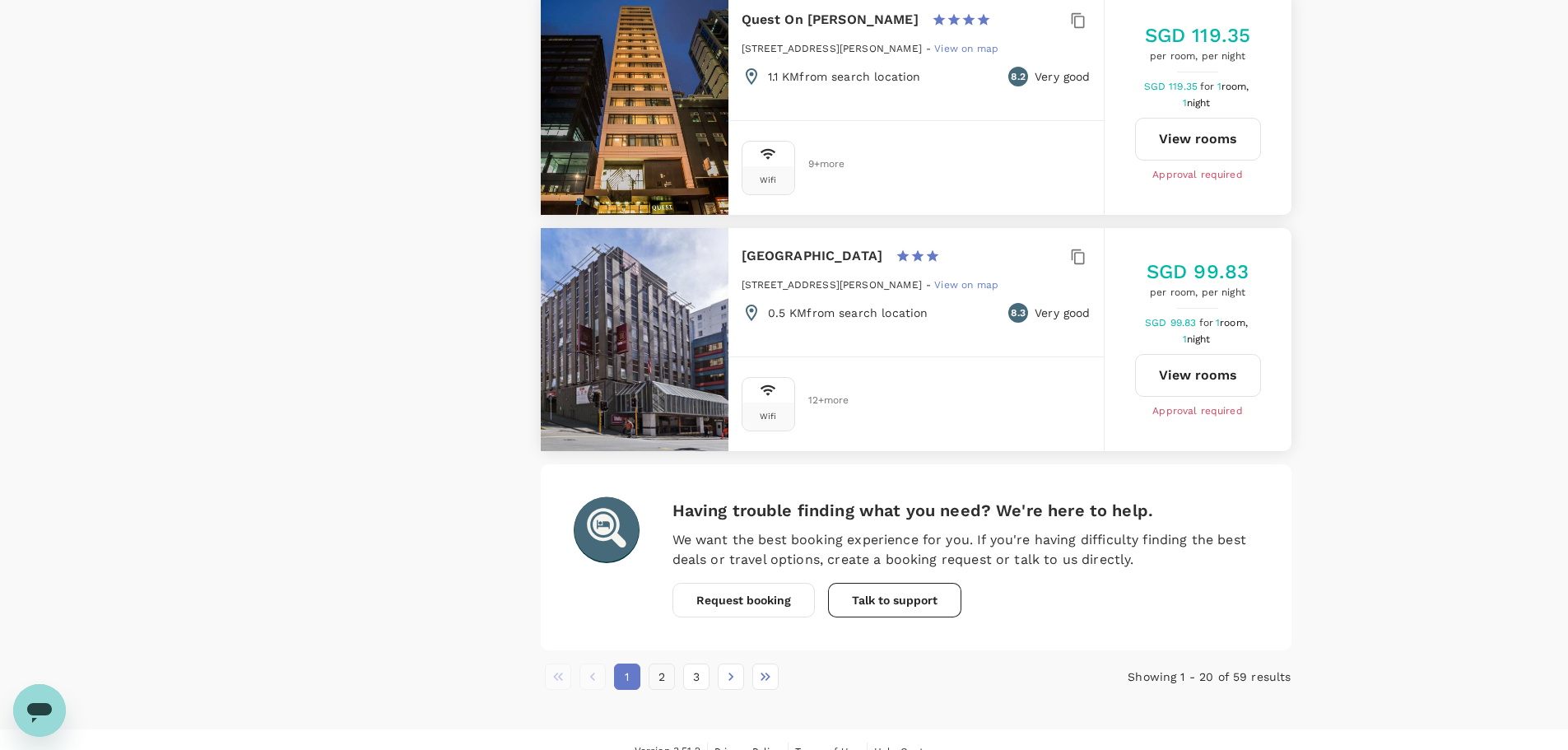
click at [662, 663] on button "2" at bounding box center [662, 677] width 26 height 26
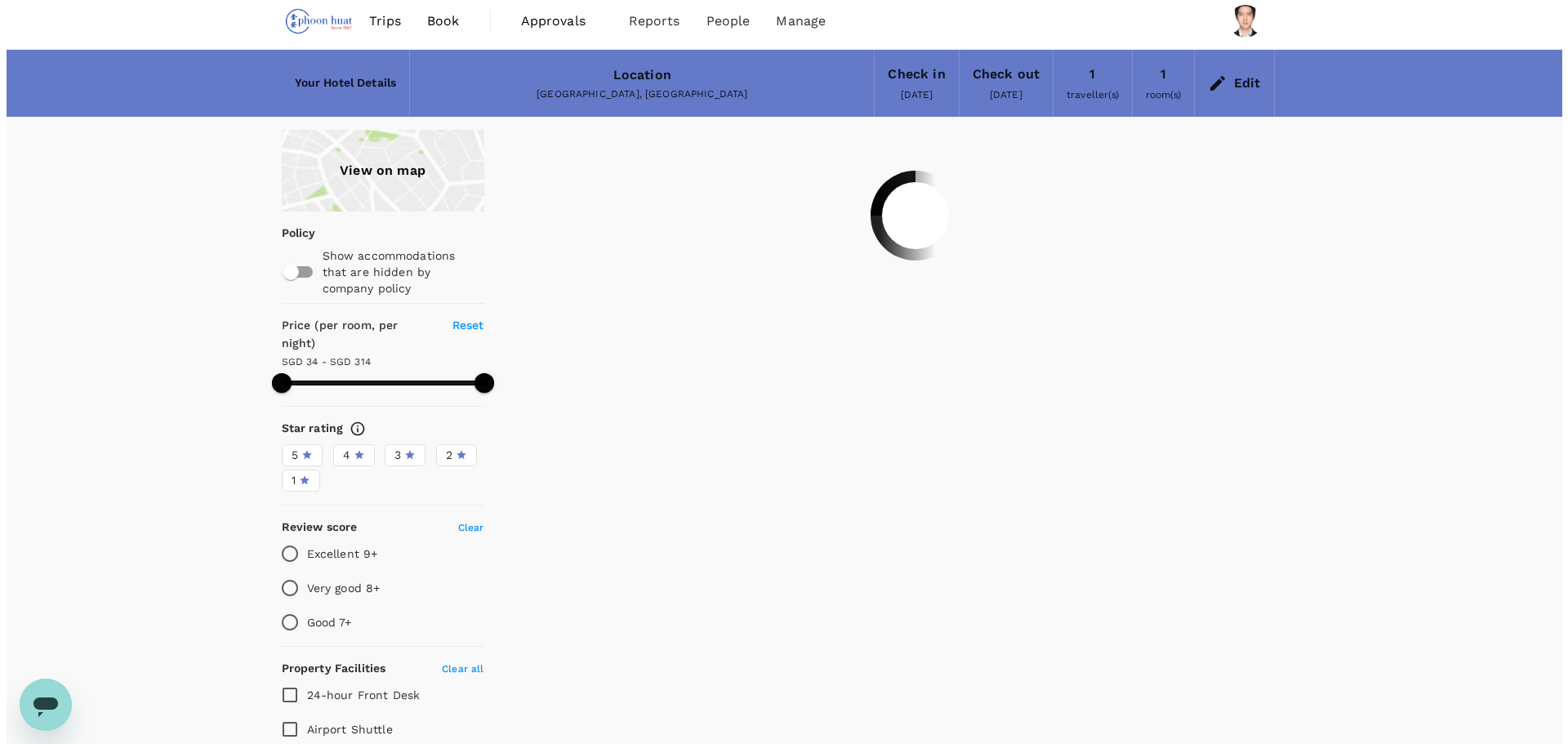
scroll to position [0, 0]
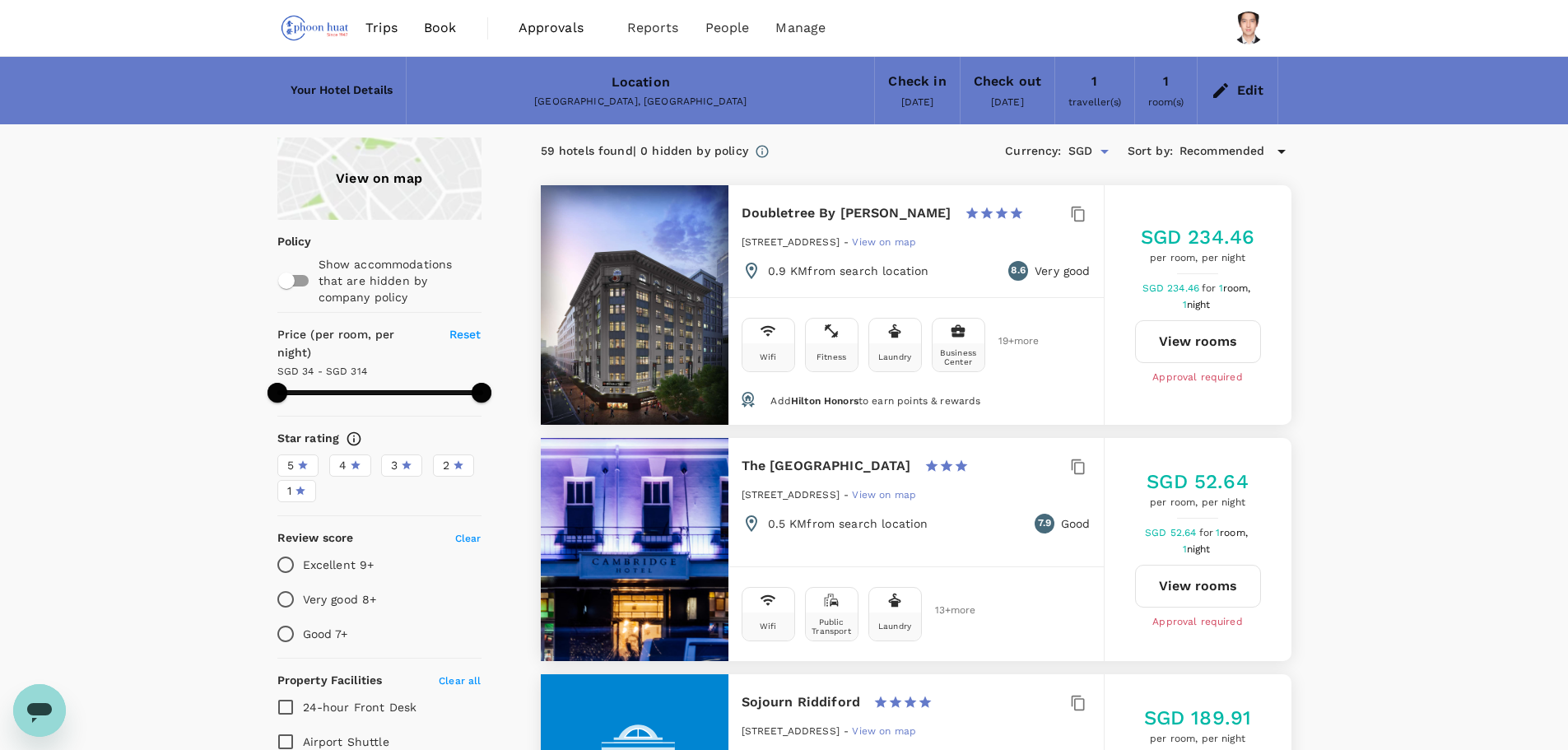
drag, startPoint x: 744, startPoint y: 214, endPoint x: 946, endPoint y: 204, distance: 202.2
click at [946, 204] on h6 "Doubletree By Hilton Wellington" at bounding box center [846, 213] width 210 height 23
copy h6 "Doubletree By Hilton Wellingto"
click at [1192, 355] on button "View rooms" at bounding box center [1197, 342] width 126 height 43
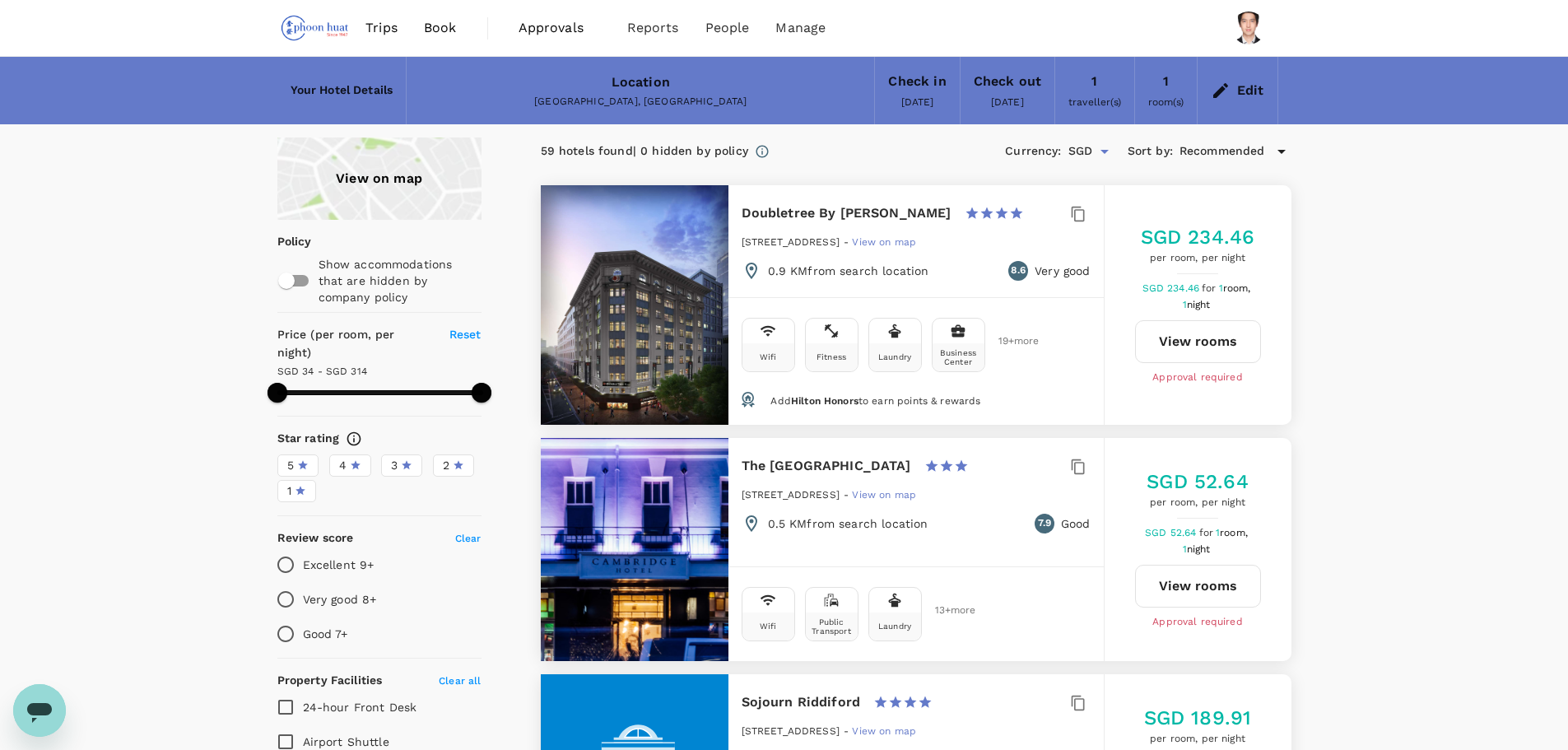
type input "313.62"
